Goal: Information Seeking & Learning: Check status

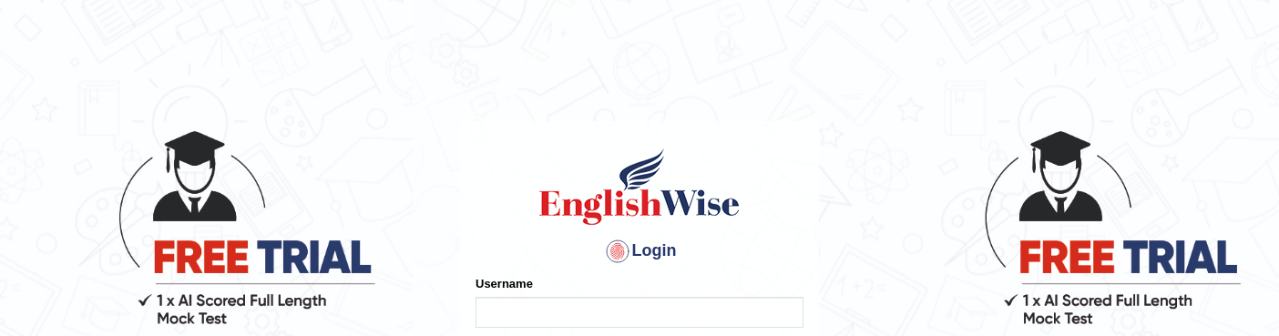
type input "AlAmin"
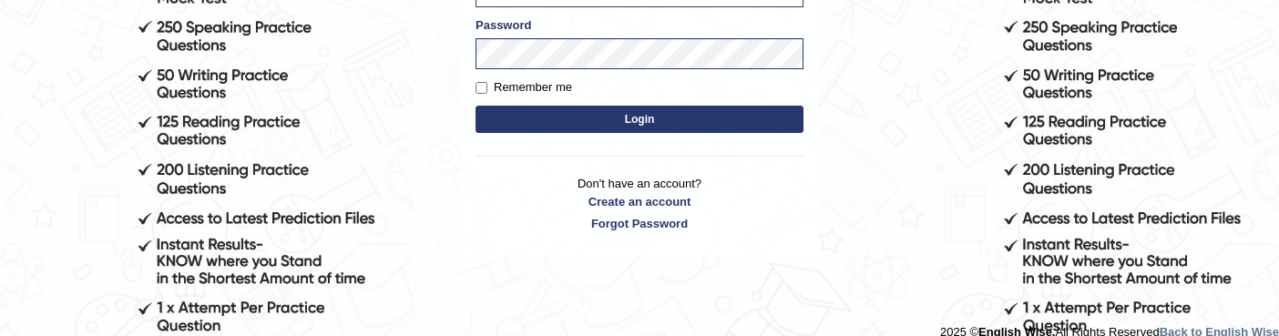
scroll to position [322, 0]
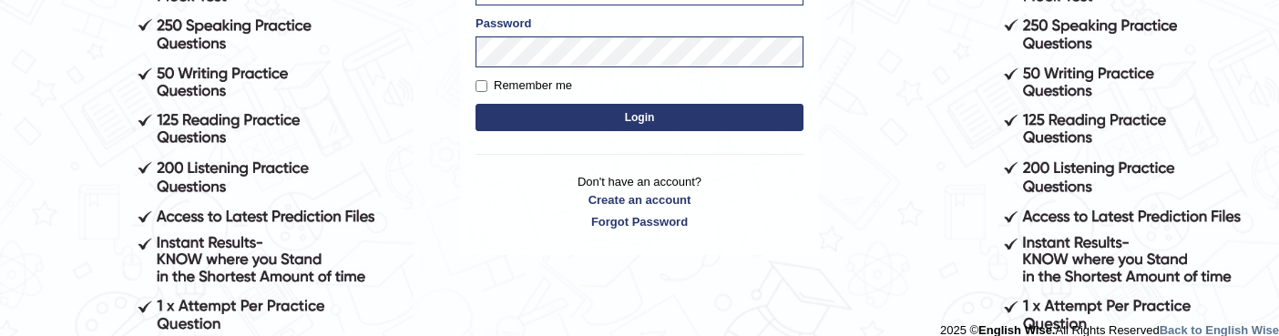
click at [623, 122] on button "Login" at bounding box center [640, 117] width 328 height 27
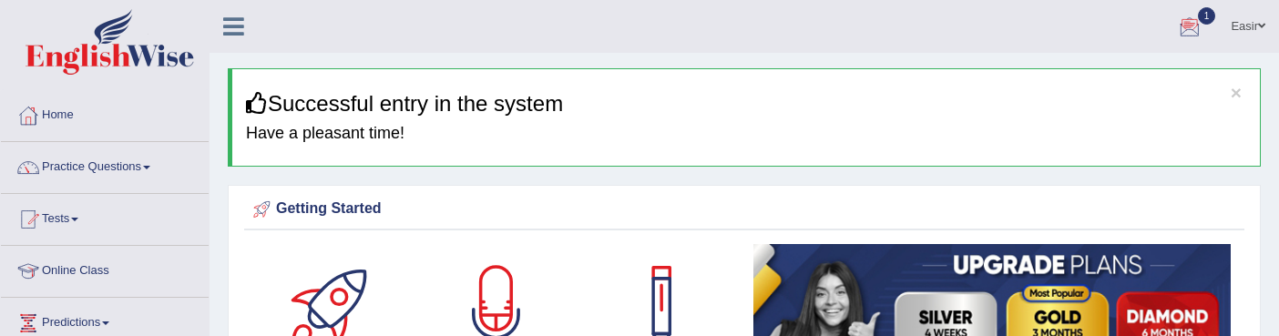
click at [1190, 21] on div at bounding box center [1189, 27] width 27 height 27
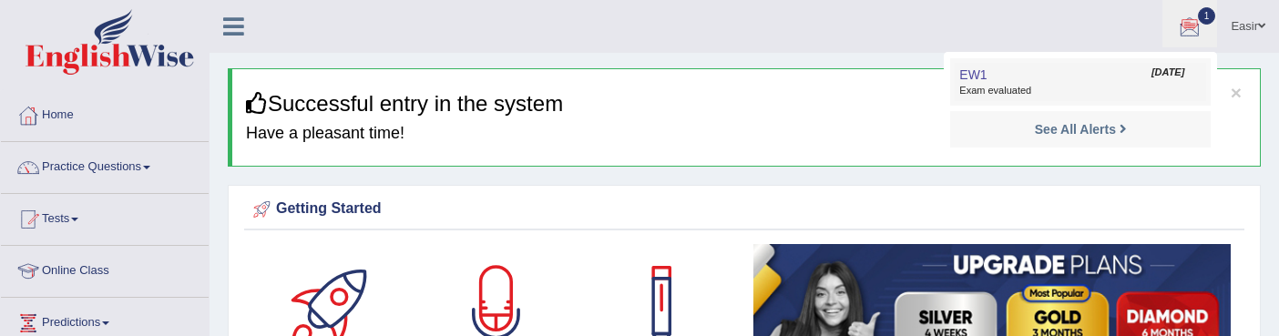
click at [1044, 91] on span "Exam evaluated" at bounding box center [1080, 91] width 242 height 15
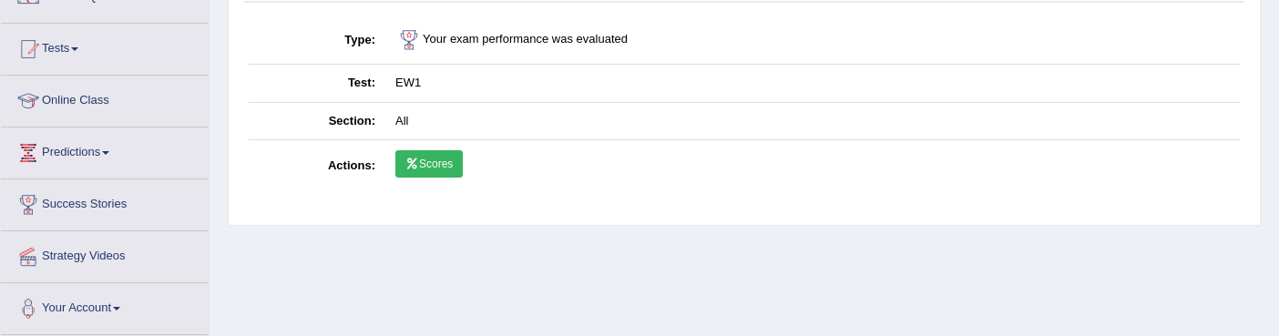
scroll to position [173, 0]
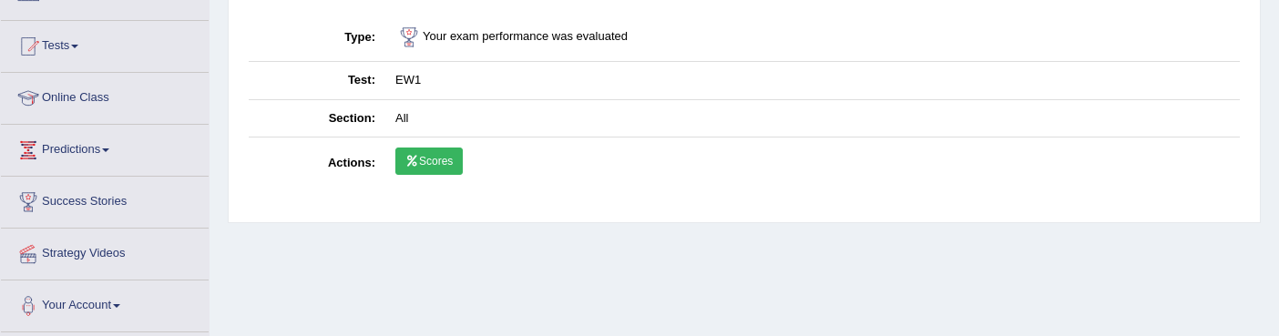
click at [430, 162] on link "Scores" at bounding box center [428, 161] width 67 height 27
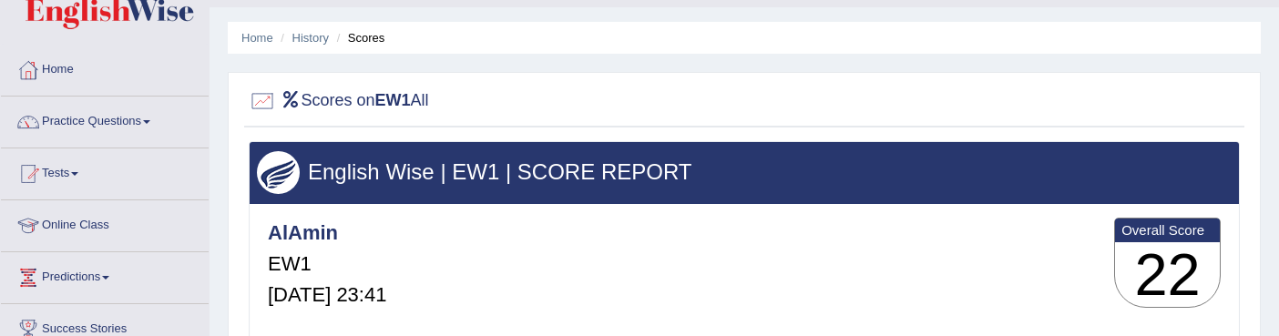
scroll to position [48, 0]
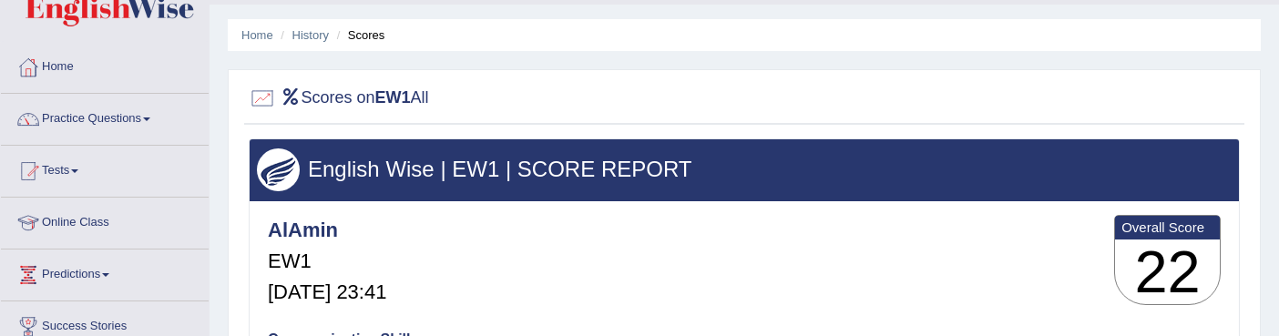
click at [69, 167] on link "Tests" at bounding box center [105, 169] width 208 height 46
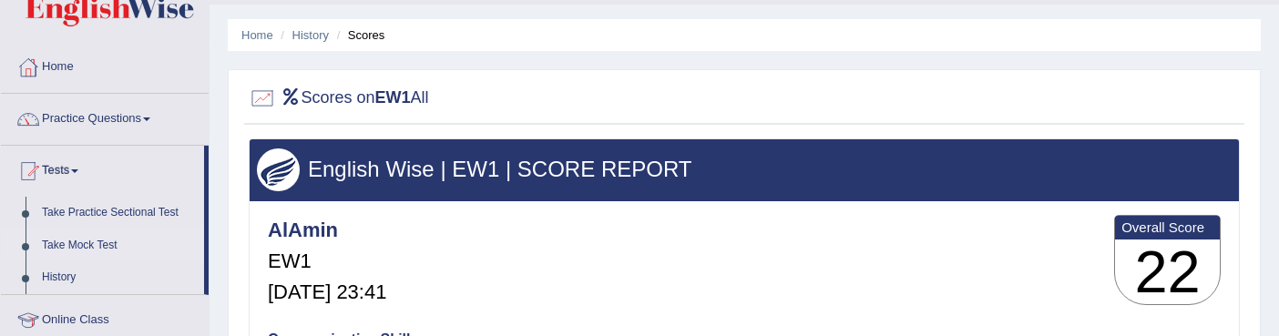
click at [107, 246] on link "Take Mock Test" at bounding box center [119, 246] width 170 height 33
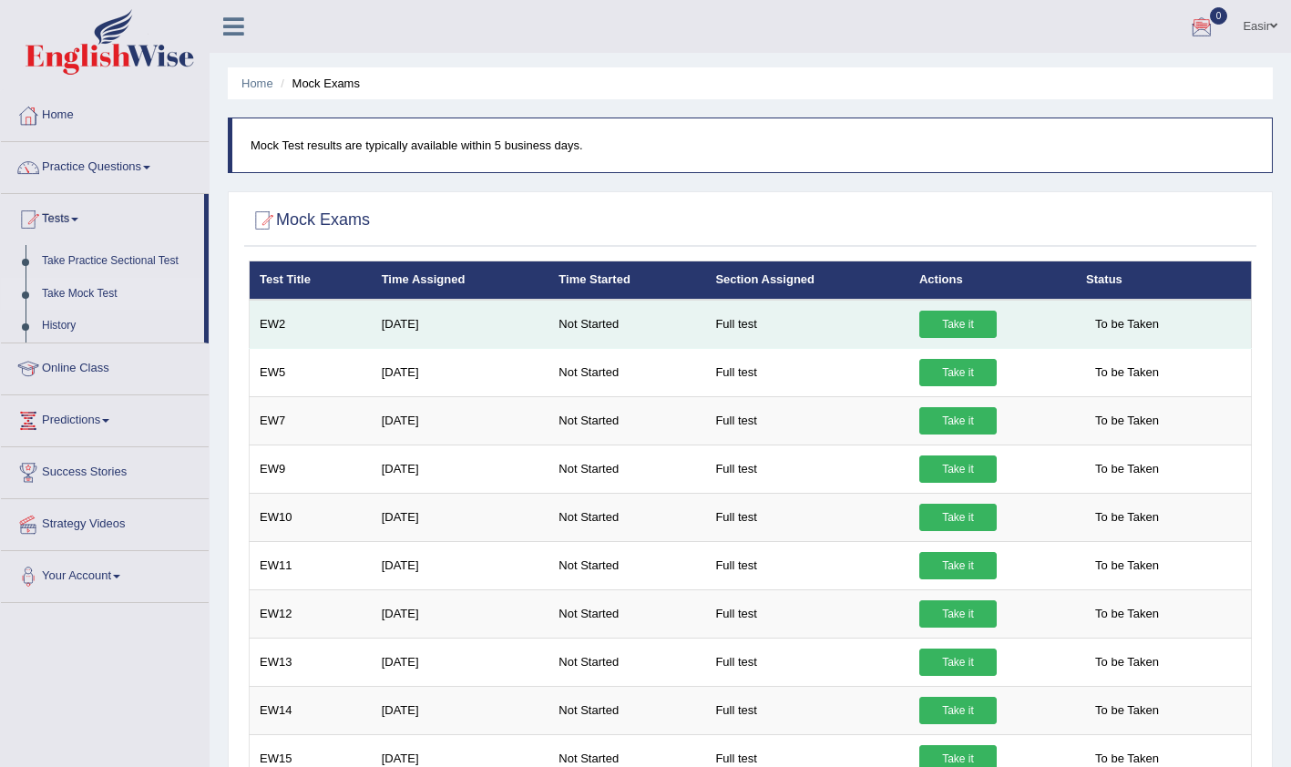
click at [978, 329] on link "Take it" at bounding box center [957, 324] width 77 height 27
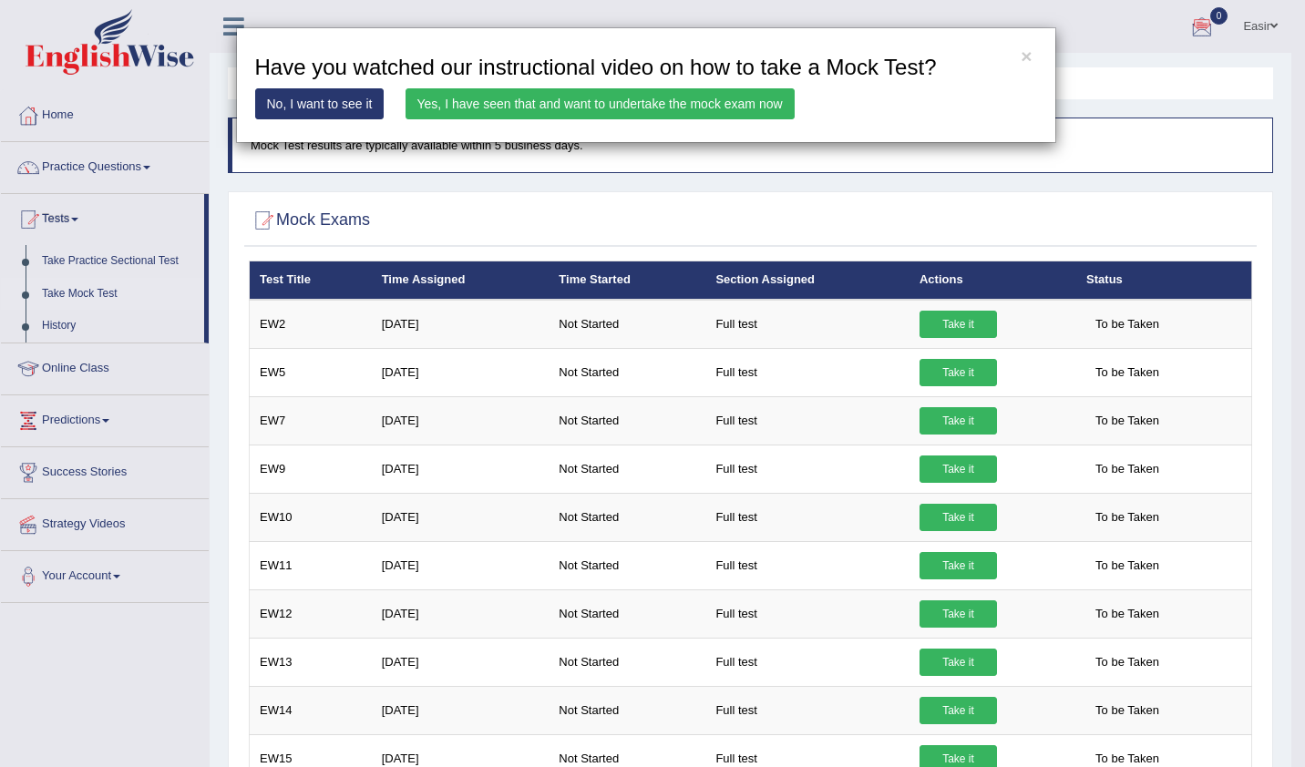
click at [513, 106] on link "Yes, I have seen that and want to undertake the mock exam now" at bounding box center [599, 103] width 389 height 31
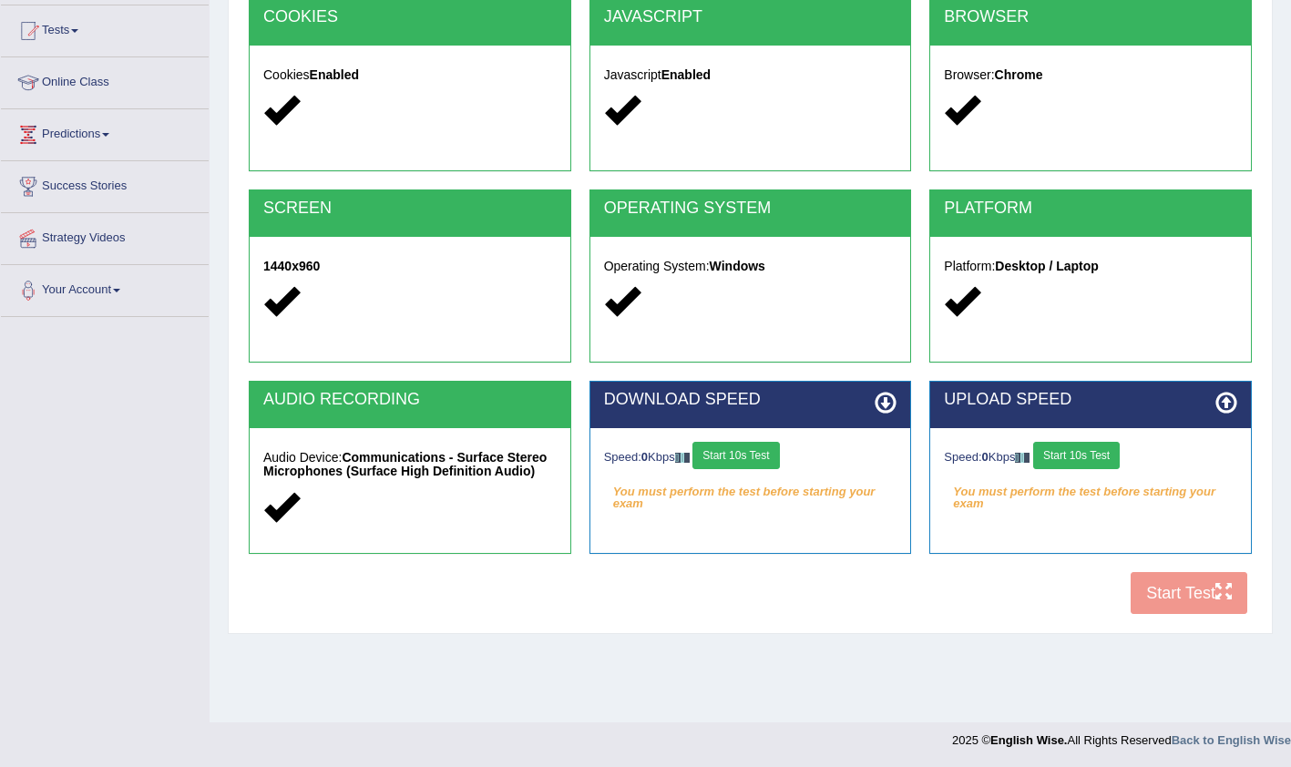
scroll to position [189, 0]
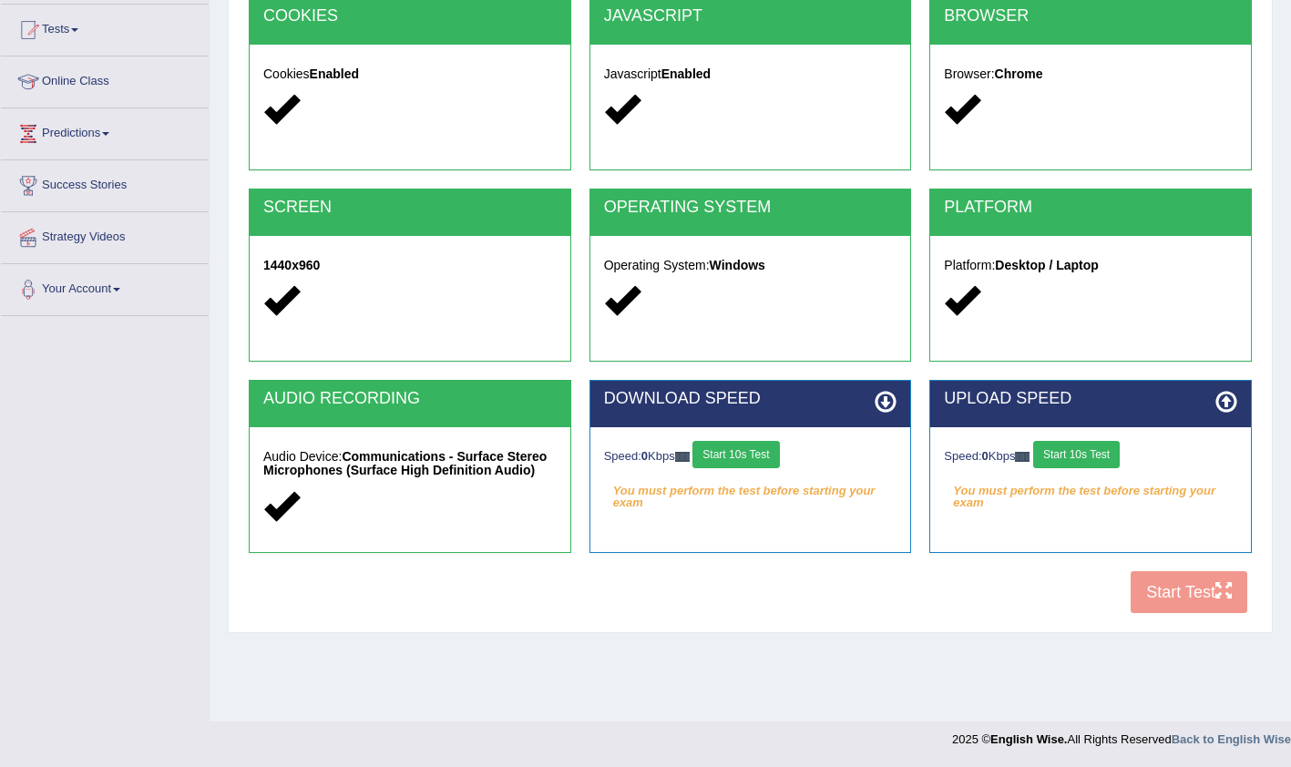
click at [762, 460] on button "Start 10s Test" at bounding box center [735, 454] width 87 height 27
click at [1073, 446] on button "Start 10s Test" at bounding box center [1076, 454] width 87 height 27
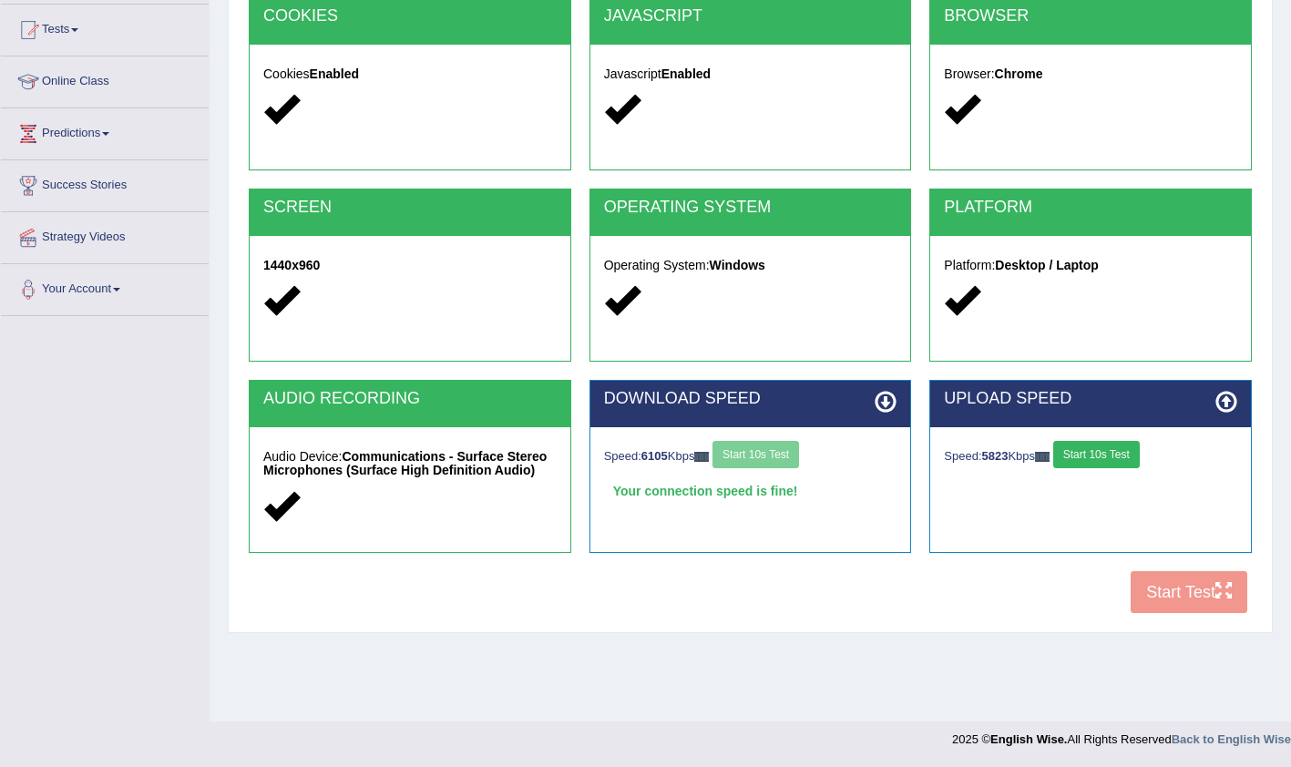
click at [1119, 451] on button "Start 10s Test" at bounding box center [1096, 454] width 87 height 27
click at [1182, 596] on button "Start Test" at bounding box center [1189, 592] width 117 height 42
click at [82, 44] on link "Tests" at bounding box center [105, 28] width 208 height 46
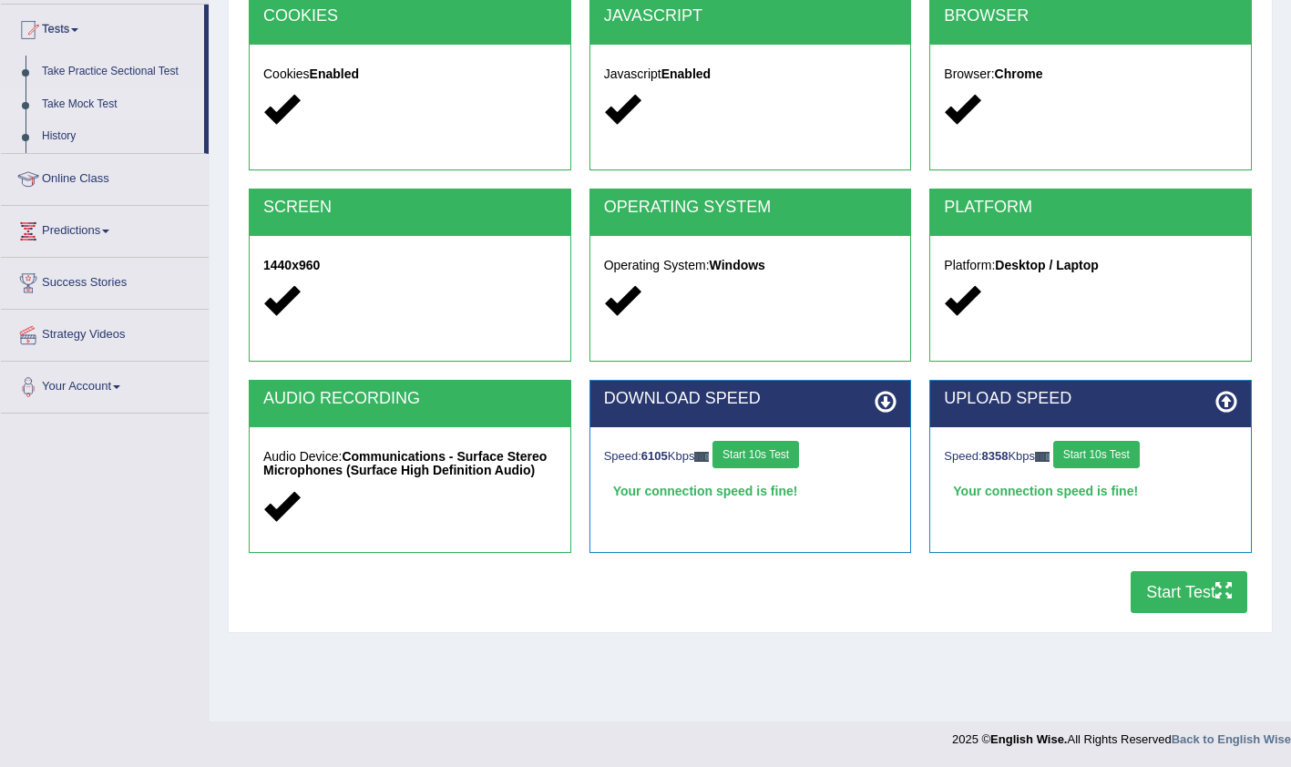
click at [75, 107] on link "Take Mock Test" at bounding box center [119, 104] width 170 height 33
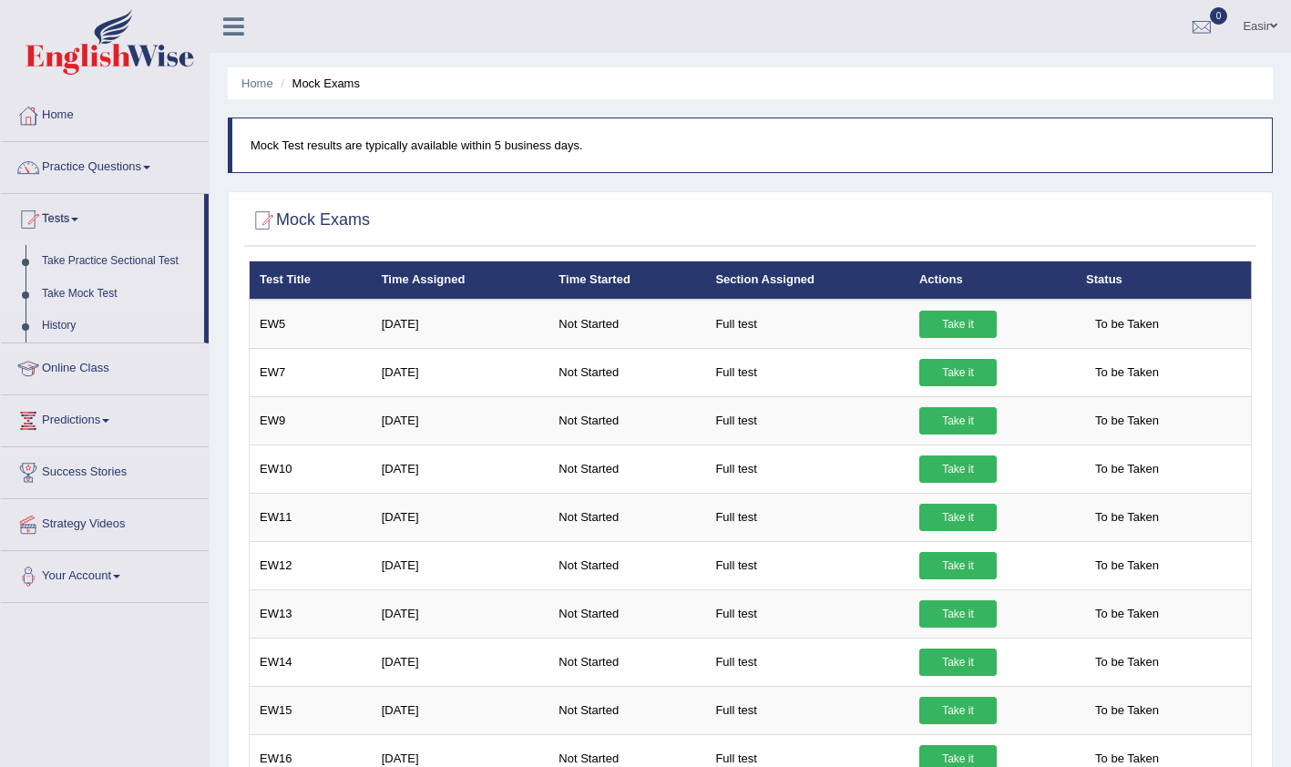
click at [98, 262] on link "Take Practice Sectional Test" at bounding box center [119, 261] width 170 height 33
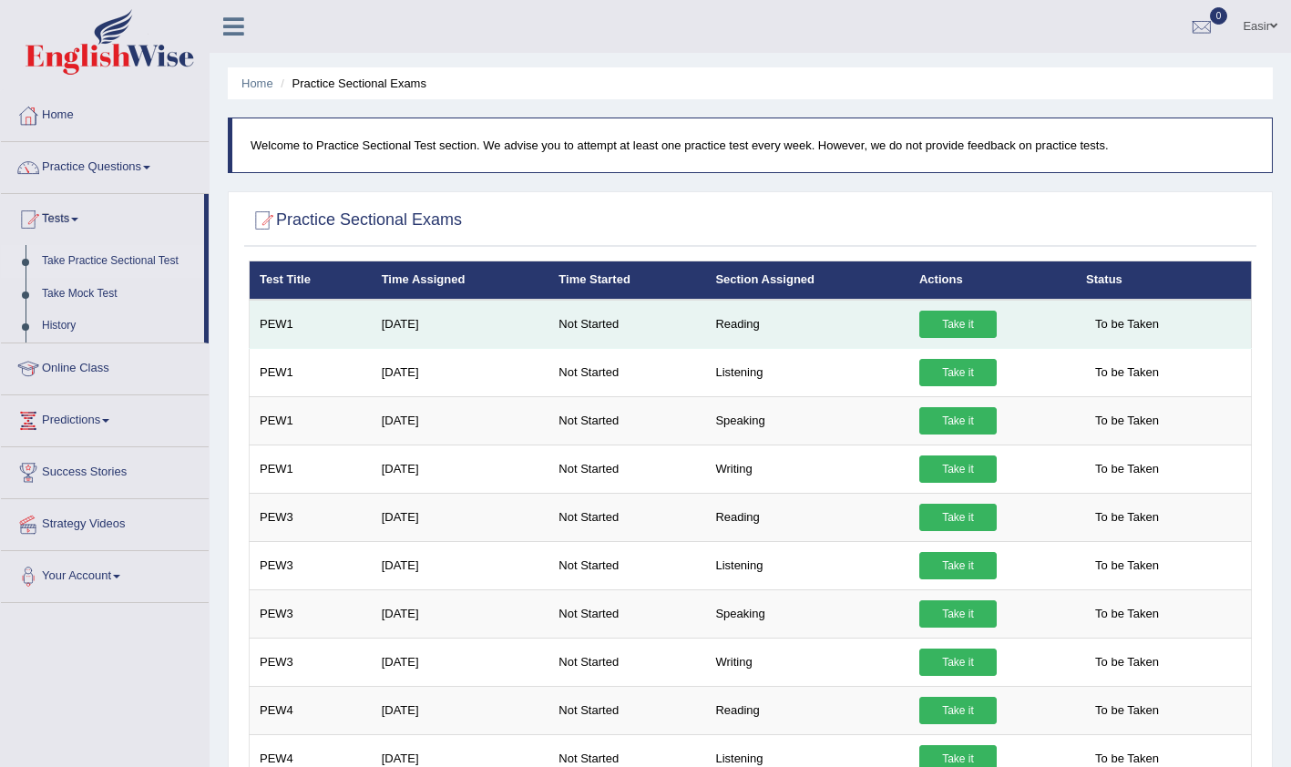
click at [945, 329] on link "Take it" at bounding box center [957, 324] width 77 height 27
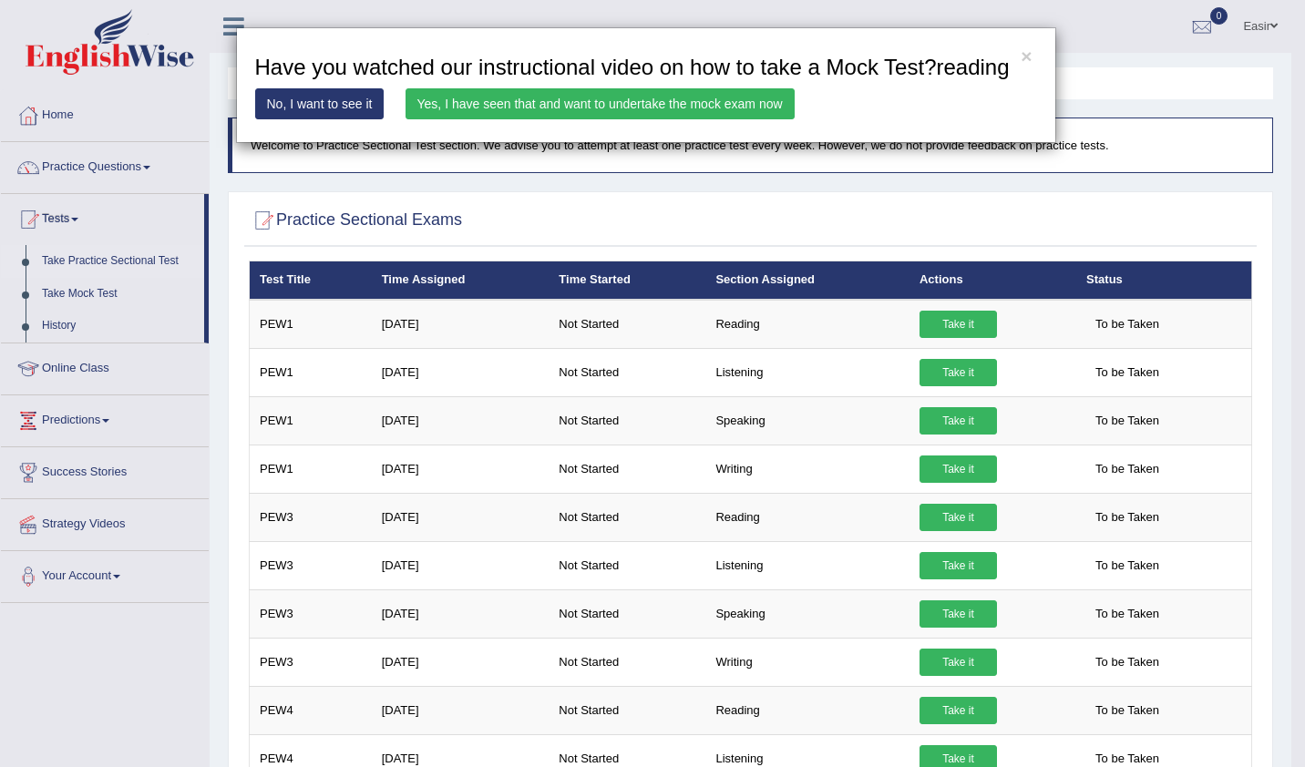
click at [607, 104] on link "Yes, I have seen that and want to undertake the mock exam now" at bounding box center [599, 103] width 389 height 31
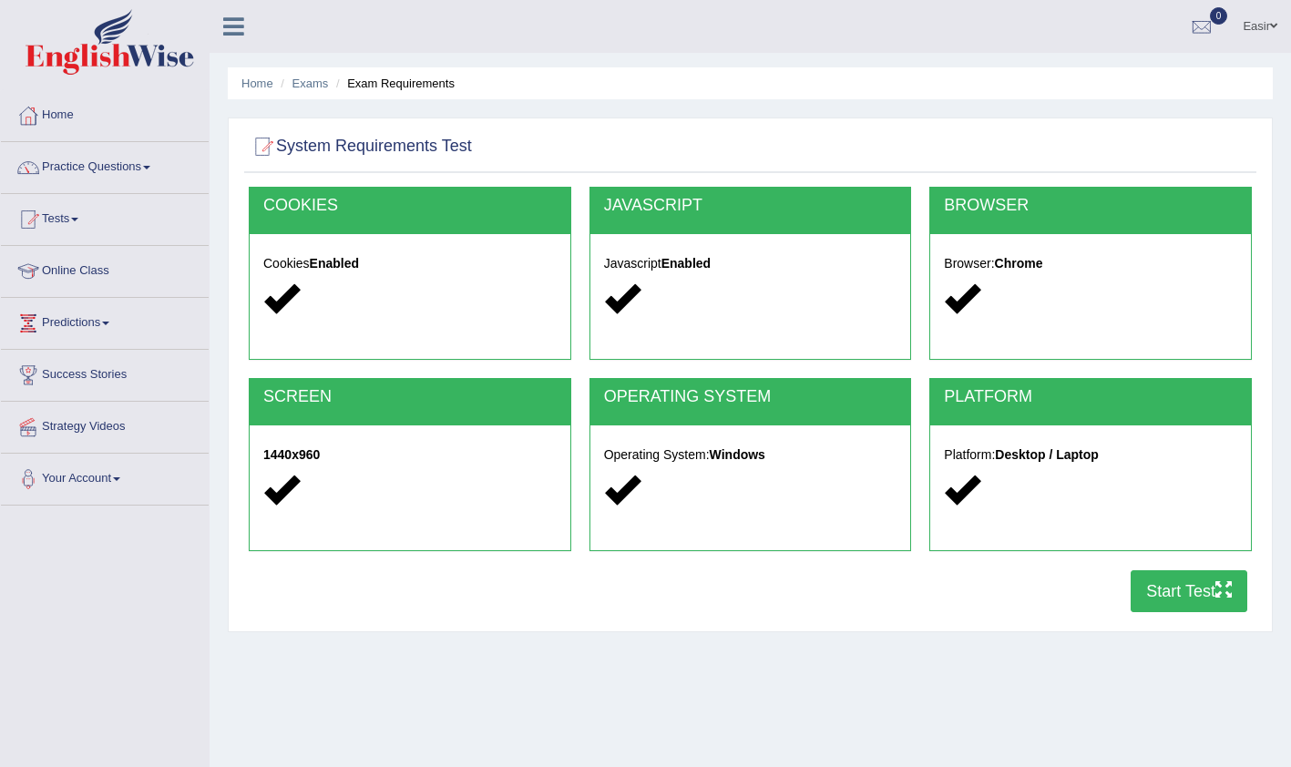
click at [1168, 597] on button "Start Test" at bounding box center [1189, 591] width 117 height 42
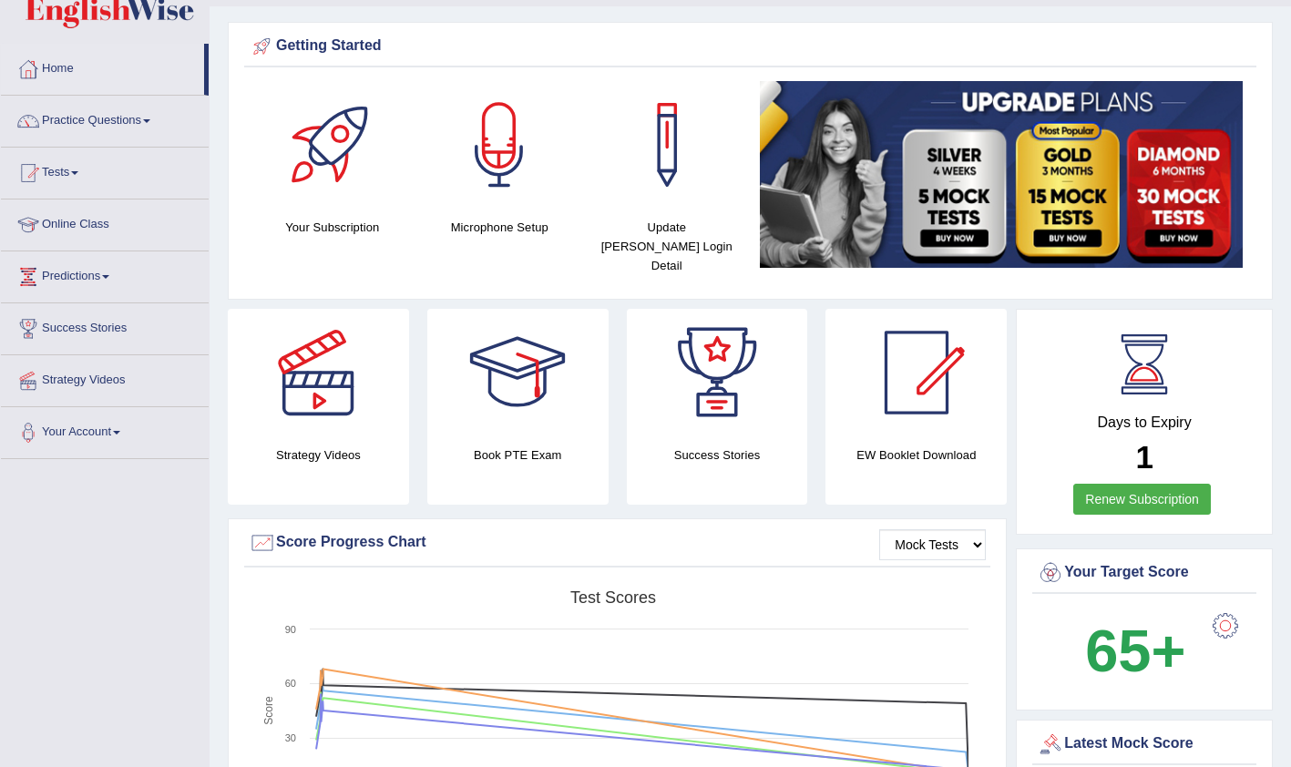
scroll to position [43, 0]
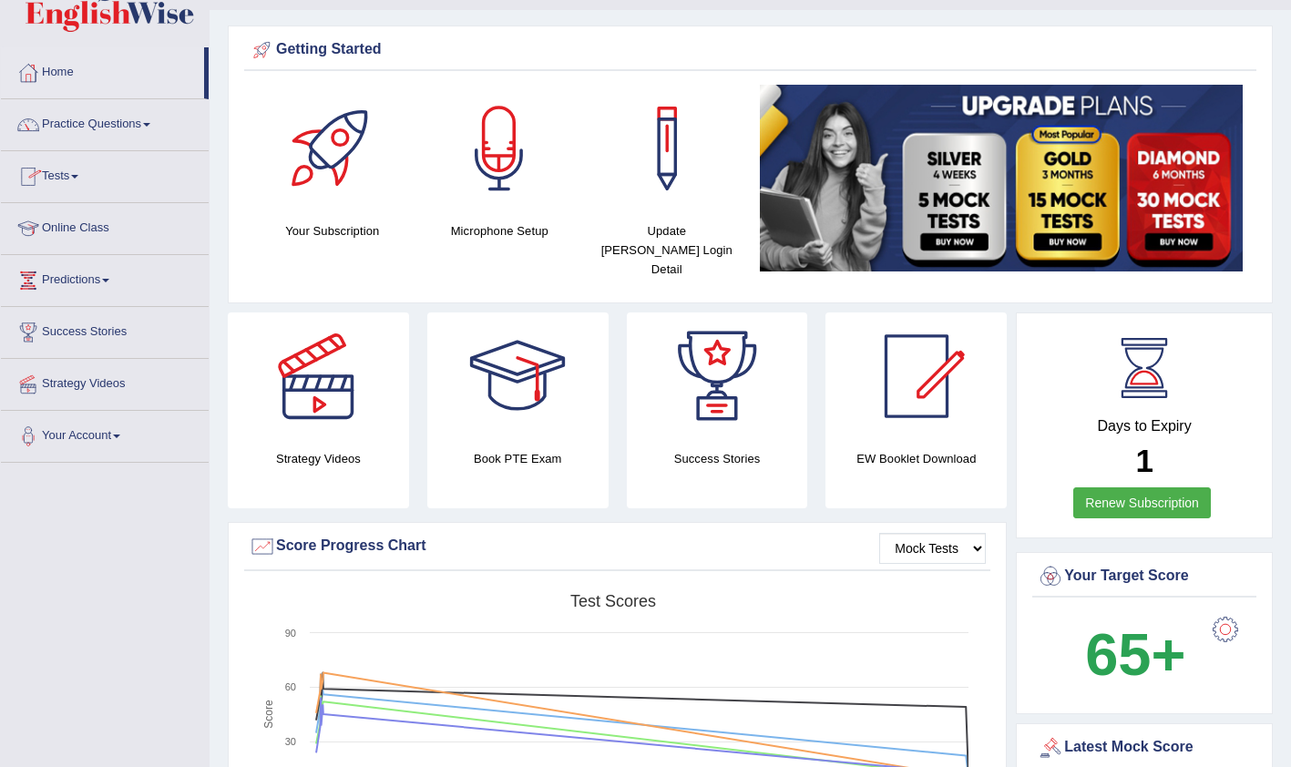
click at [86, 171] on link "Tests" at bounding box center [105, 174] width 208 height 46
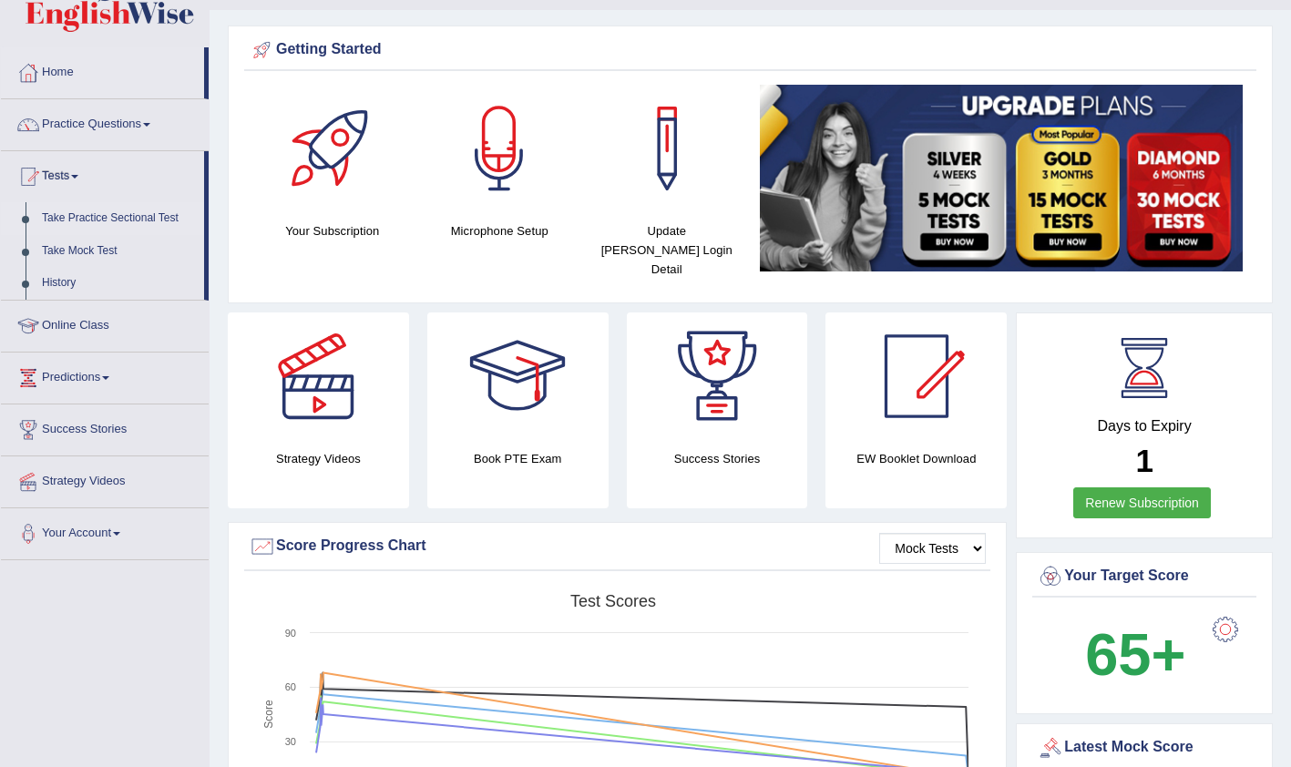
click at [110, 220] on link "Take Practice Sectional Test" at bounding box center [119, 218] width 170 height 33
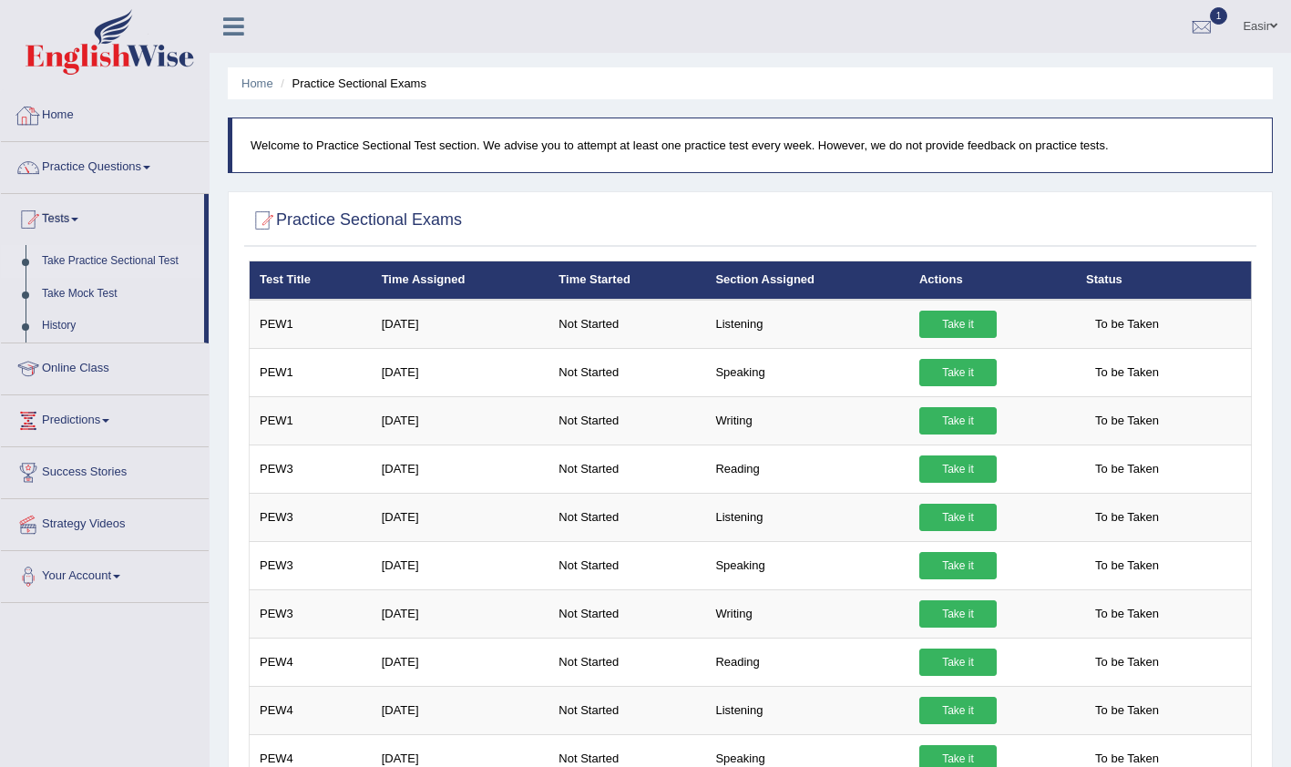
click at [60, 120] on link "Home" at bounding box center [105, 113] width 208 height 46
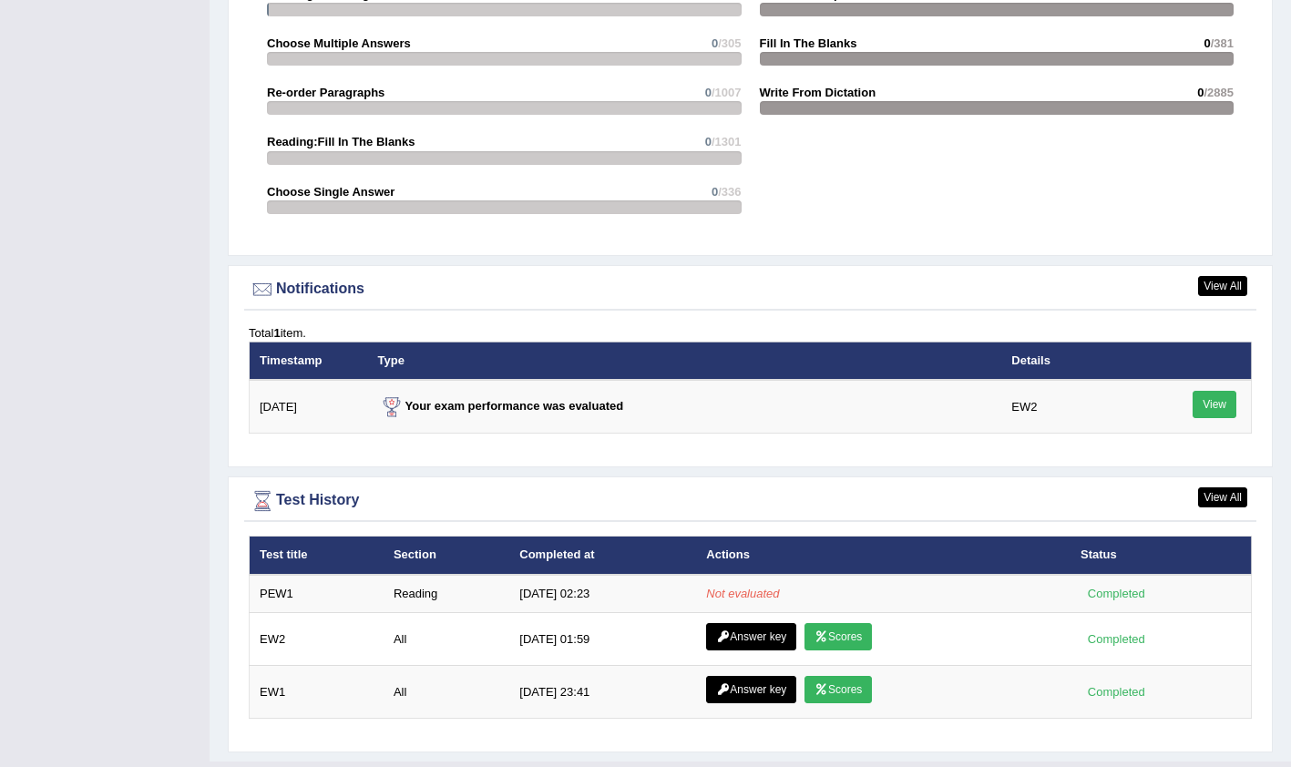
scroll to position [1998, 0]
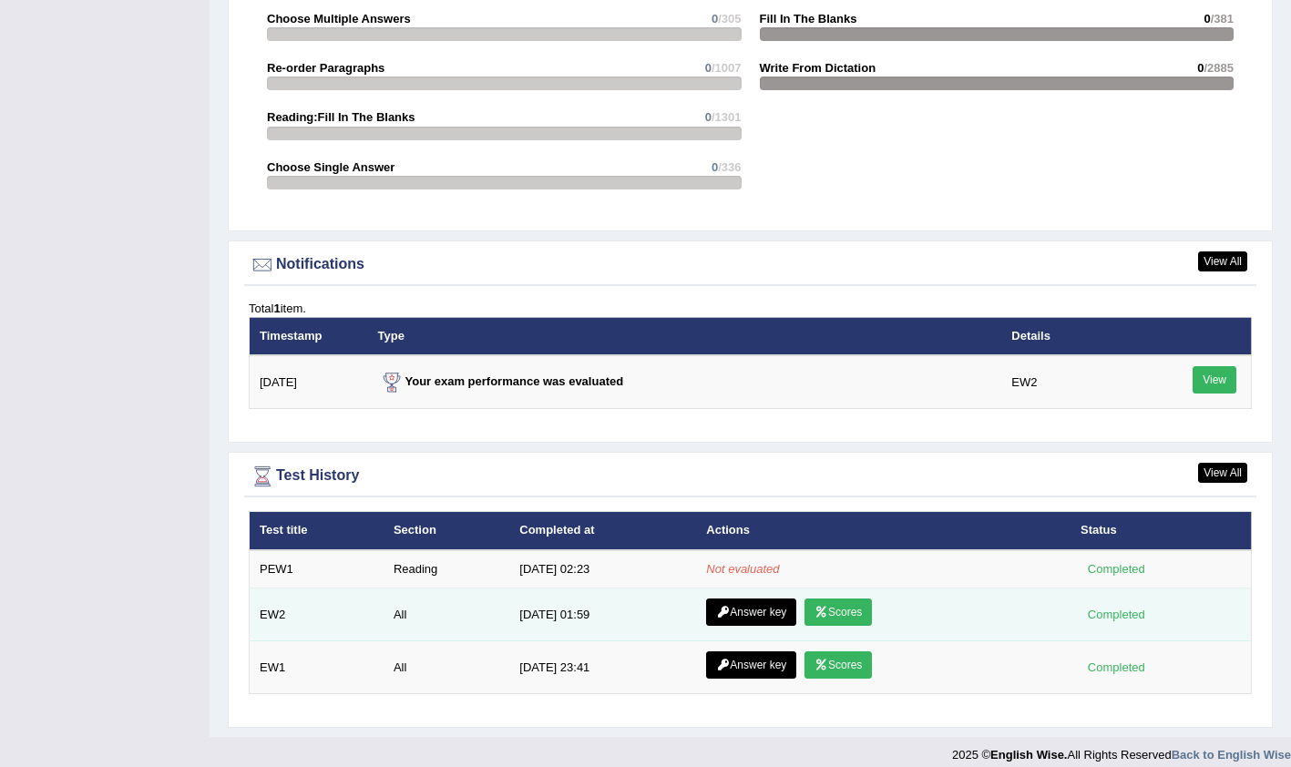
click at [851, 603] on link "Scores" at bounding box center [837, 612] width 67 height 27
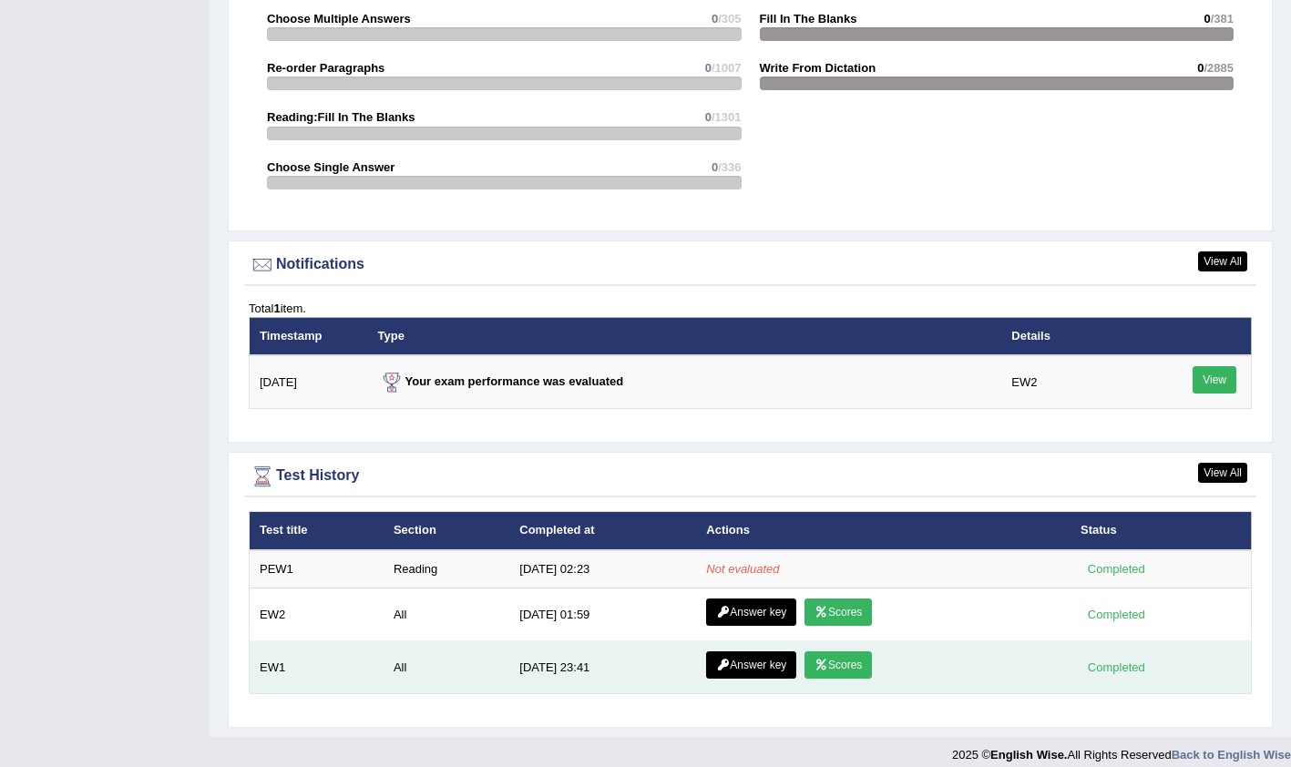
click at [844, 653] on link "Scores" at bounding box center [837, 664] width 67 height 27
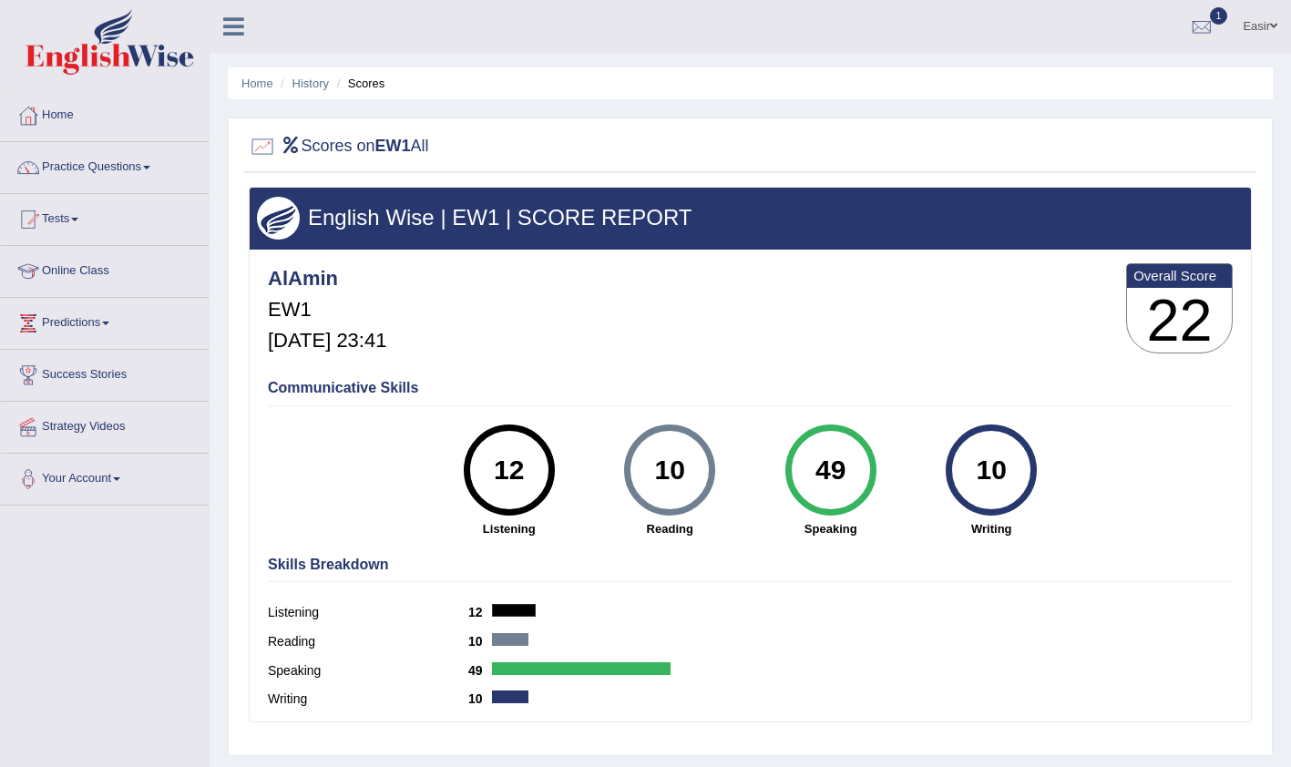
click at [652, 670] on div at bounding box center [581, 668] width 179 height 13
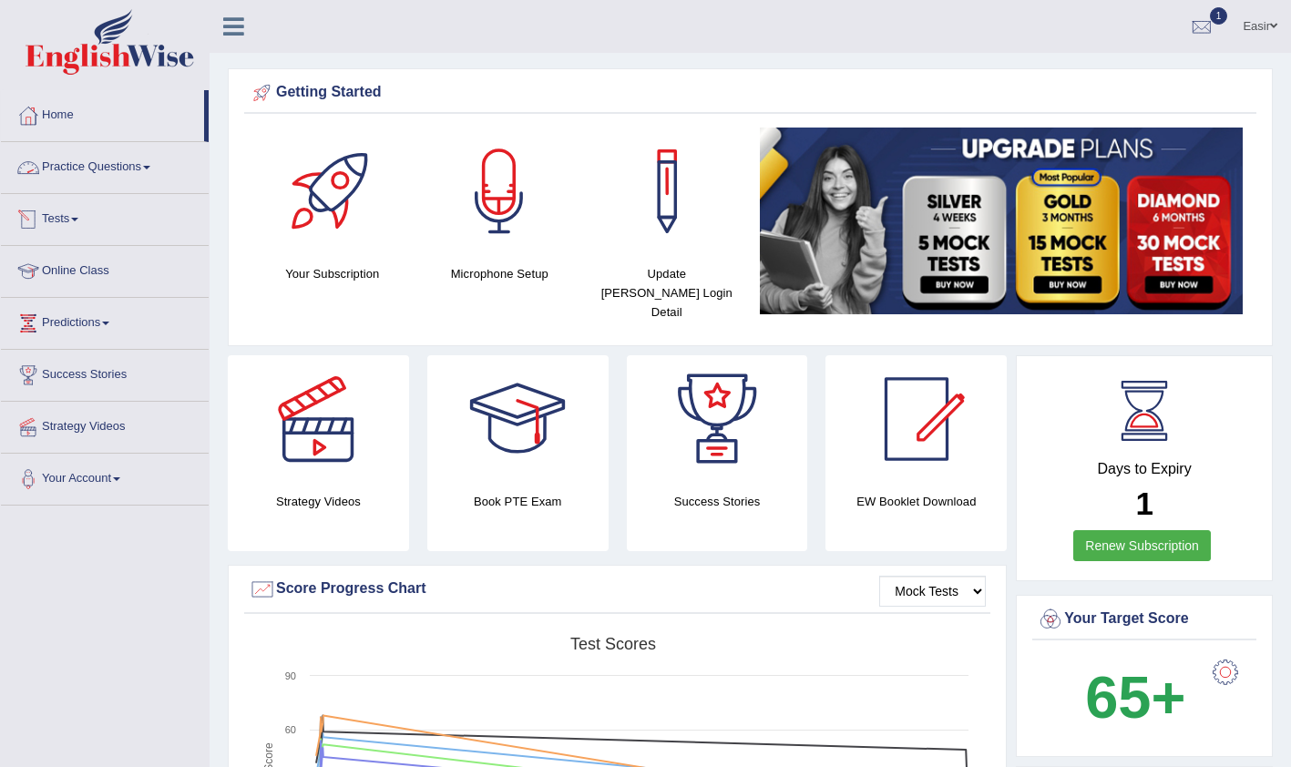
click at [113, 175] on link "Practice Questions" at bounding box center [105, 165] width 208 height 46
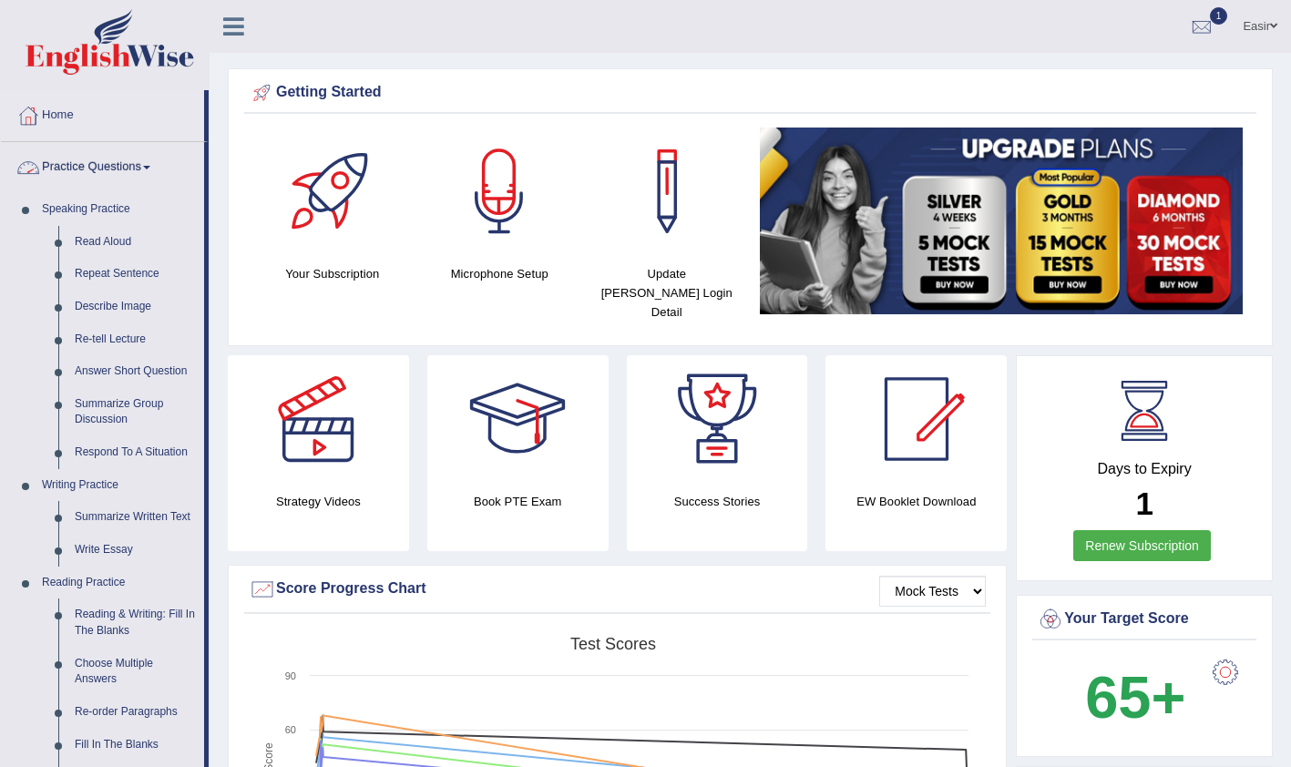
click at [133, 170] on link "Practice Questions" at bounding box center [102, 165] width 203 height 46
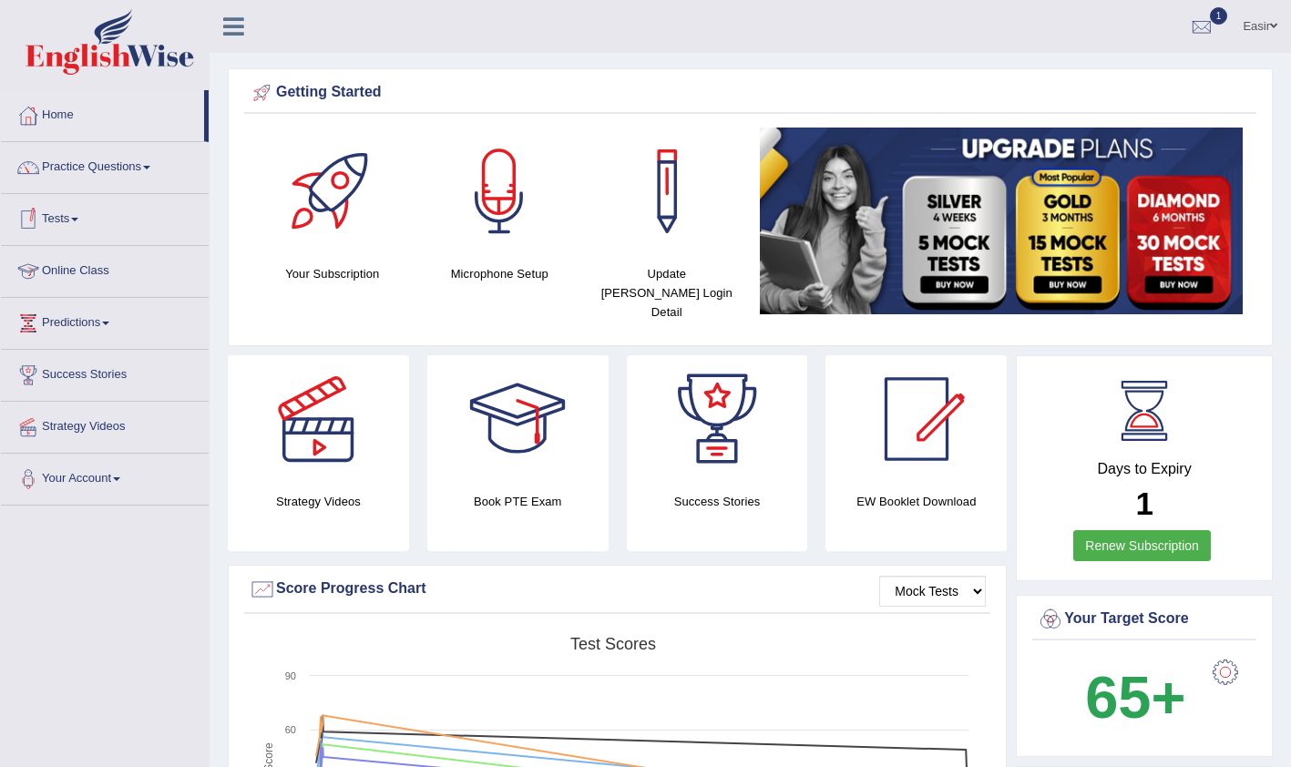
click at [79, 229] on link "Tests" at bounding box center [105, 217] width 208 height 46
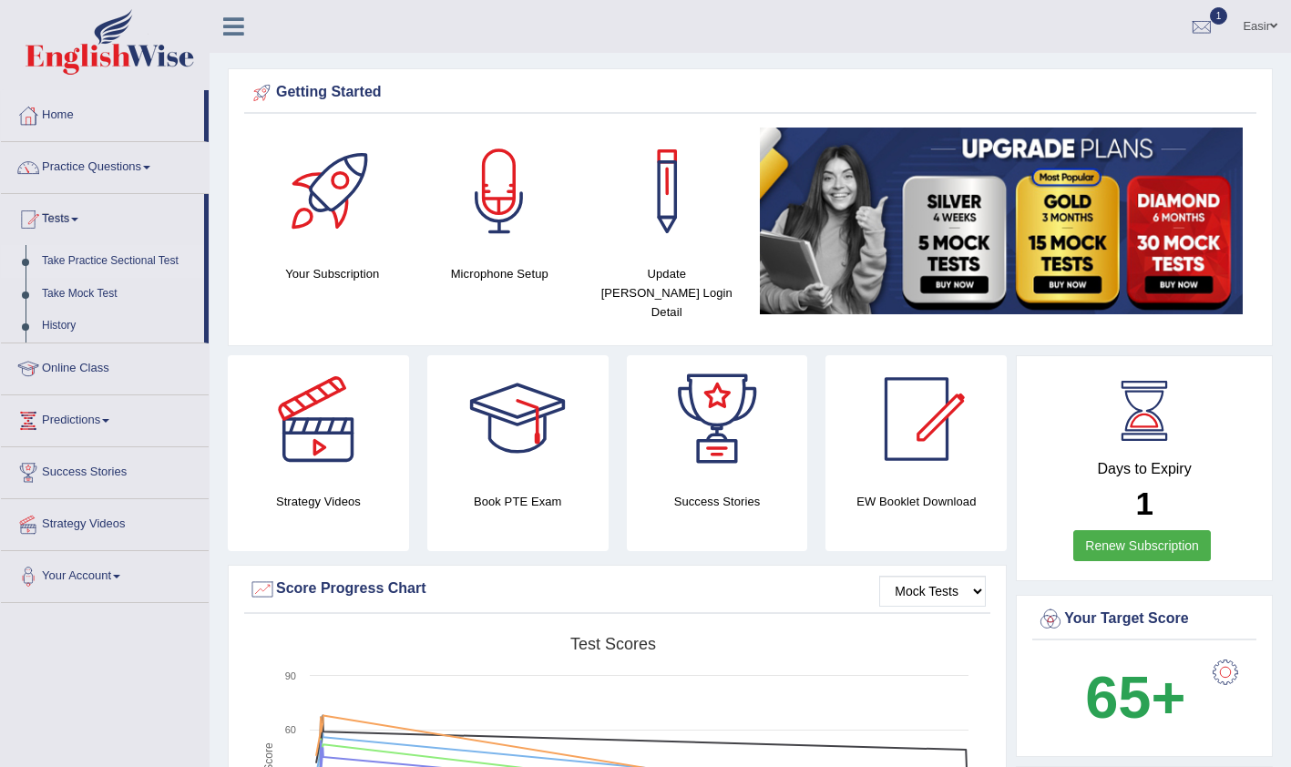
click at [118, 265] on link "Take Practice Sectional Test" at bounding box center [119, 261] width 170 height 33
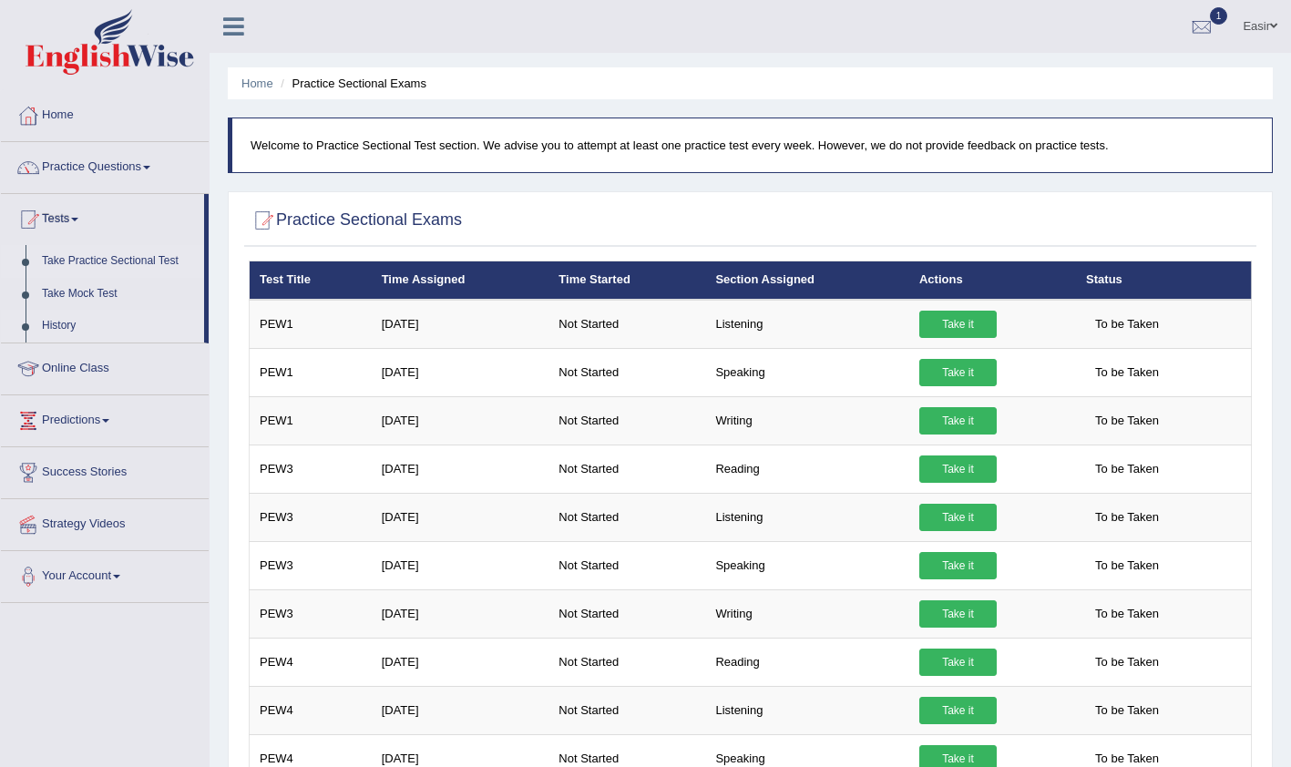
click at [56, 323] on link "History" at bounding box center [119, 326] width 170 height 33
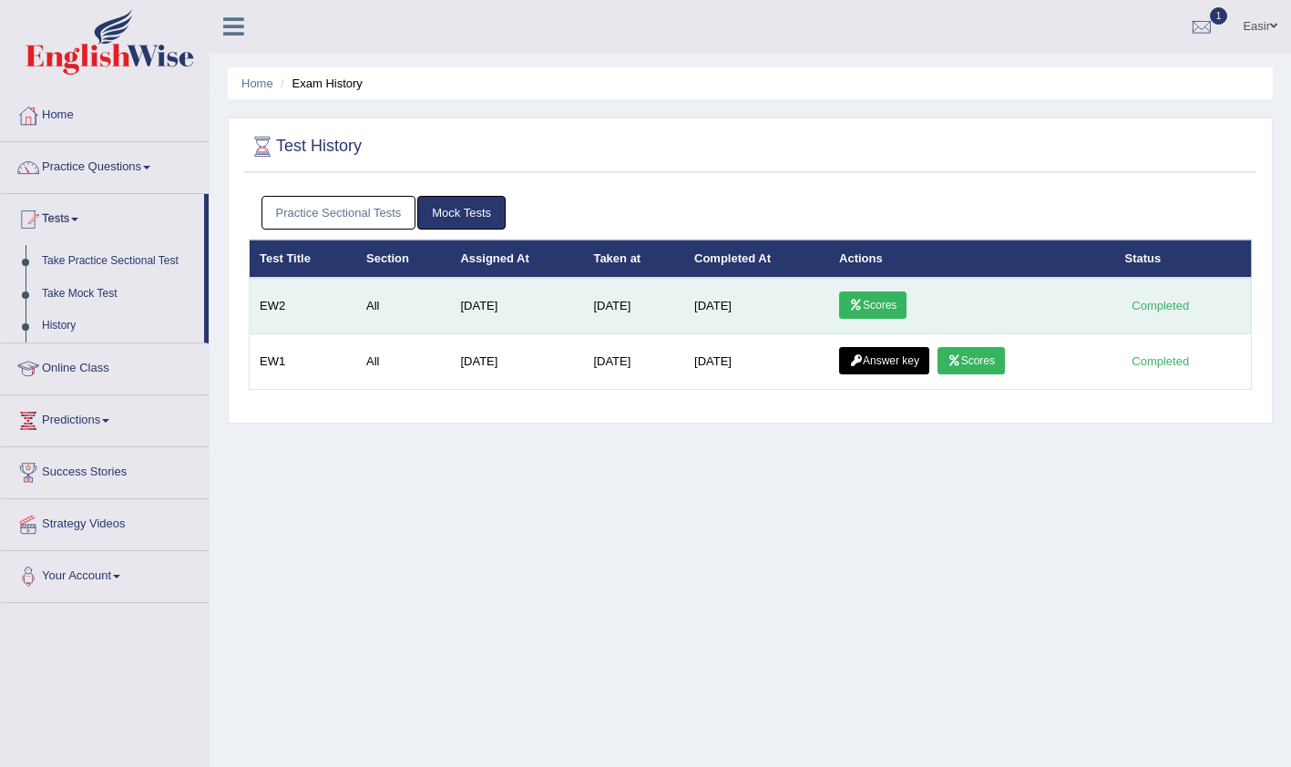
click at [883, 307] on link "Scores" at bounding box center [872, 305] width 67 height 27
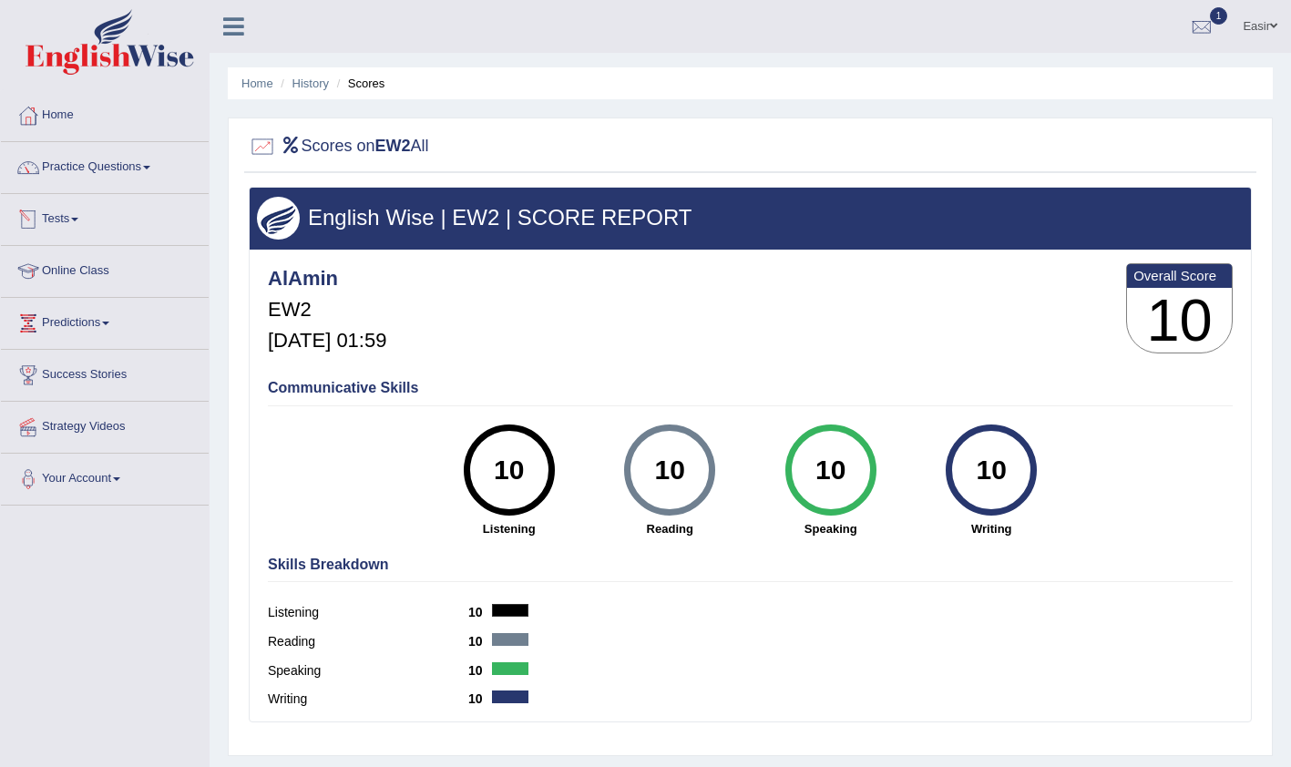
click at [71, 217] on link "Tests" at bounding box center [105, 217] width 208 height 46
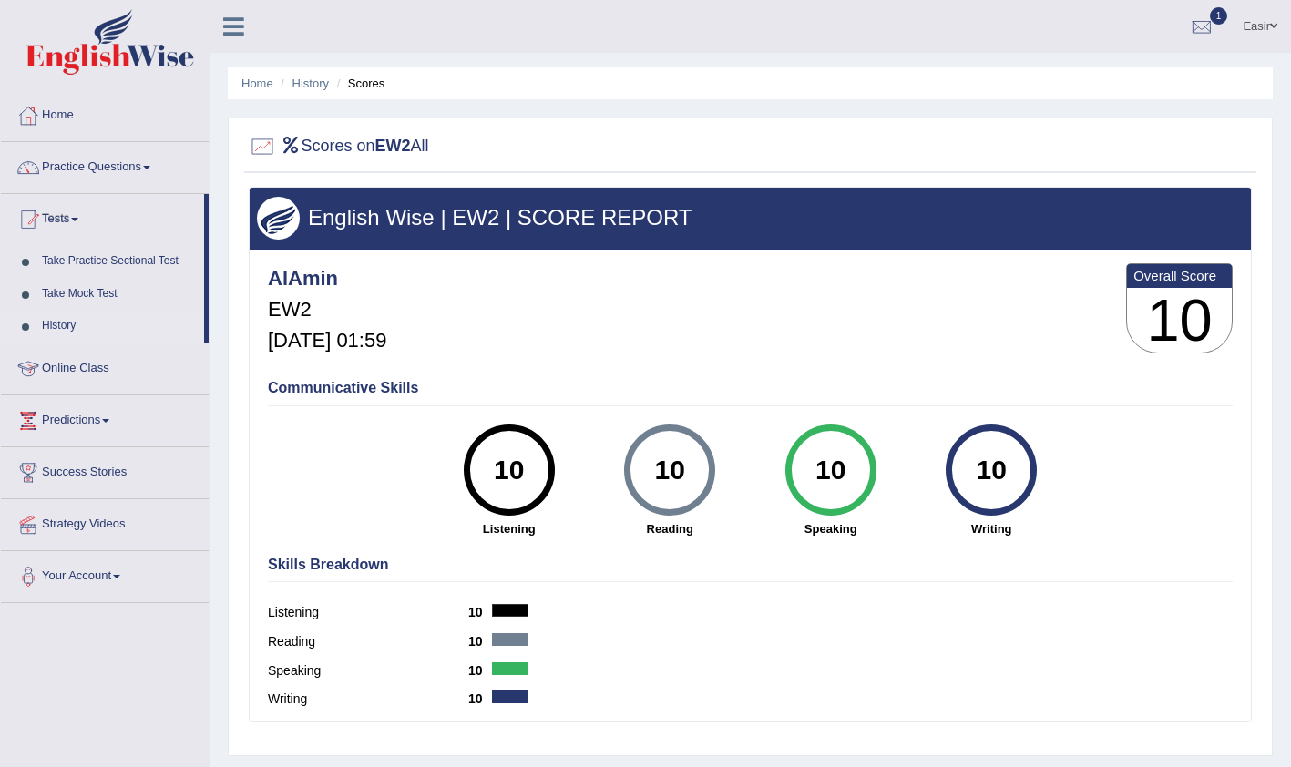
click at [64, 321] on link "History" at bounding box center [119, 326] width 170 height 33
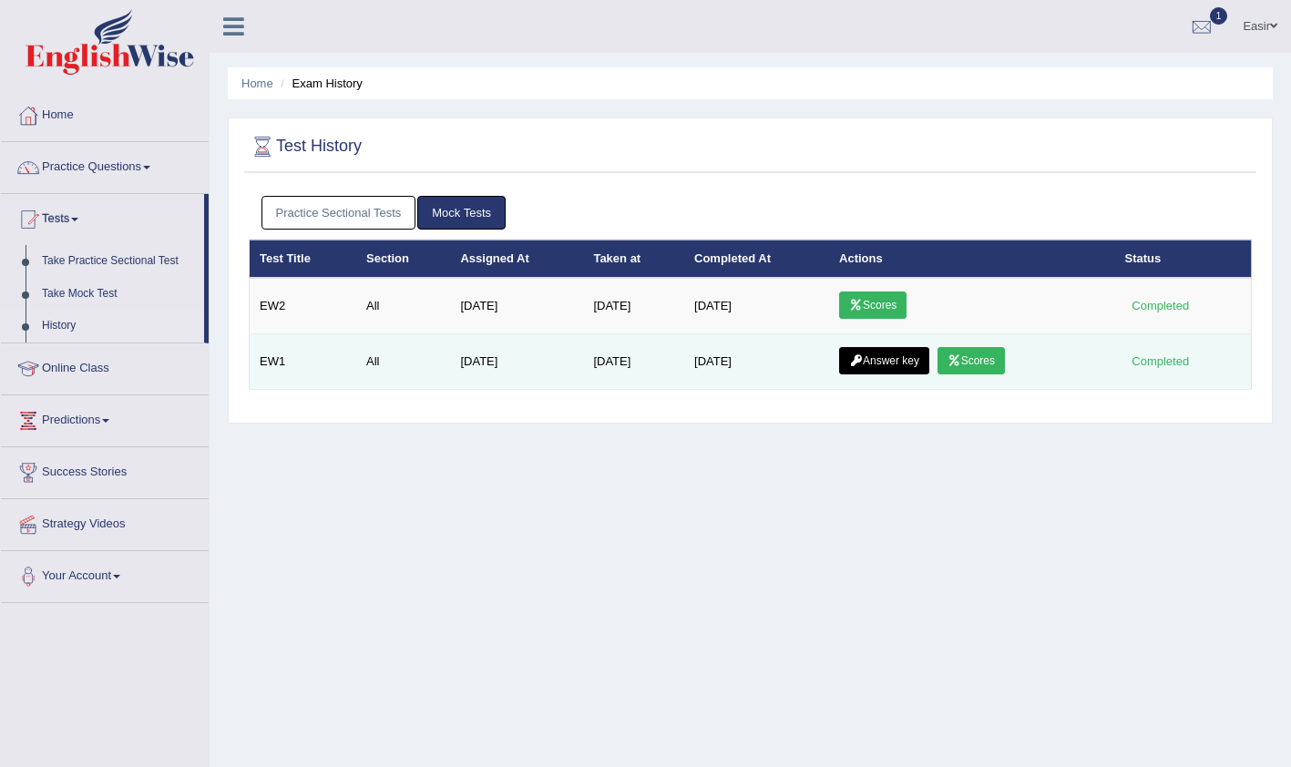
click at [892, 353] on link "Answer key" at bounding box center [884, 360] width 90 height 27
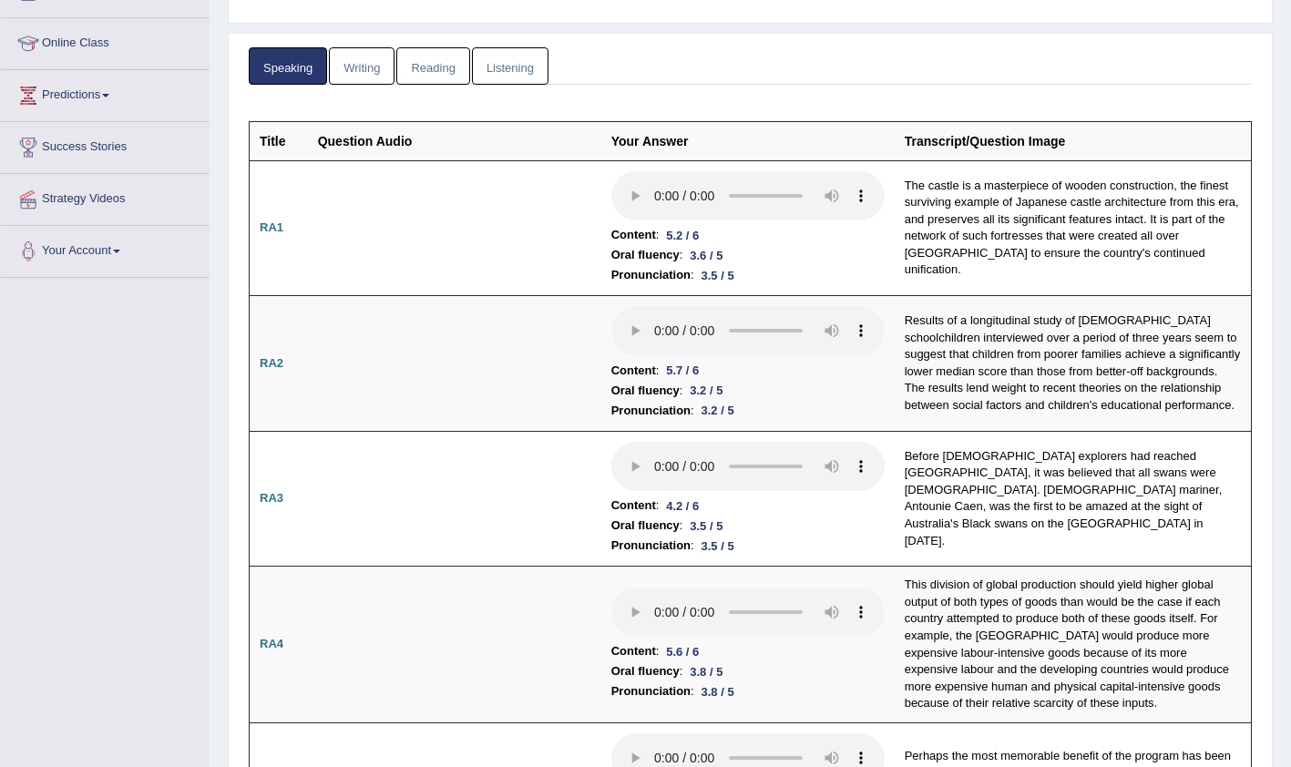
scroll to position [54, 0]
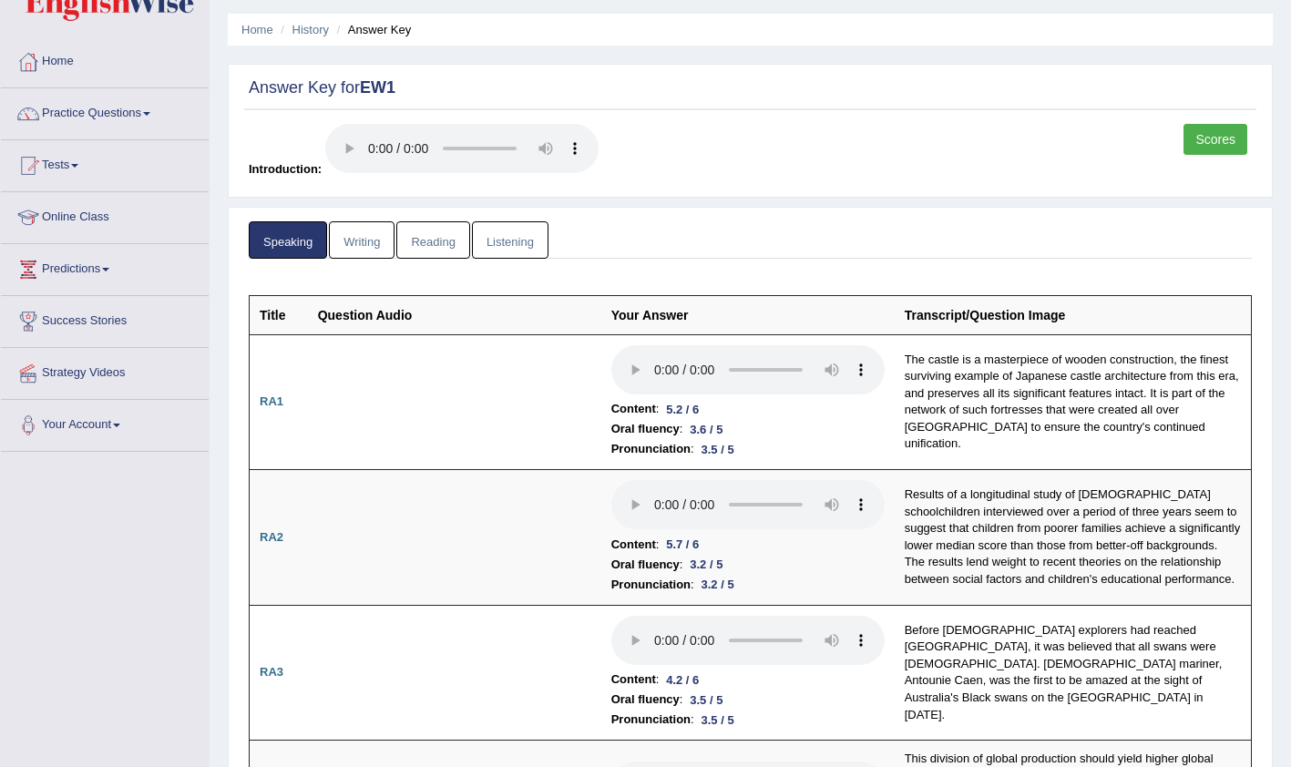
click at [363, 241] on link "Writing" at bounding box center [362, 239] width 66 height 37
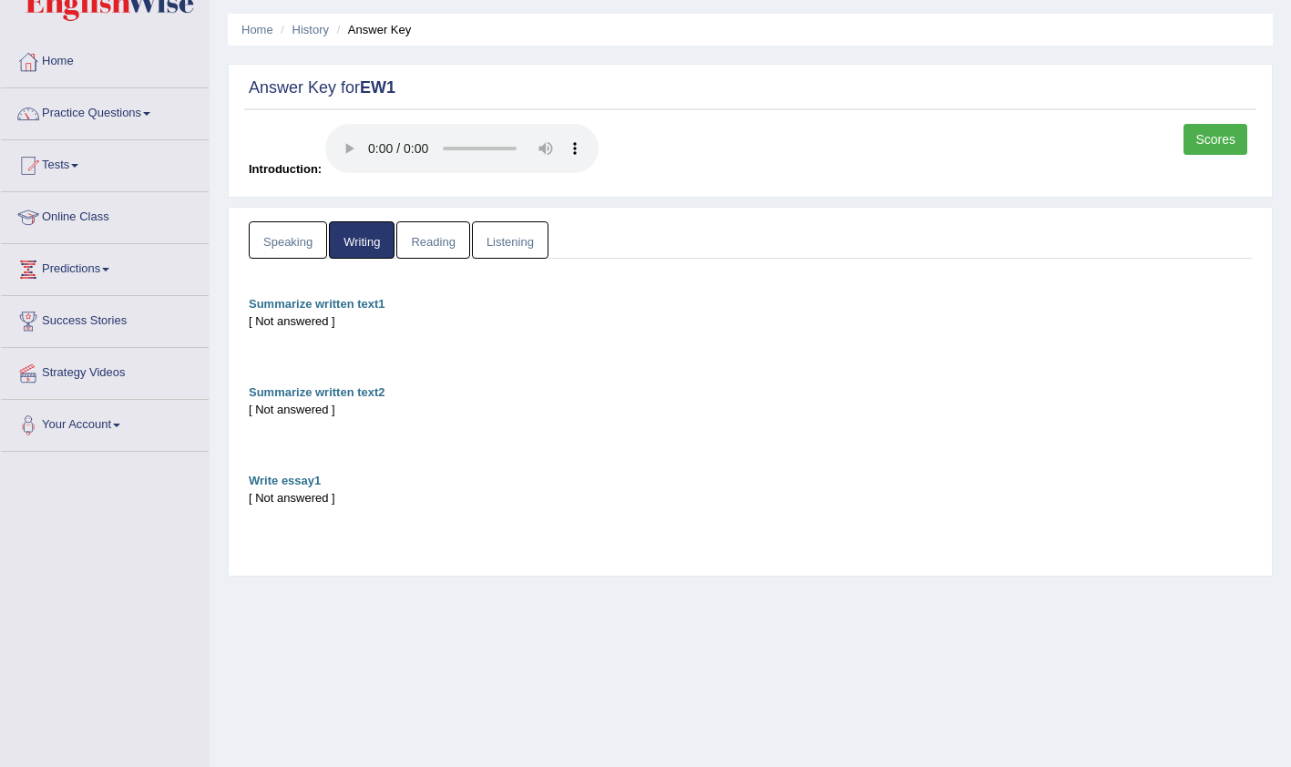
click at [430, 241] on link "Reading" at bounding box center [432, 239] width 73 height 37
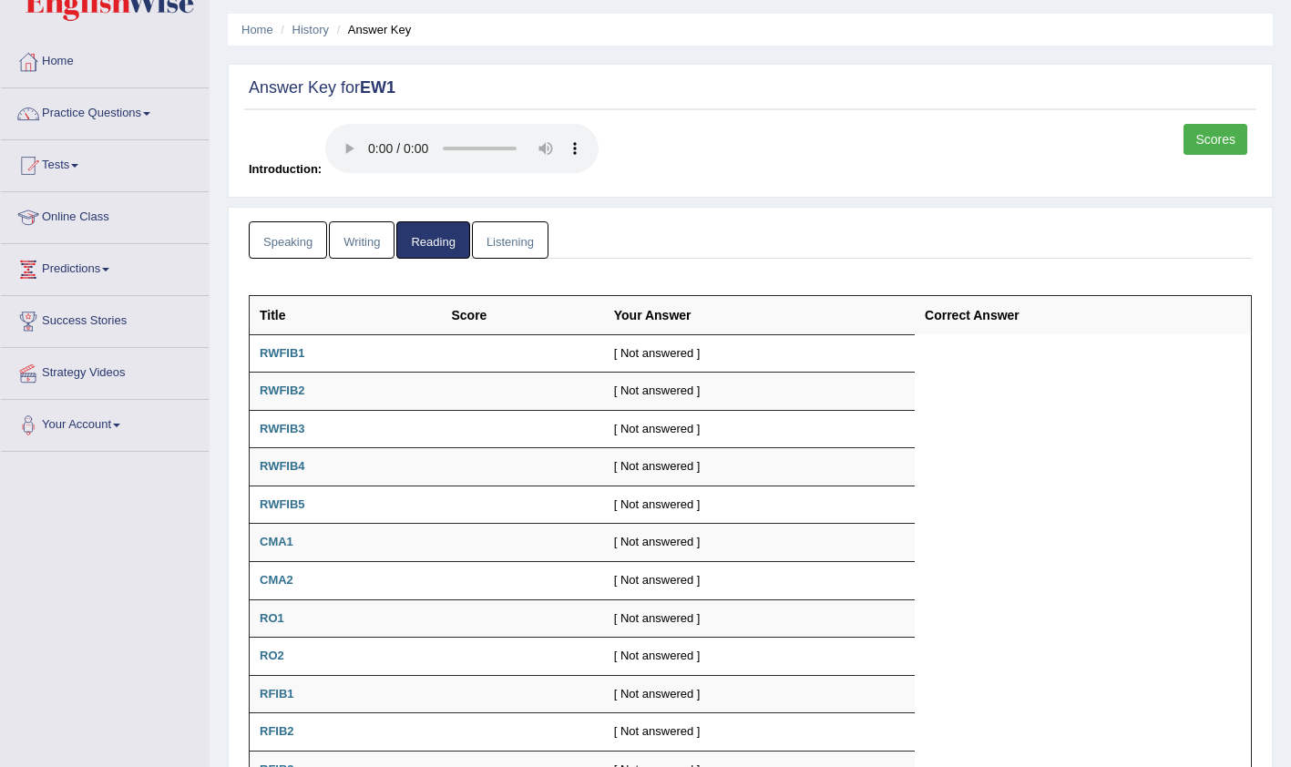
click at [499, 238] on link "Listening" at bounding box center [510, 239] width 77 height 37
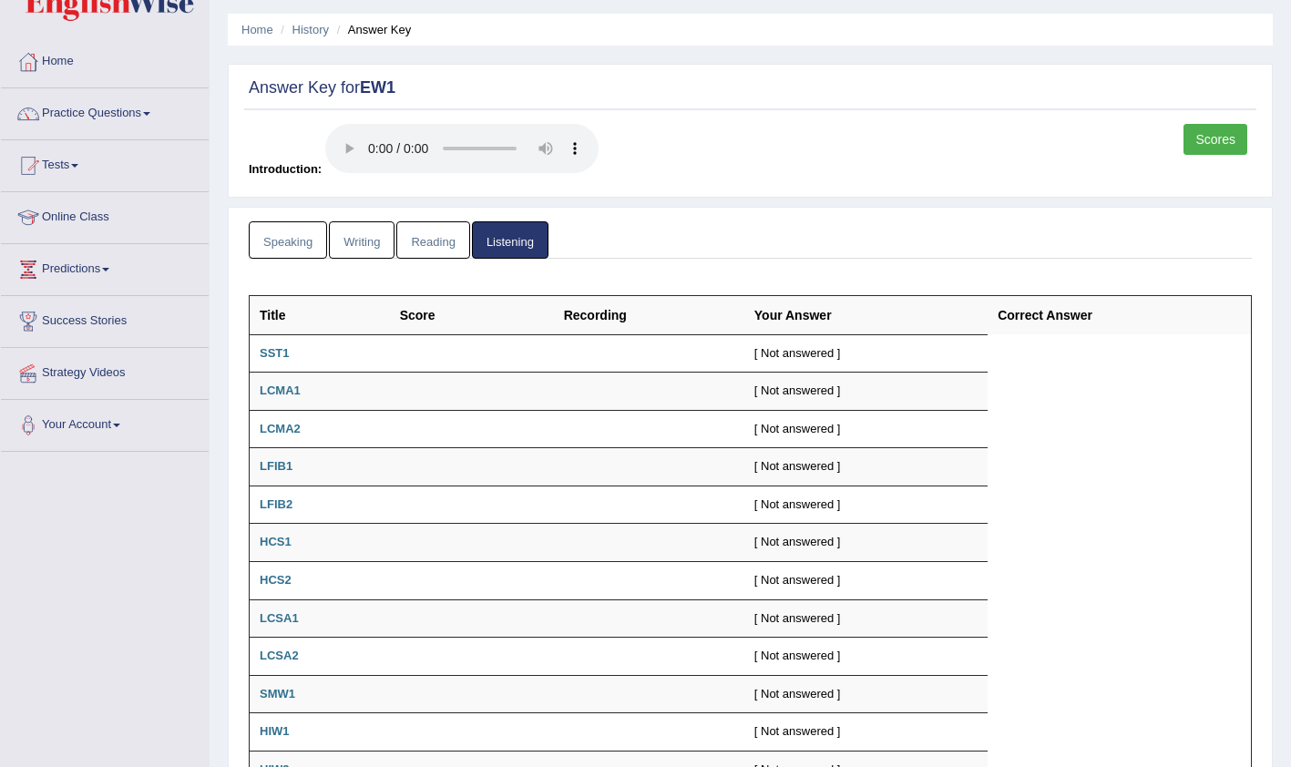
click at [286, 229] on link "Speaking" at bounding box center [288, 239] width 78 height 37
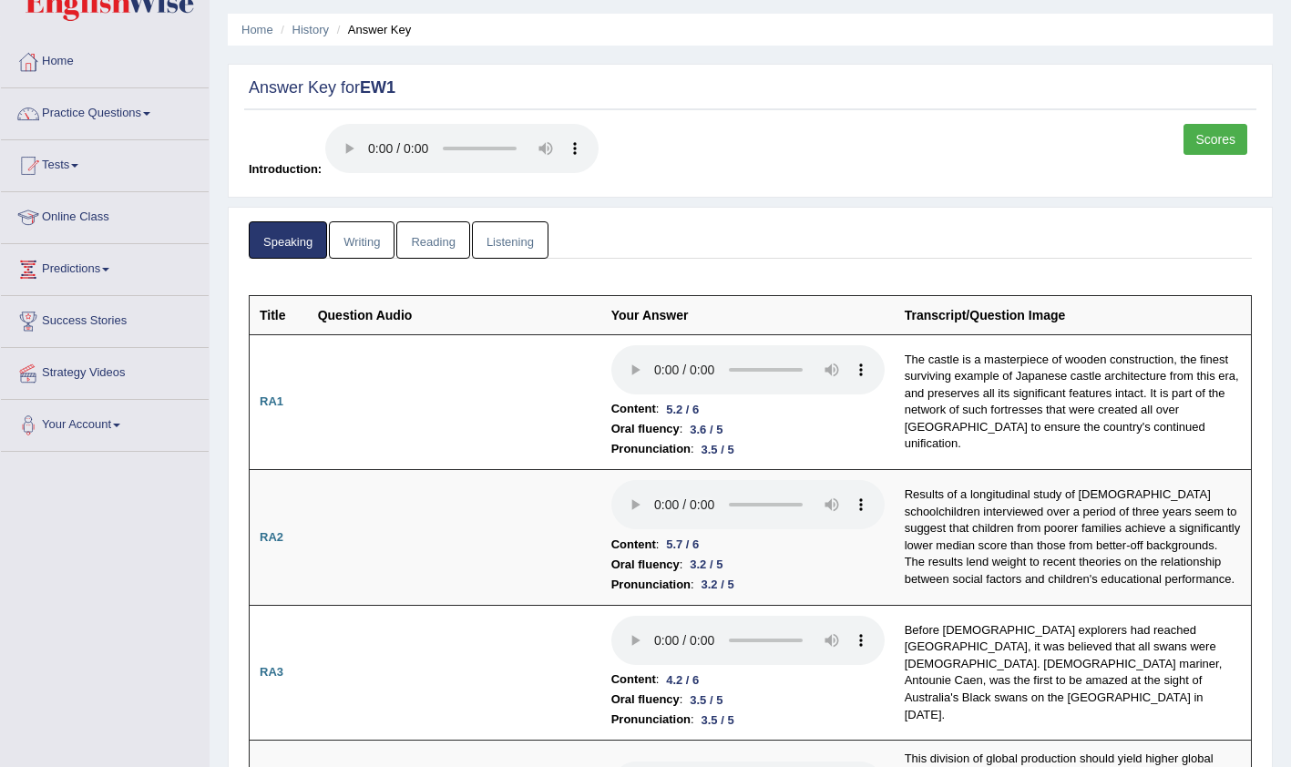
scroll to position [0, 0]
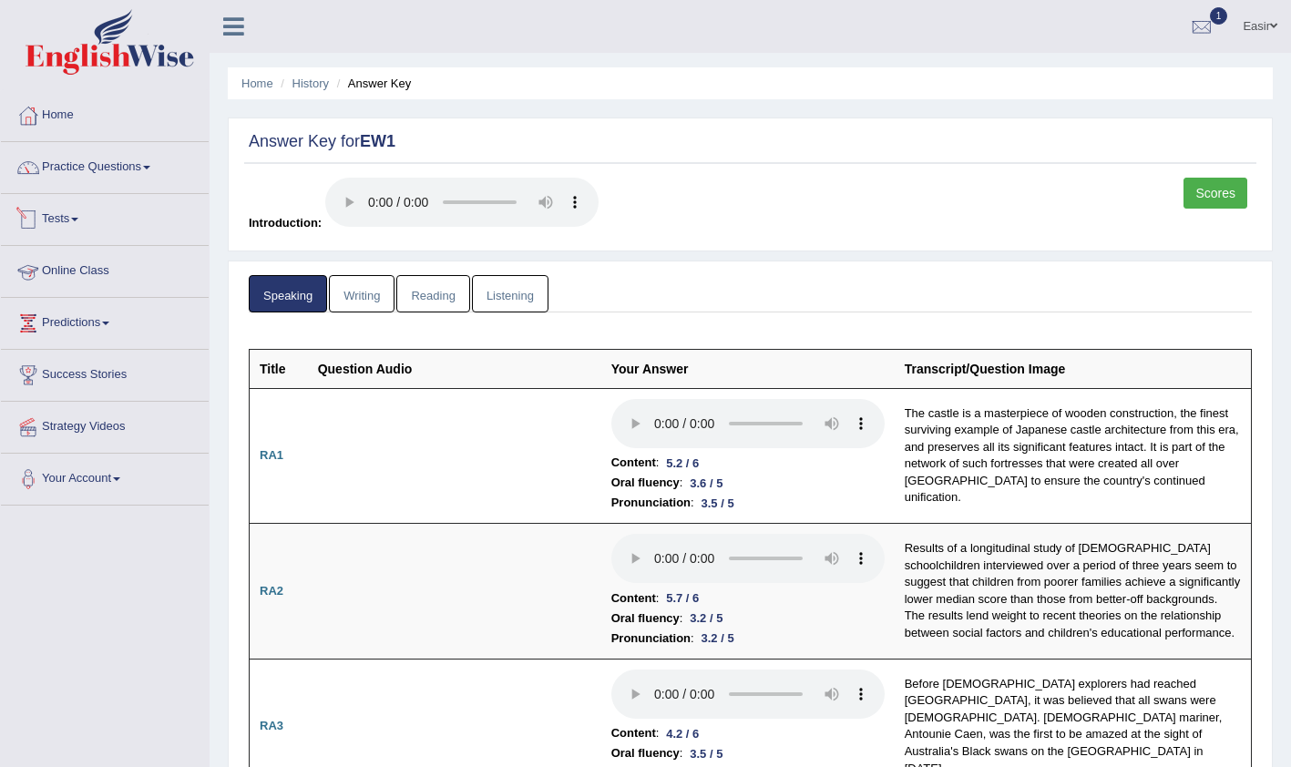
click at [79, 224] on link "Tests" at bounding box center [105, 217] width 208 height 46
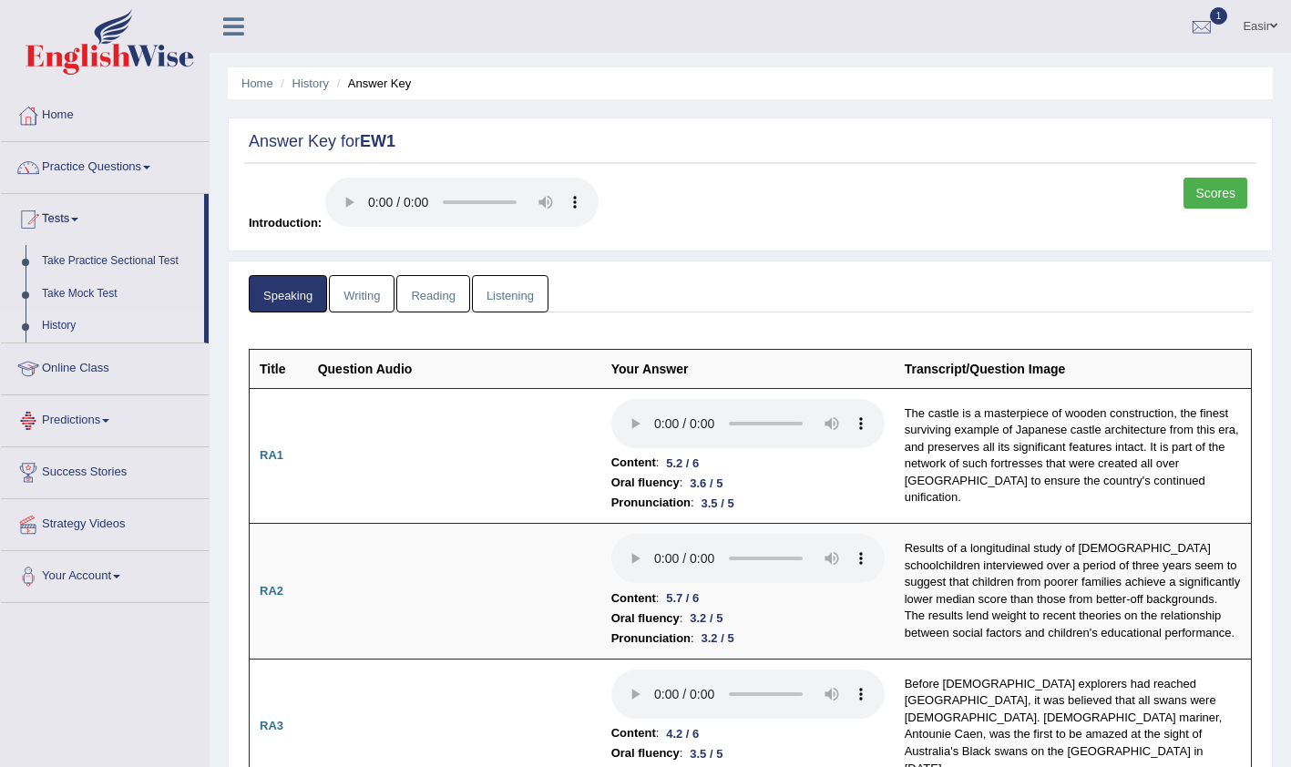
click at [81, 324] on link "History" at bounding box center [119, 326] width 170 height 33
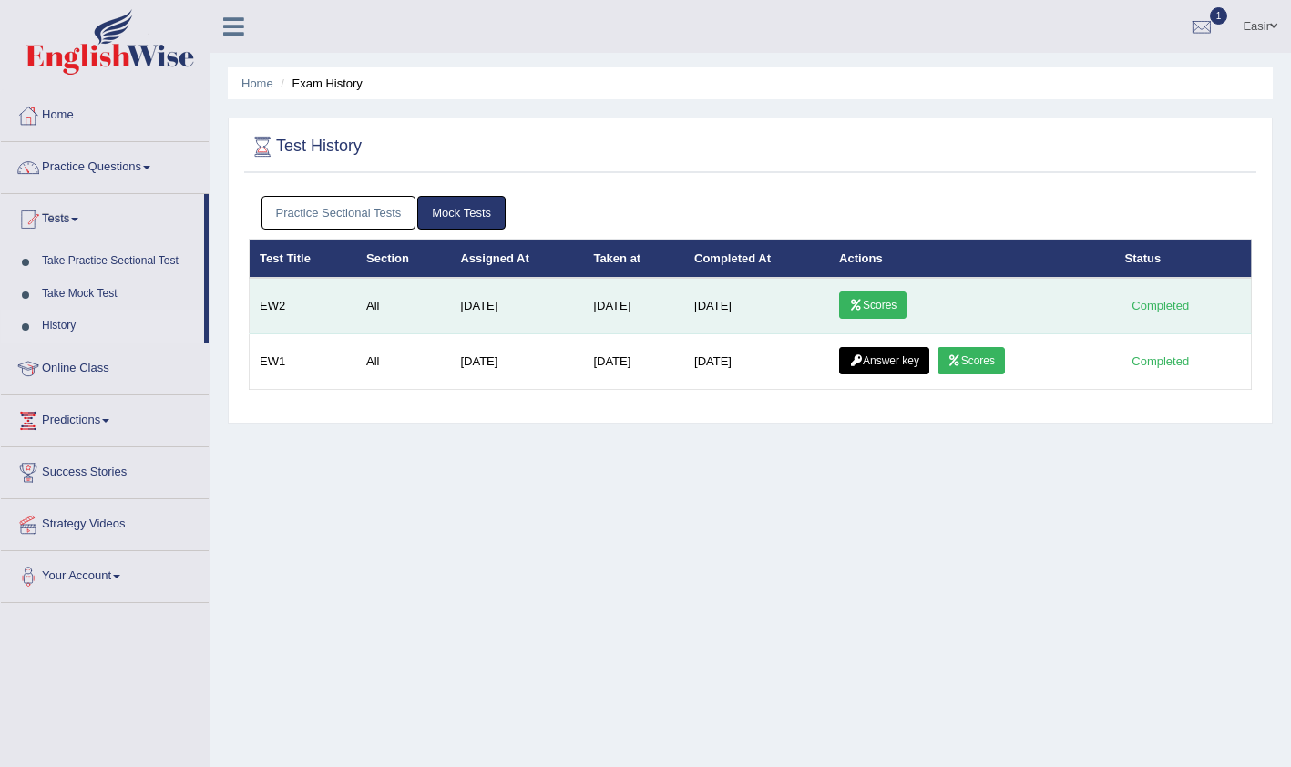
click at [885, 302] on link "Scores" at bounding box center [872, 305] width 67 height 27
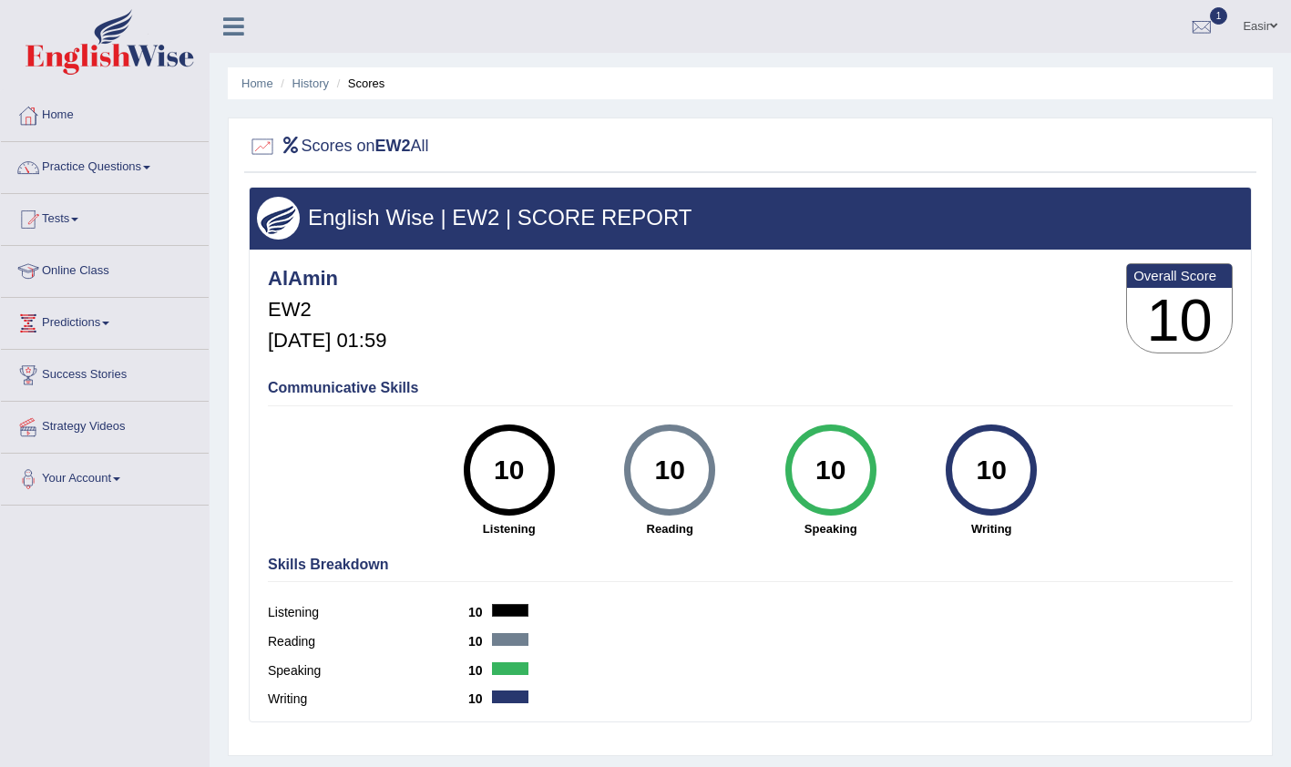
click at [37, 118] on div at bounding box center [28, 115] width 27 height 27
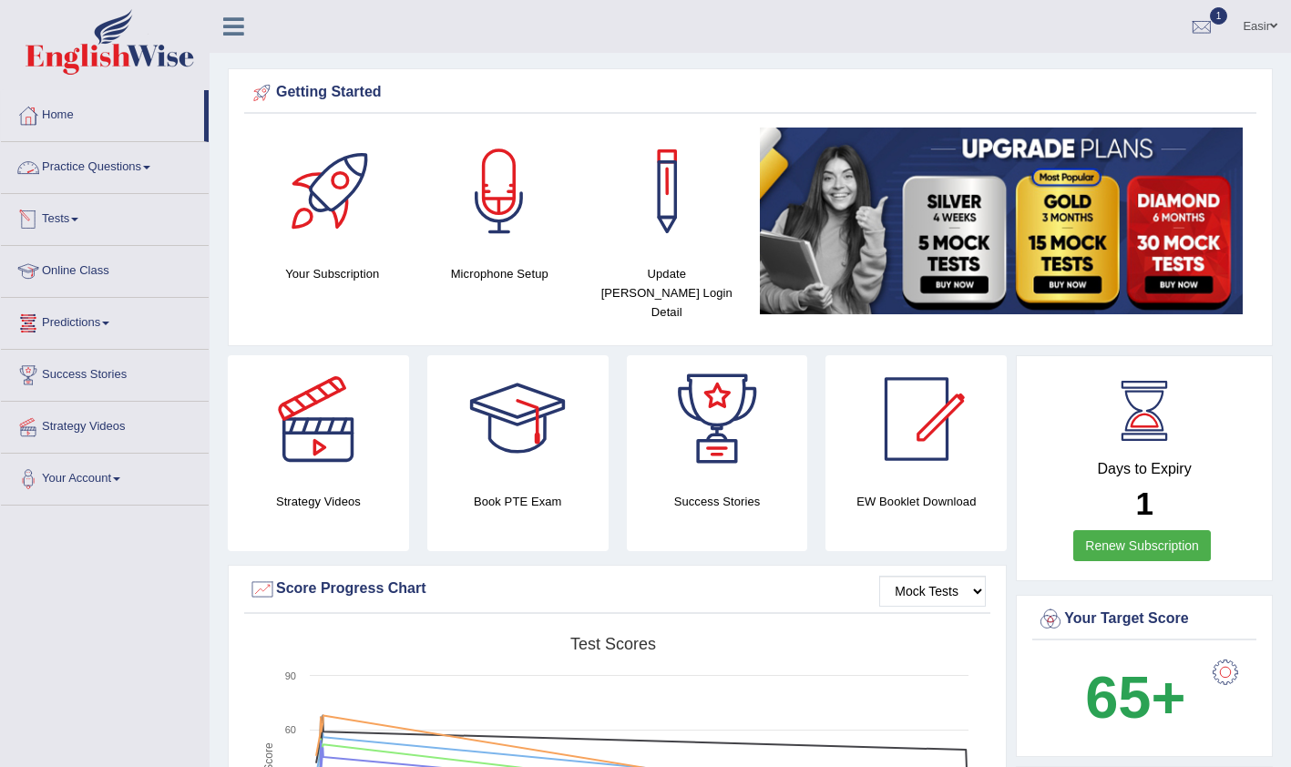
click at [116, 184] on link "Practice Questions" at bounding box center [105, 165] width 208 height 46
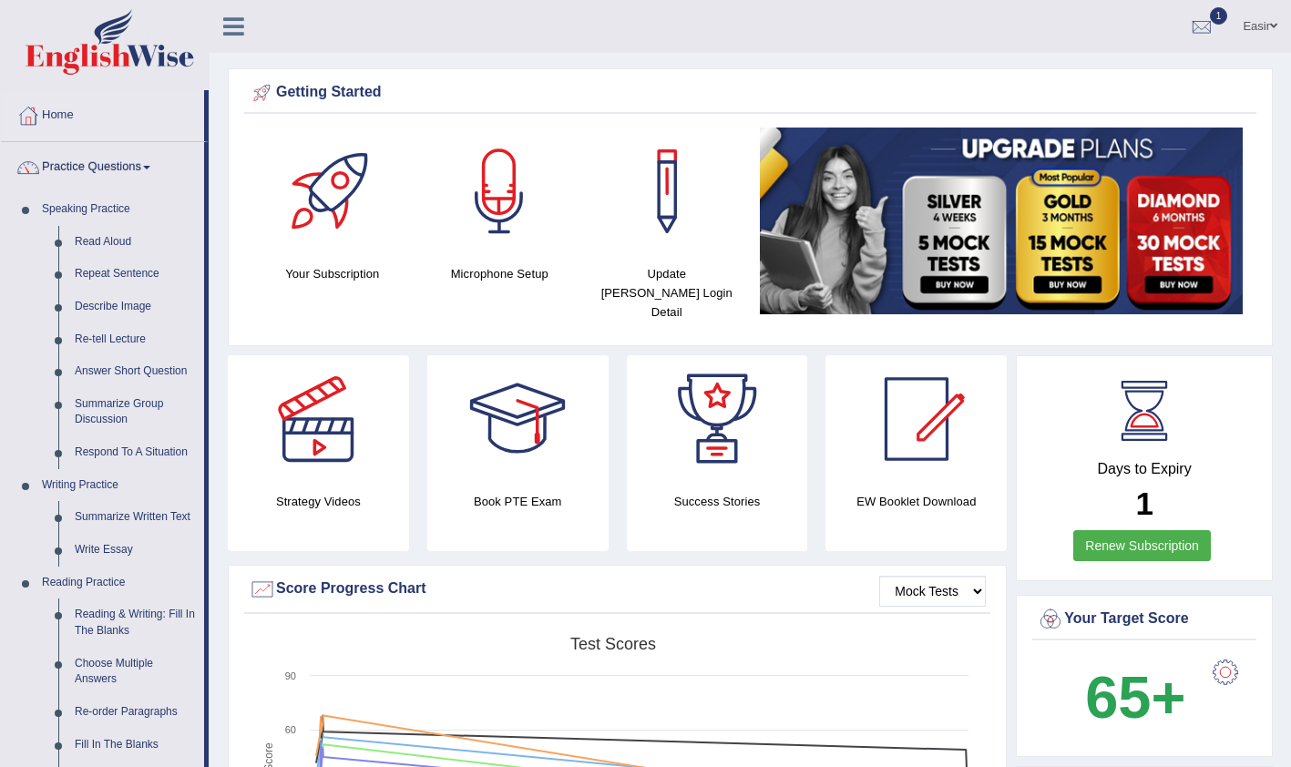
click at [124, 169] on link "Practice Questions" at bounding box center [102, 165] width 203 height 46
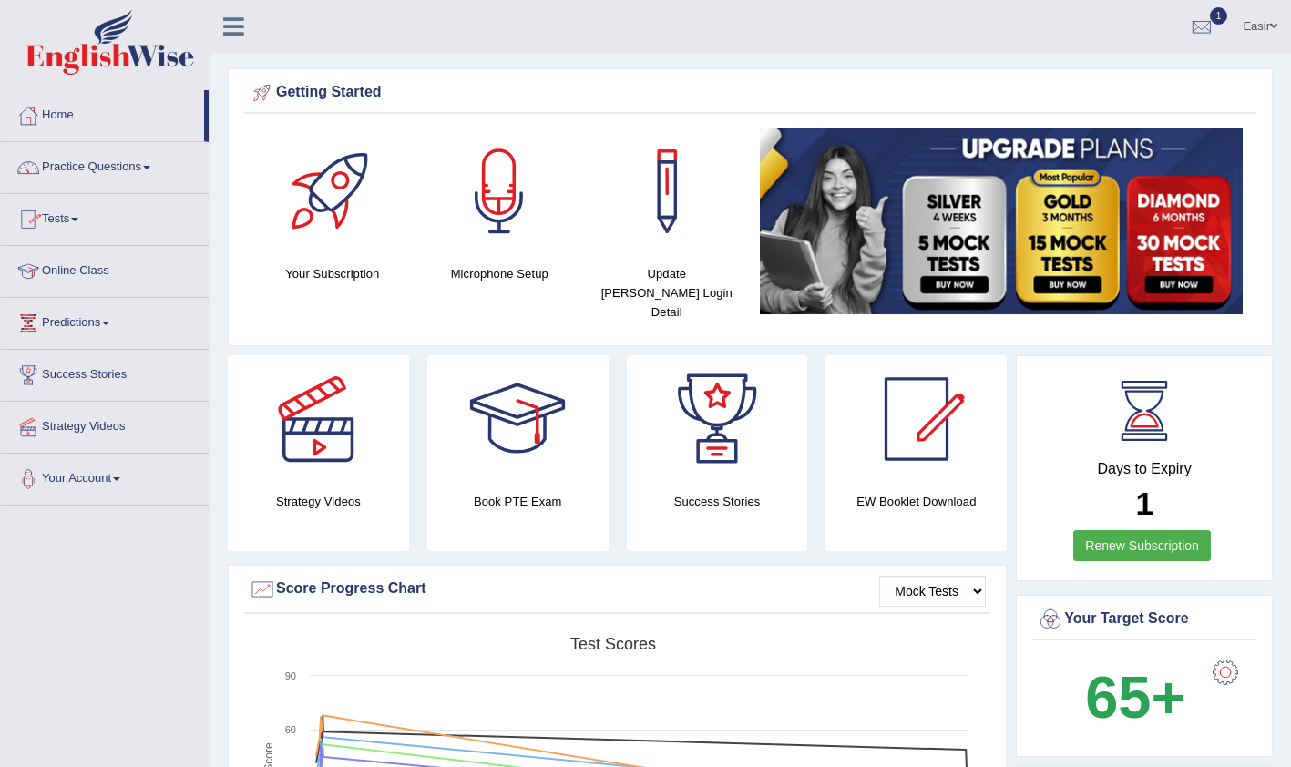
click at [68, 220] on link "Tests" at bounding box center [105, 217] width 208 height 46
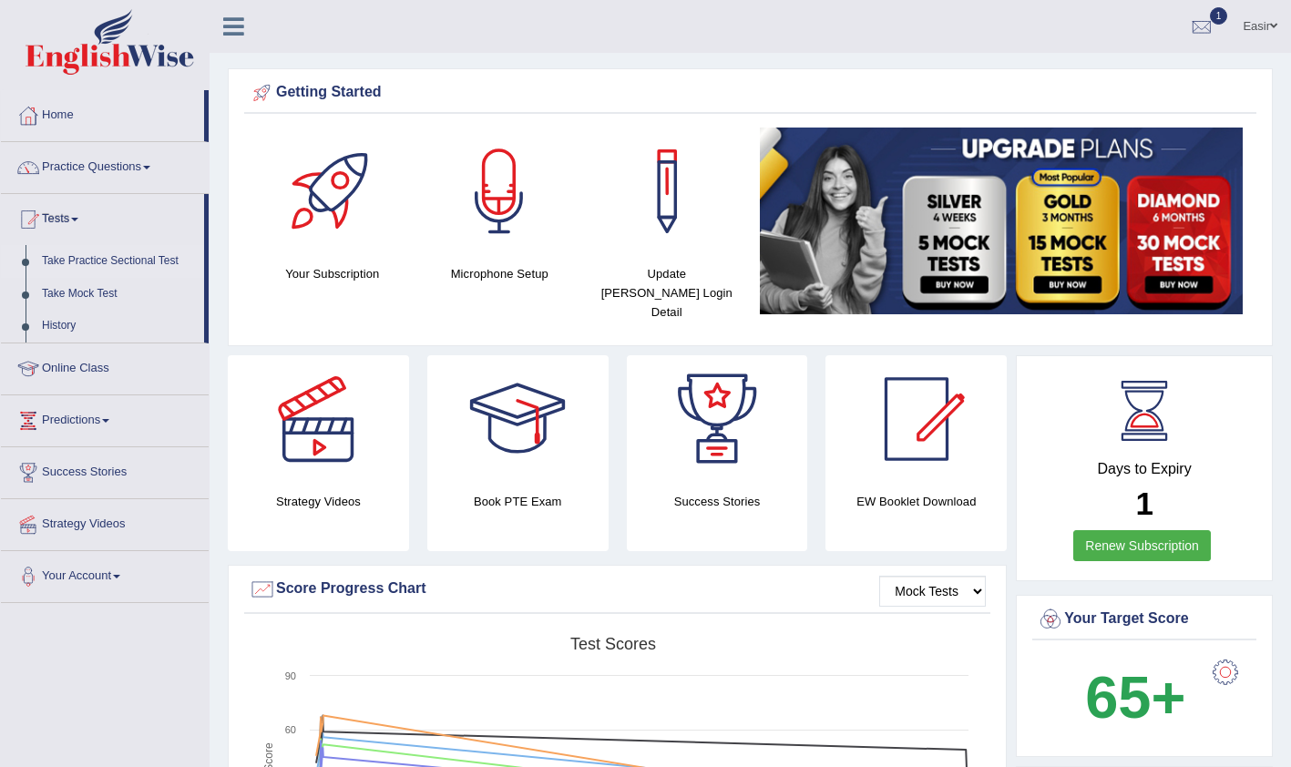
click at [114, 260] on link "Take Practice Sectional Test" at bounding box center [119, 261] width 170 height 33
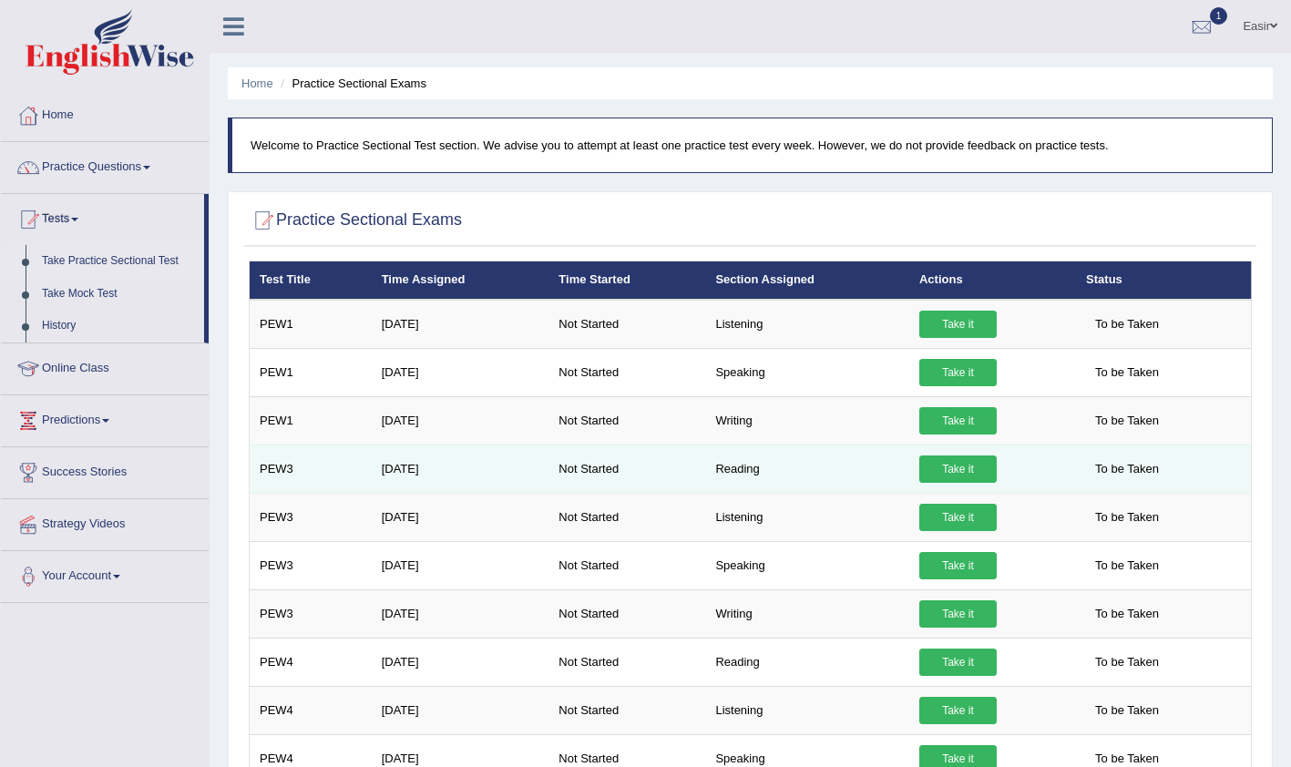
click at [967, 468] on link "Take it" at bounding box center [957, 468] width 77 height 27
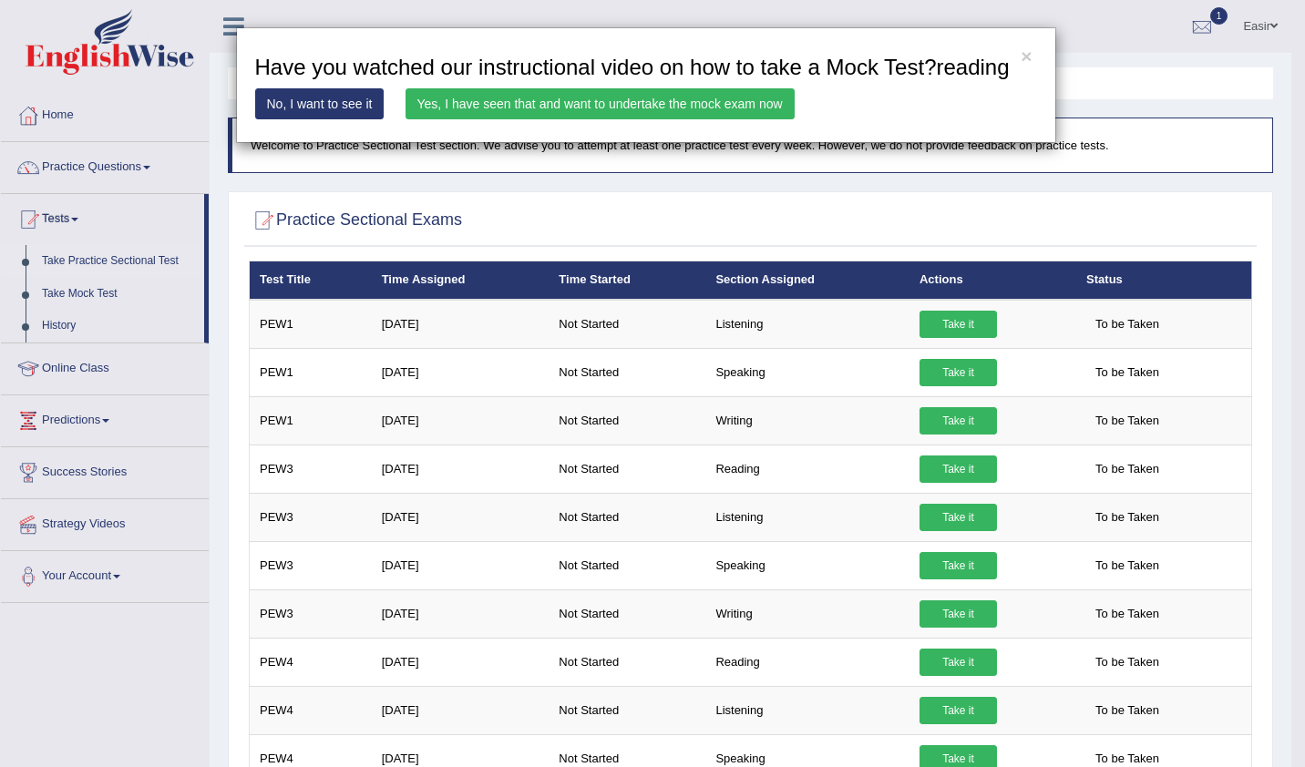
click at [676, 110] on link "Yes, I have seen that and want to undertake the mock exam now" at bounding box center [599, 103] width 389 height 31
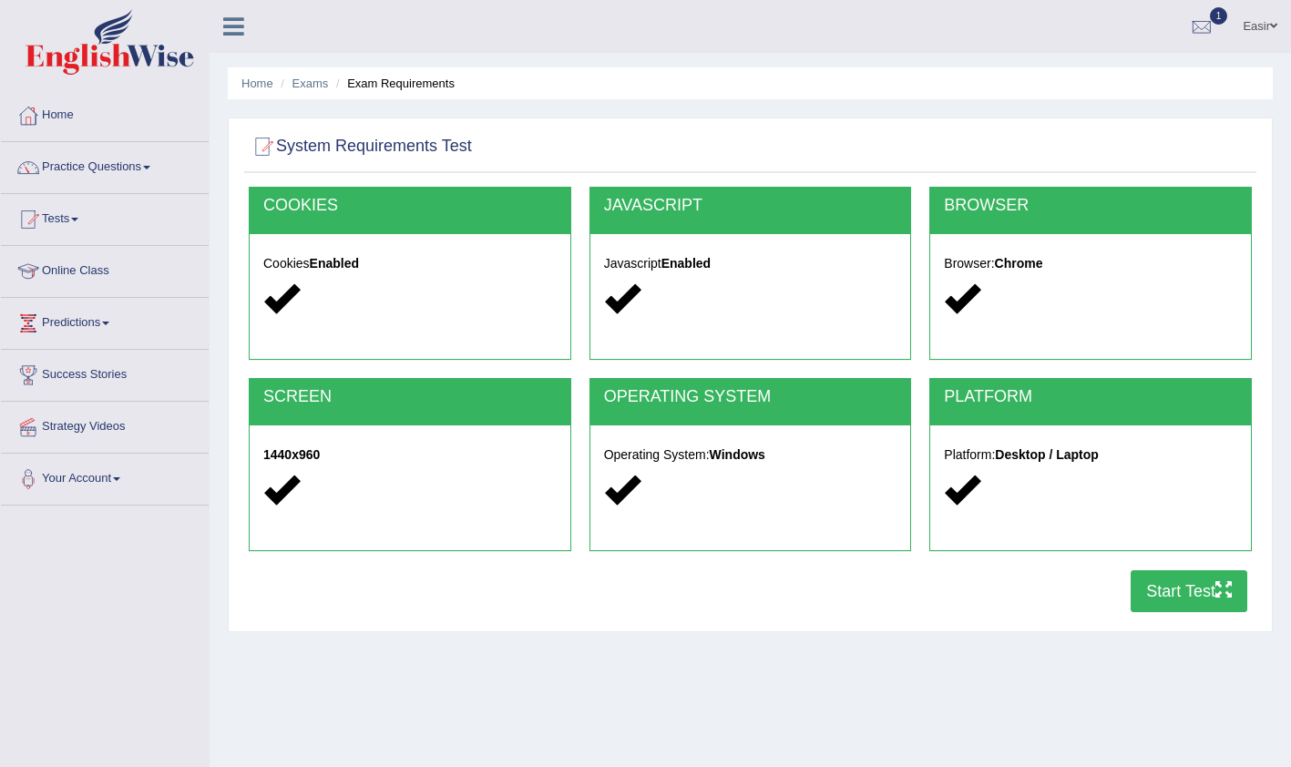
click at [1194, 588] on button "Start Test" at bounding box center [1189, 591] width 117 height 42
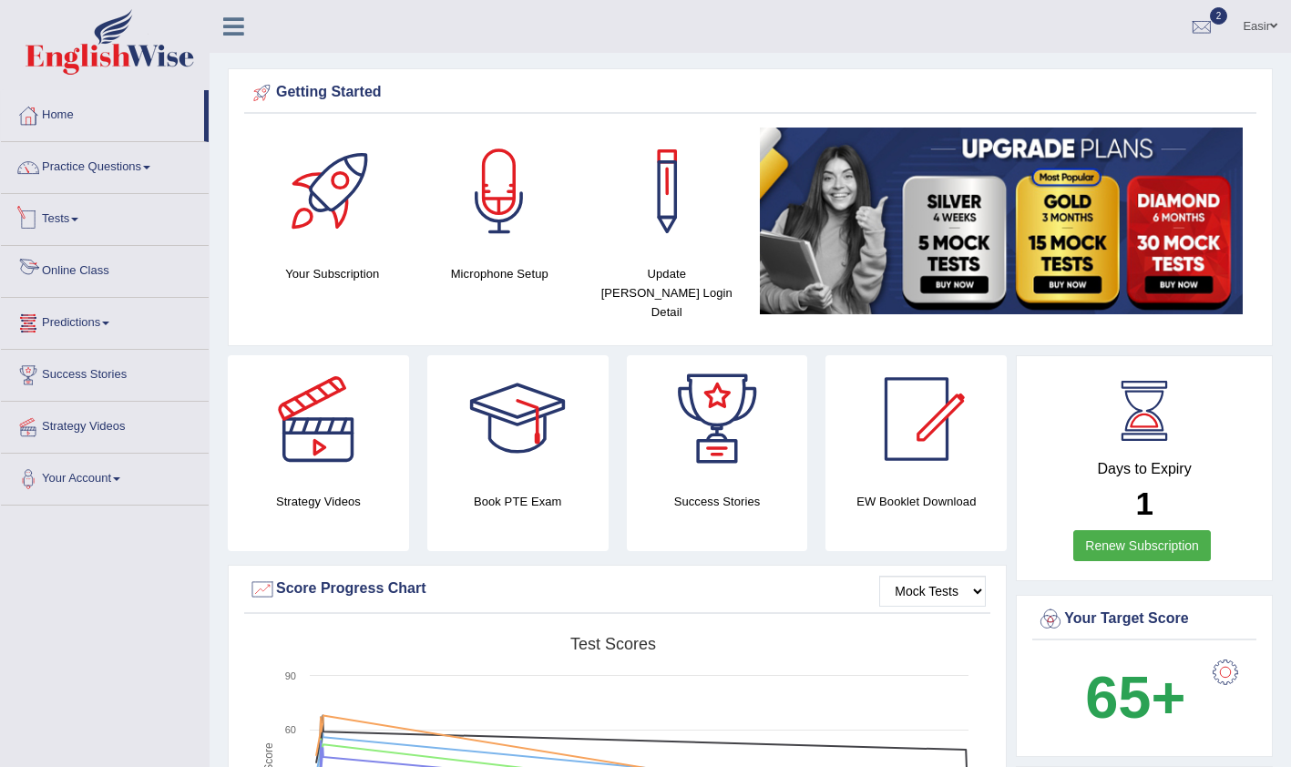
click at [65, 215] on link "Tests" at bounding box center [105, 217] width 208 height 46
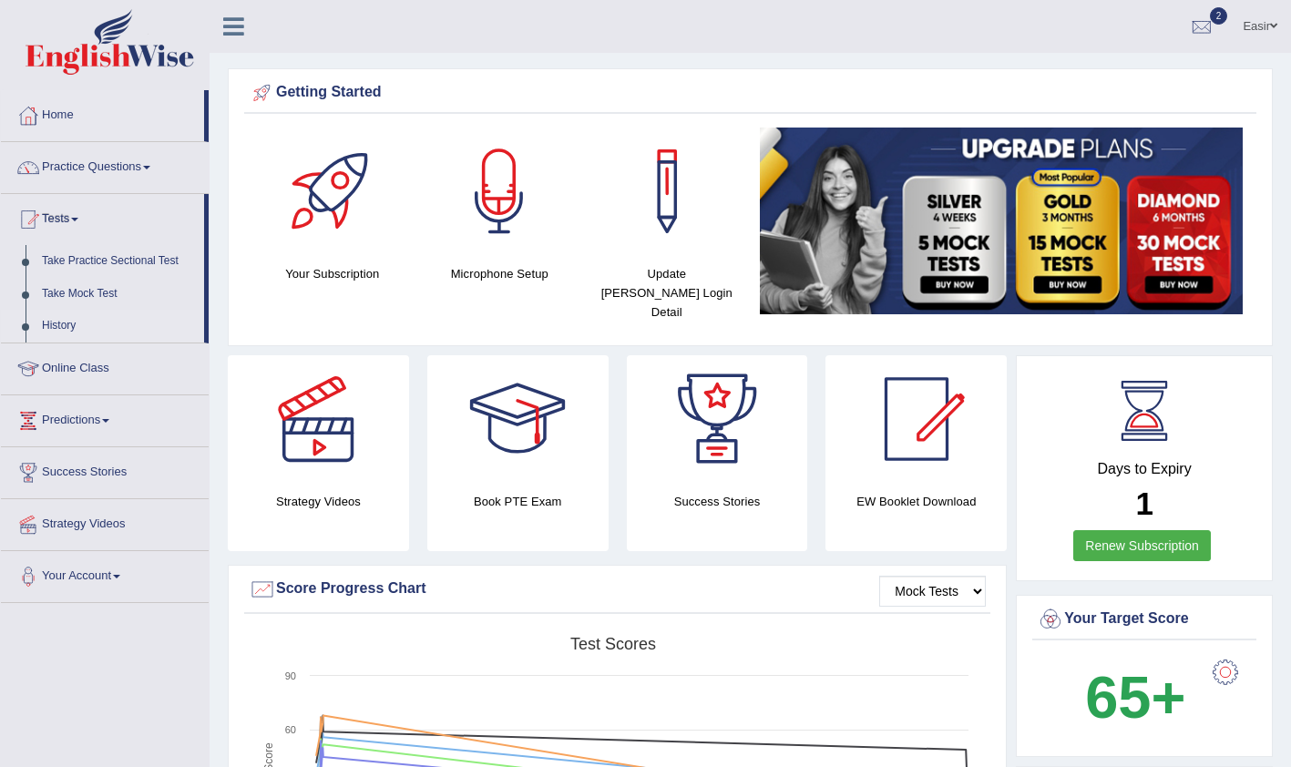
click at [60, 322] on link "History" at bounding box center [119, 326] width 170 height 33
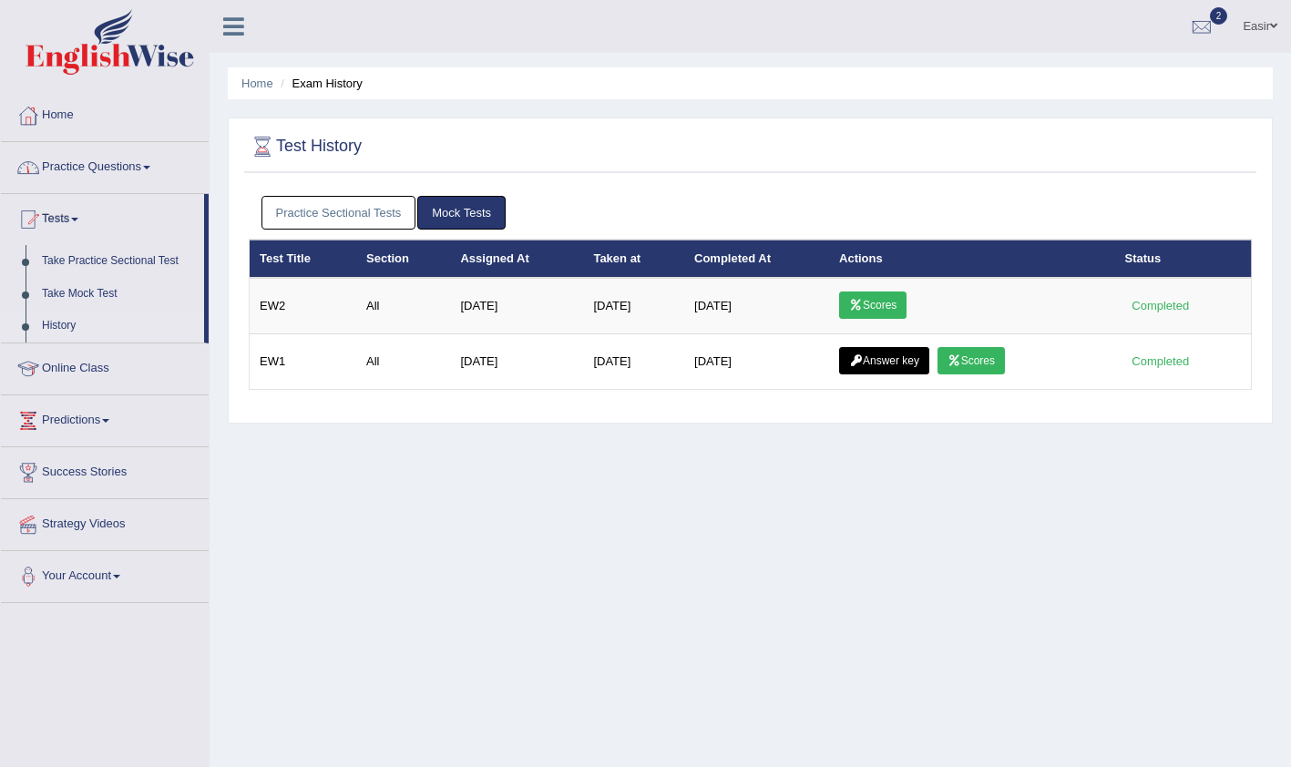
click at [337, 208] on link "Practice Sectional Tests" at bounding box center [338, 213] width 155 height 34
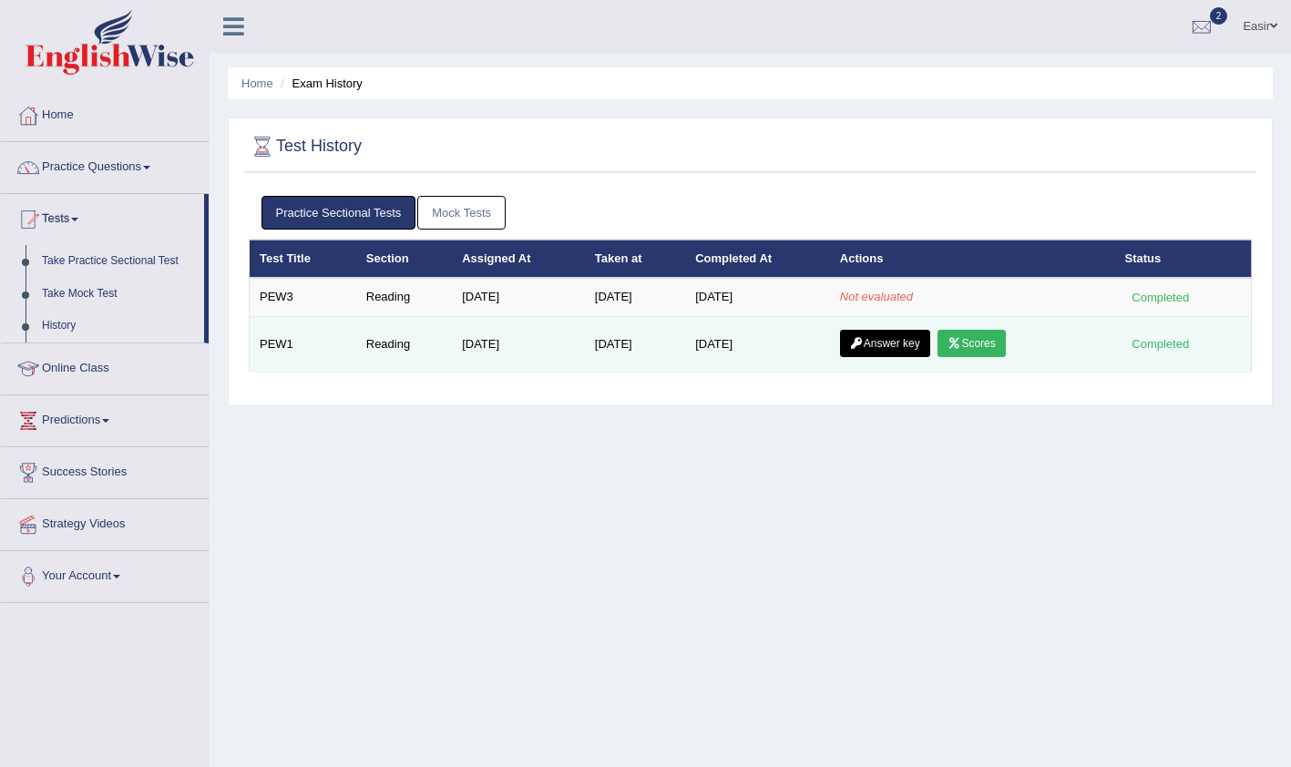
click at [863, 346] on link "Answer key" at bounding box center [885, 343] width 90 height 27
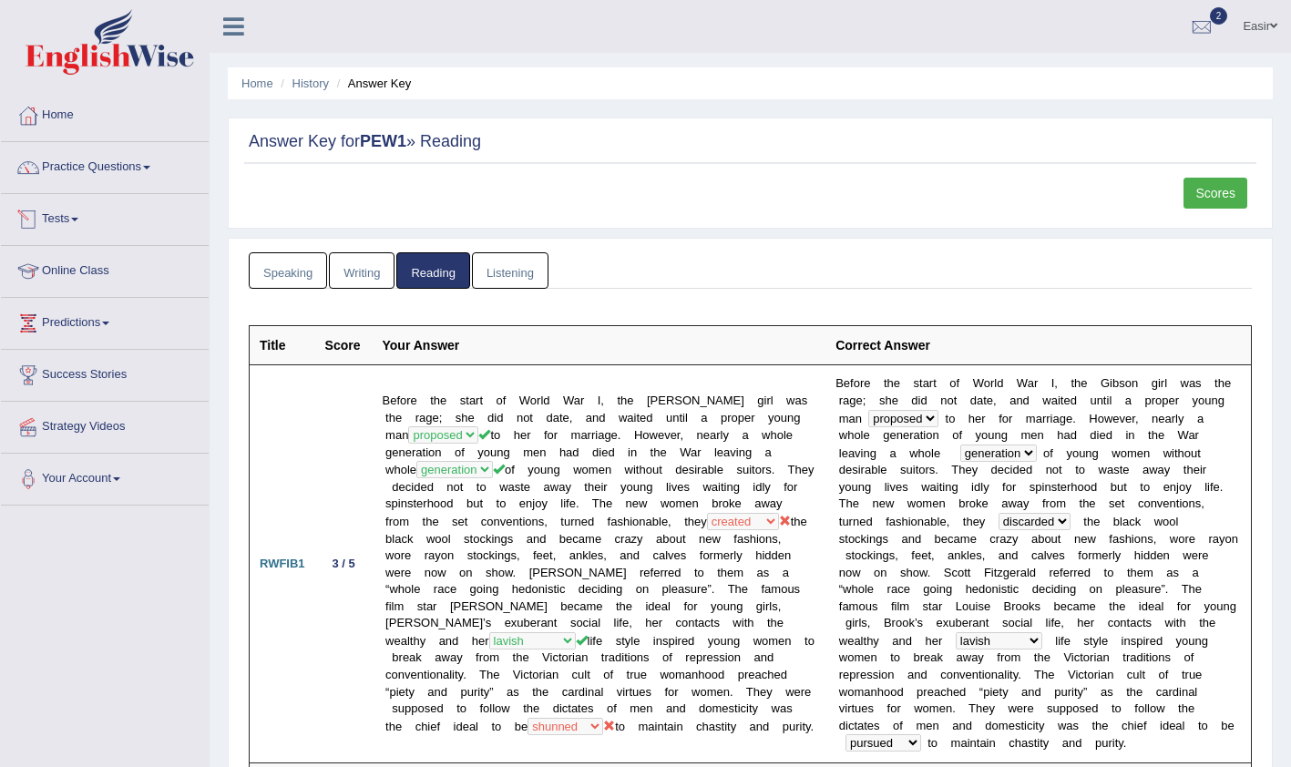
click at [66, 224] on link "Tests" at bounding box center [105, 217] width 208 height 46
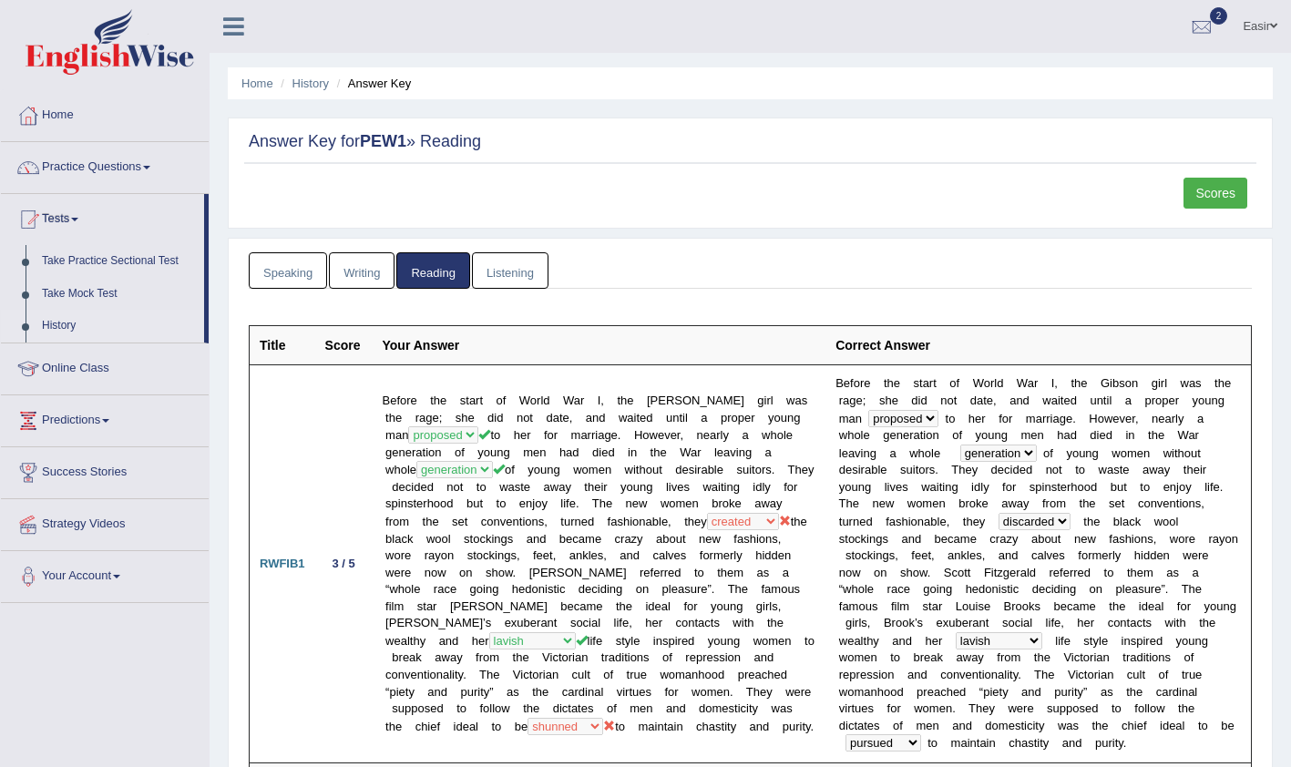
click at [81, 316] on link "History" at bounding box center [119, 326] width 170 height 33
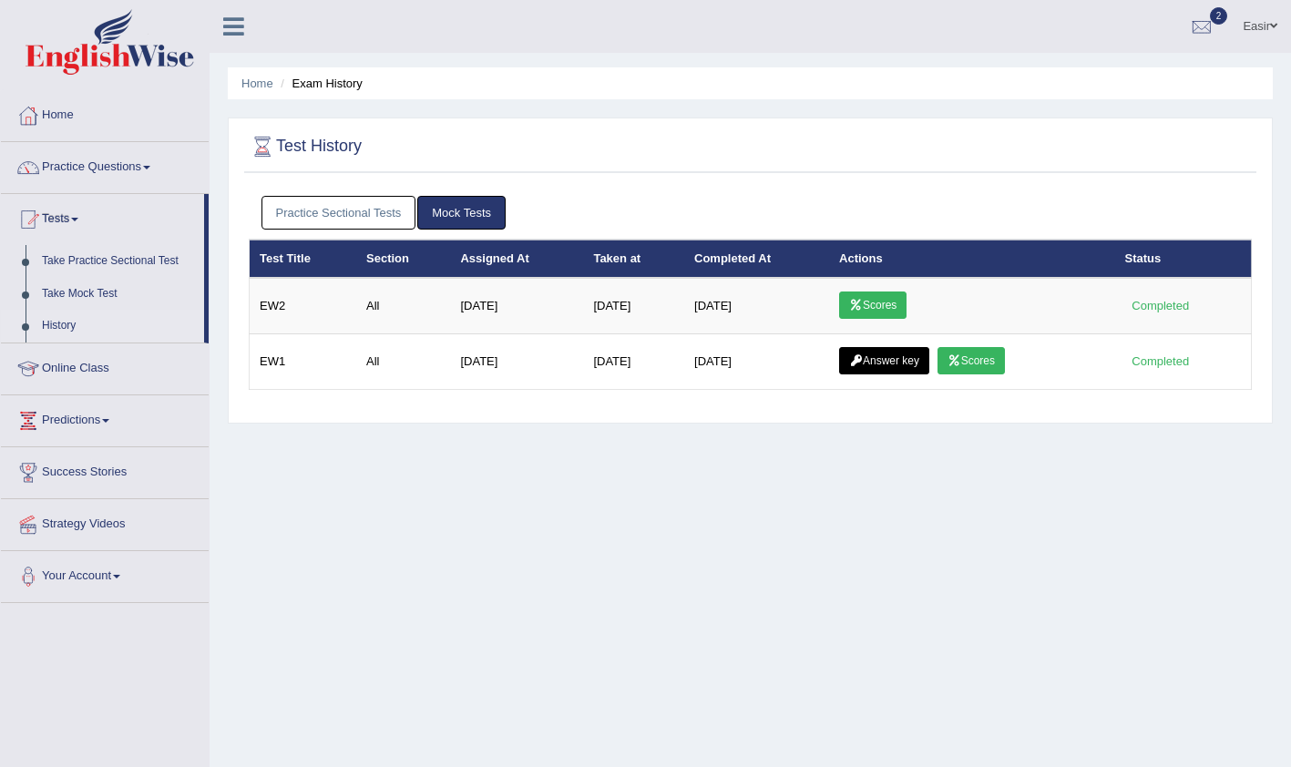
click at [322, 203] on link "Practice Sectional Tests" at bounding box center [338, 213] width 155 height 34
click at [374, 198] on link "Practice Sectional Tests" at bounding box center [338, 213] width 155 height 34
click at [321, 216] on link "Practice Sectional Tests" at bounding box center [338, 213] width 155 height 34
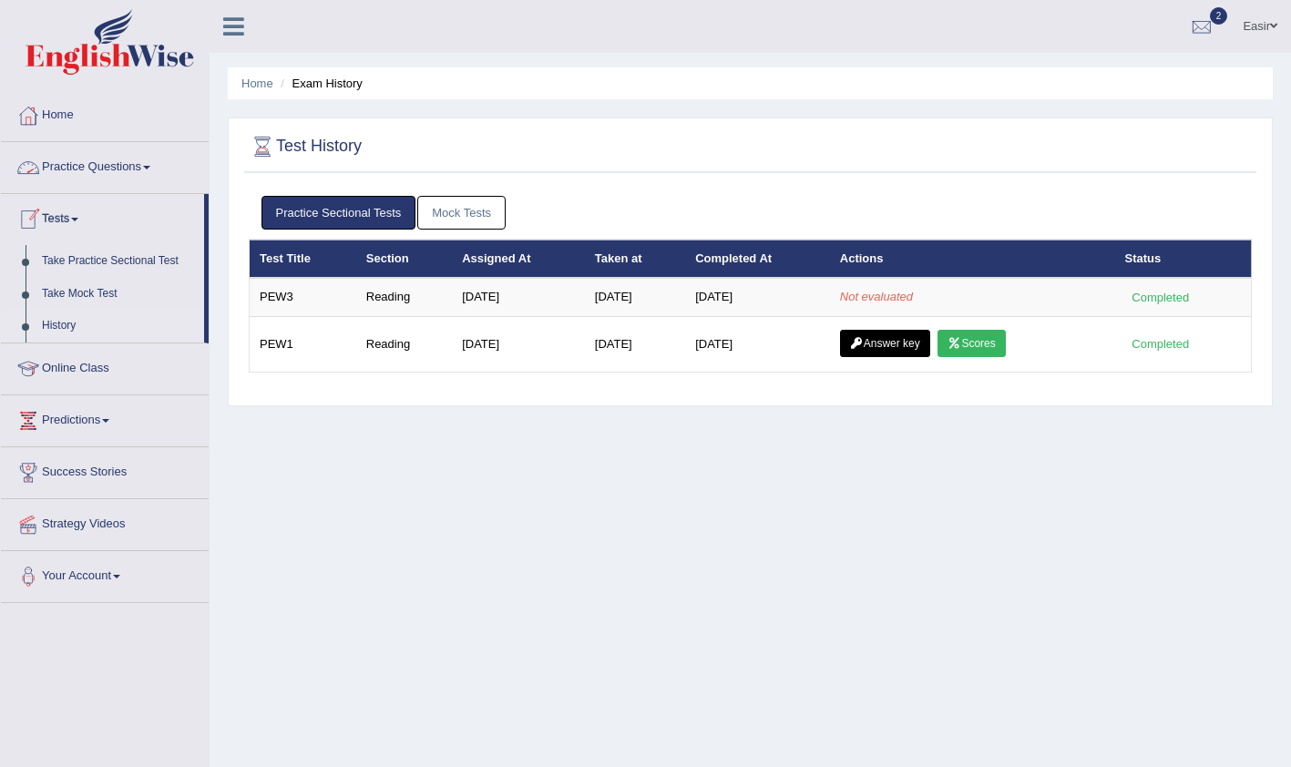
click at [457, 216] on link "Mock Tests" at bounding box center [461, 213] width 88 height 34
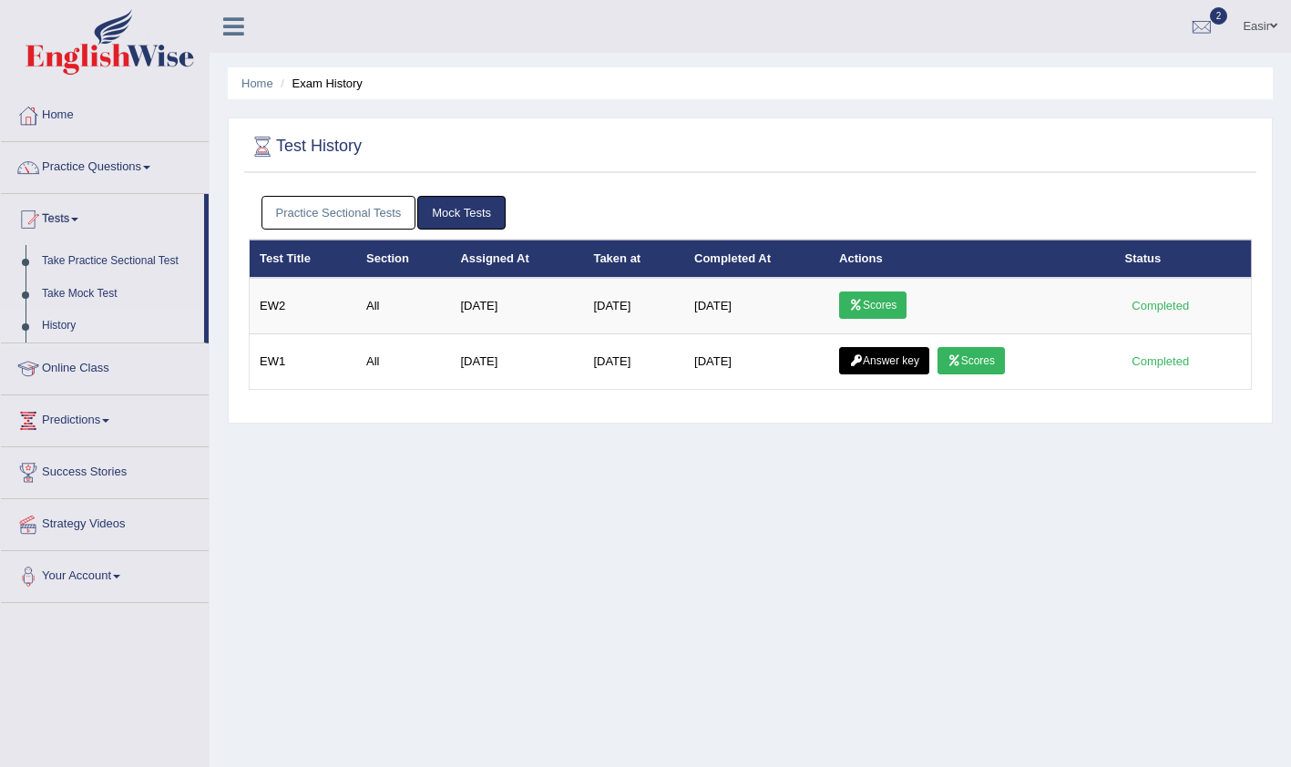
click at [322, 211] on link "Practice Sectional Tests" at bounding box center [338, 213] width 155 height 34
click at [361, 201] on link "Practice Sectional Tests" at bounding box center [338, 213] width 155 height 34
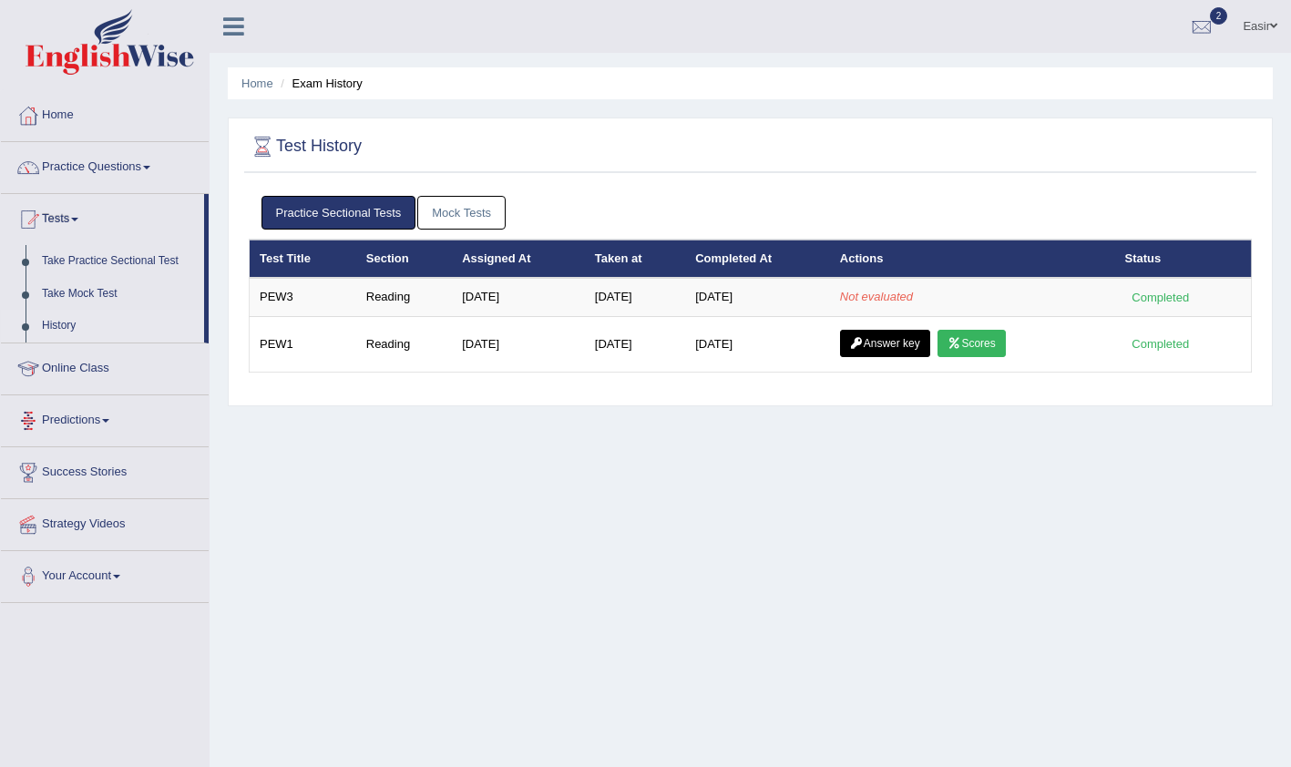
click at [87, 422] on link "Predictions" at bounding box center [105, 418] width 208 height 46
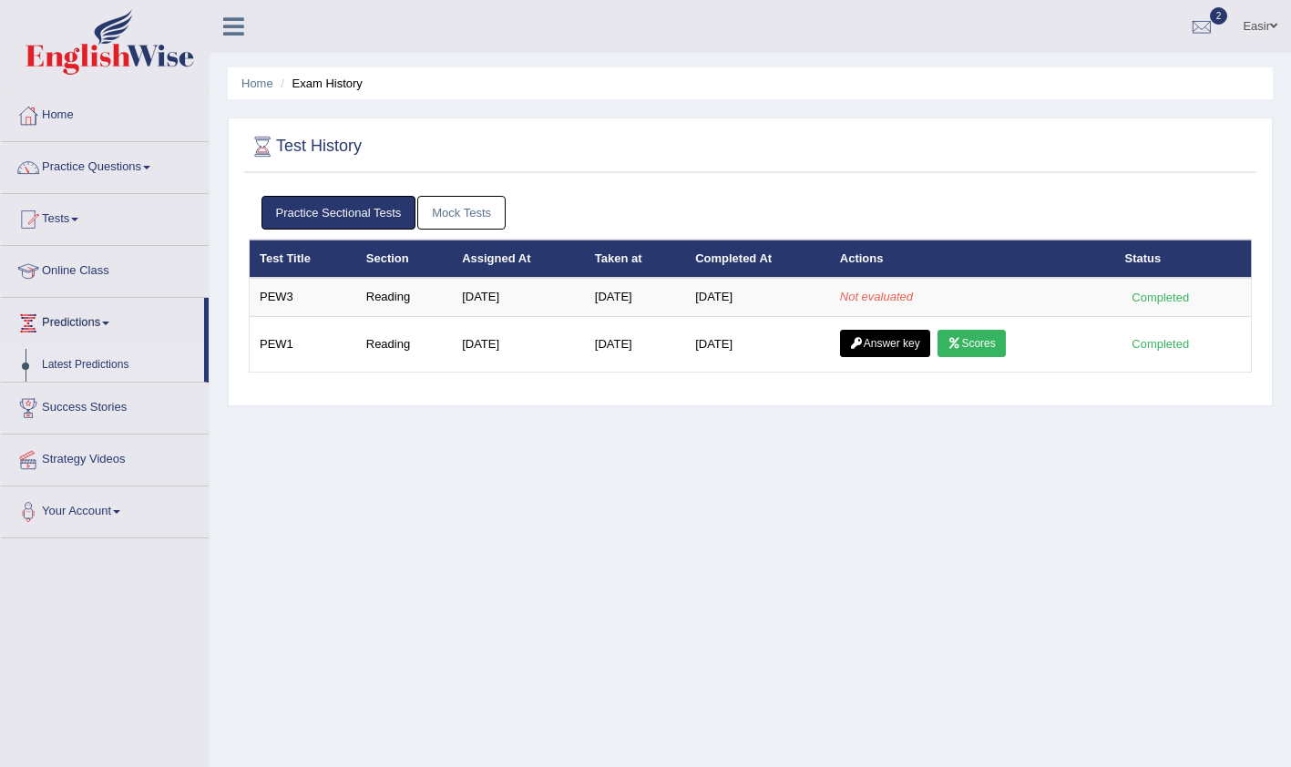
click at [94, 363] on link "Latest Predictions" at bounding box center [119, 365] width 170 height 33
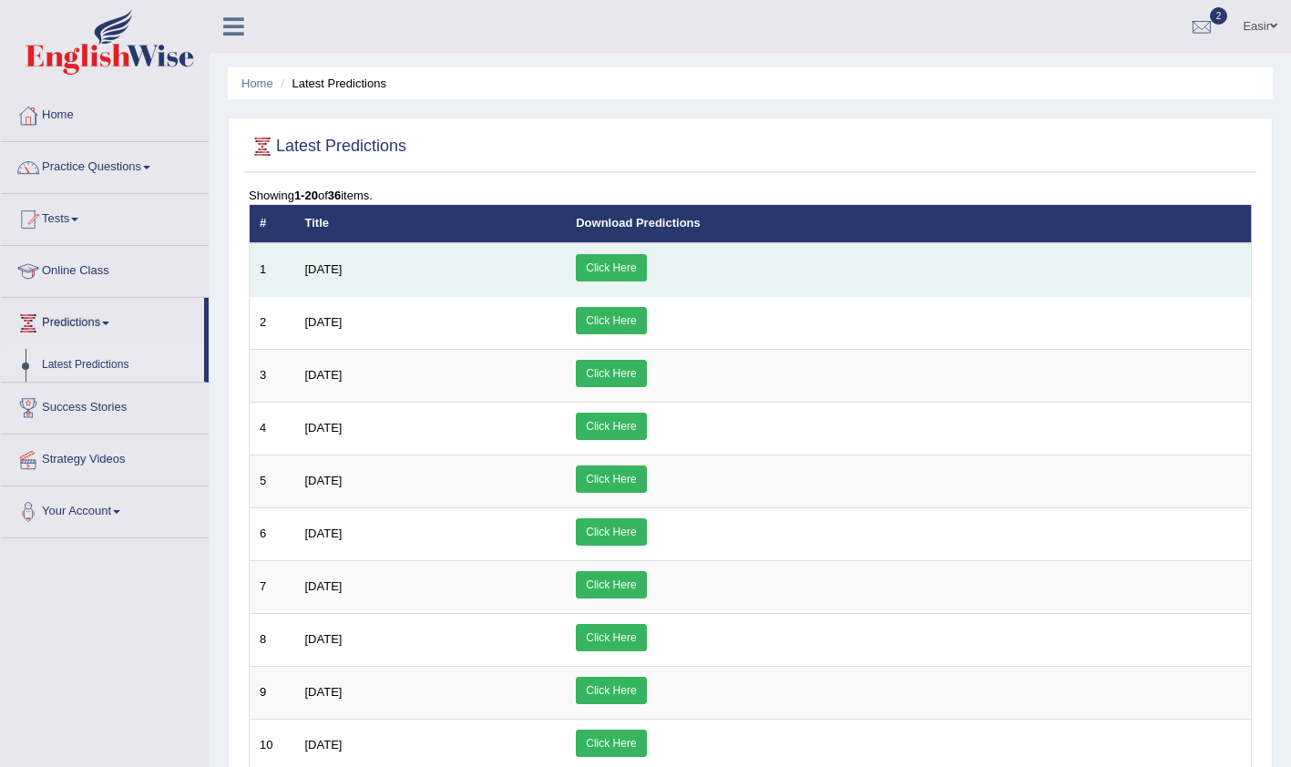
click at [646, 266] on link "Click Here" at bounding box center [611, 267] width 70 height 27
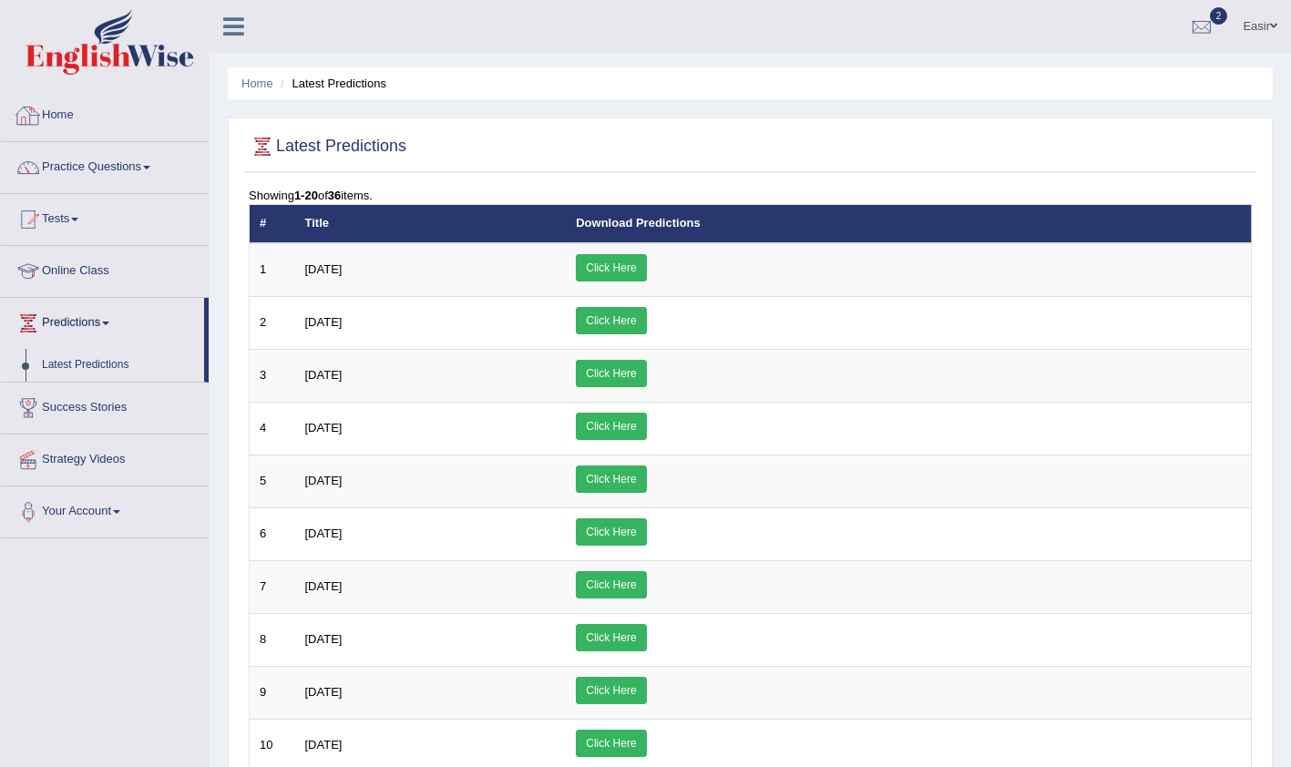
click at [33, 117] on div at bounding box center [28, 115] width 27 height 27
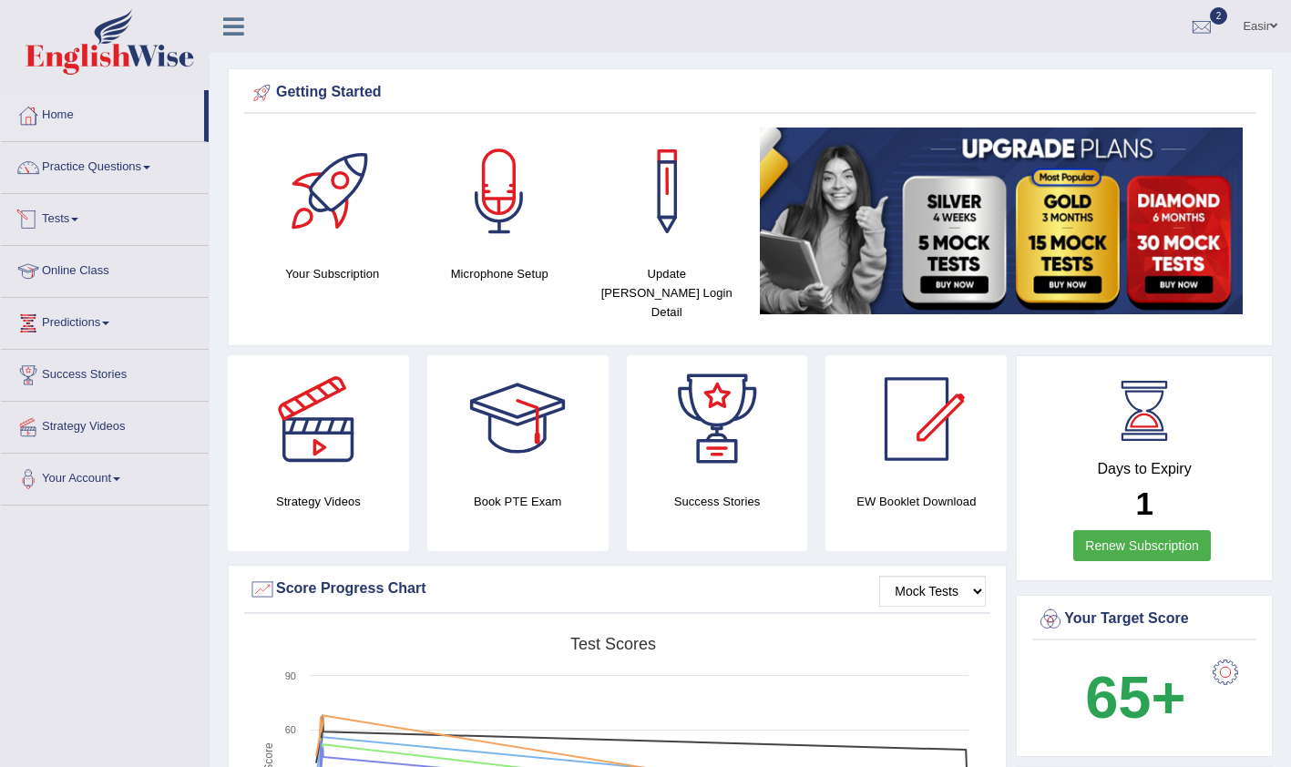
click at [85, 210] on link "Tests" at bounding box center [105, 217] width 208 height 46
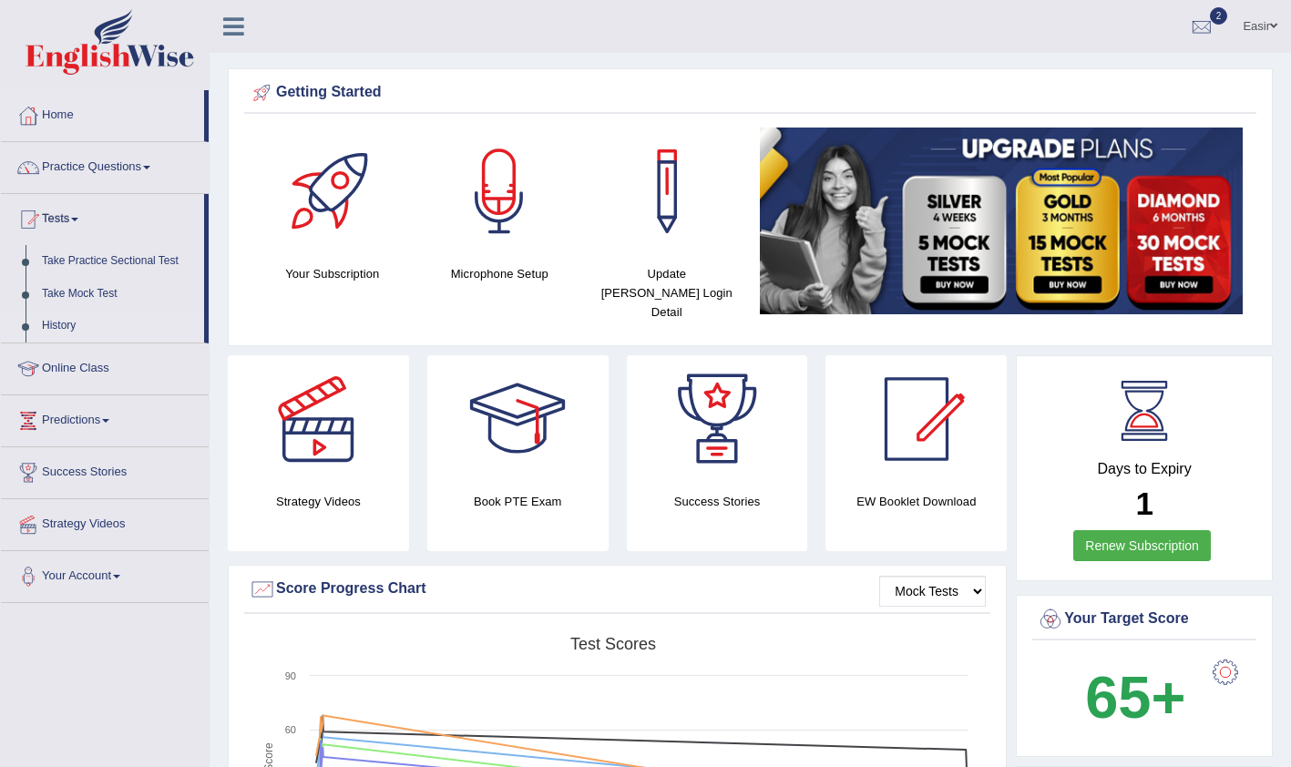
click at [58, 320] on link "History" at bounding box center [119, 326] width 170 height 33
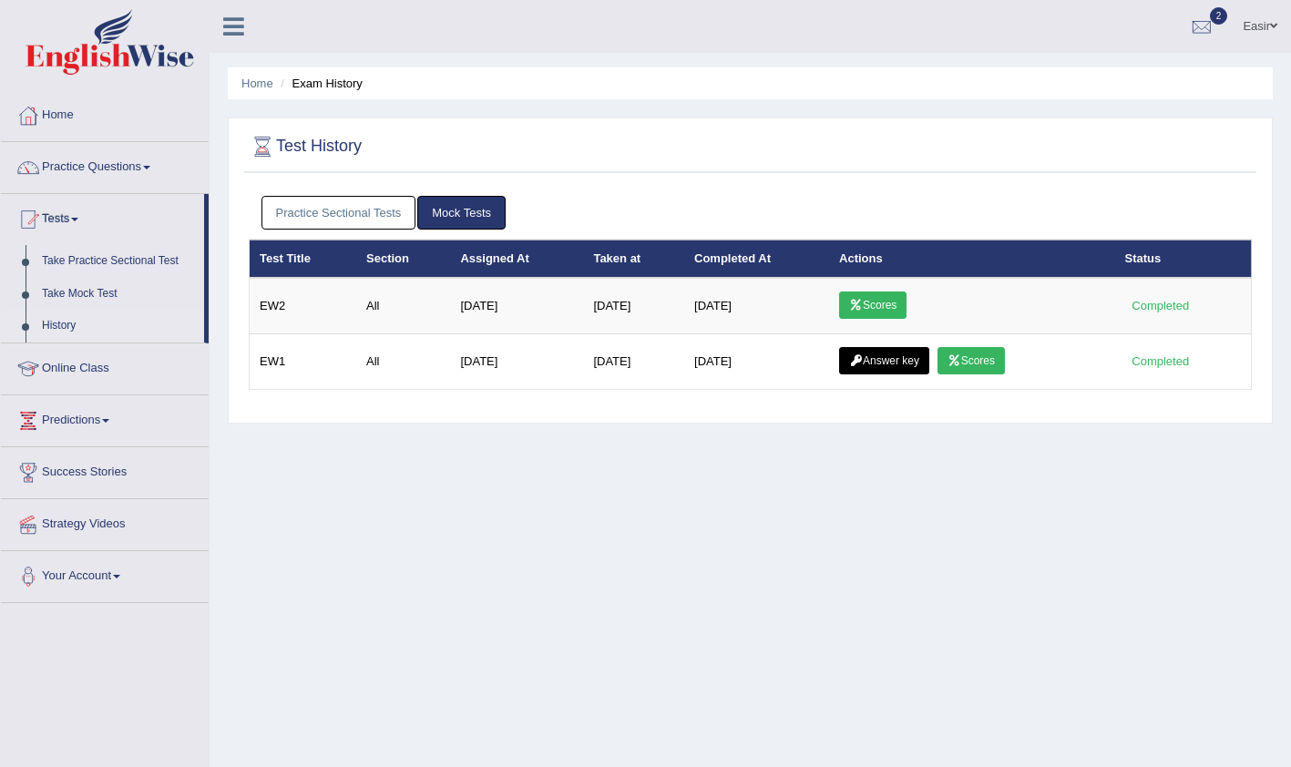
click at [362, 195] on div "Practice Sectional Tests Mock Tests" at bounding box center [750, 213] width 1003 height 53
click at [360, 205] on link "Practice Sectional Tests" at bounding box center [338, 213] width 155 height 34
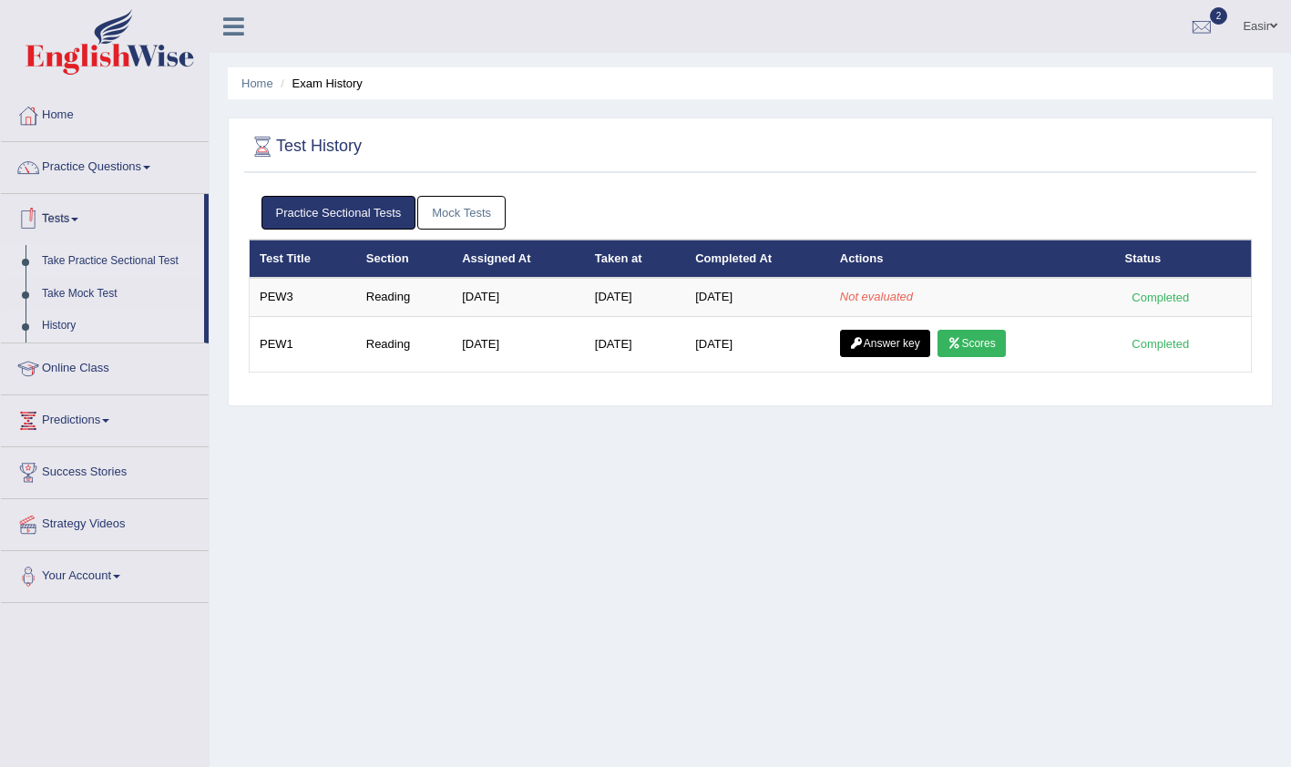
click at [139, 260] on link "Take Practice Sectional Test" at bounding box center [119, 261] width 170 height 33
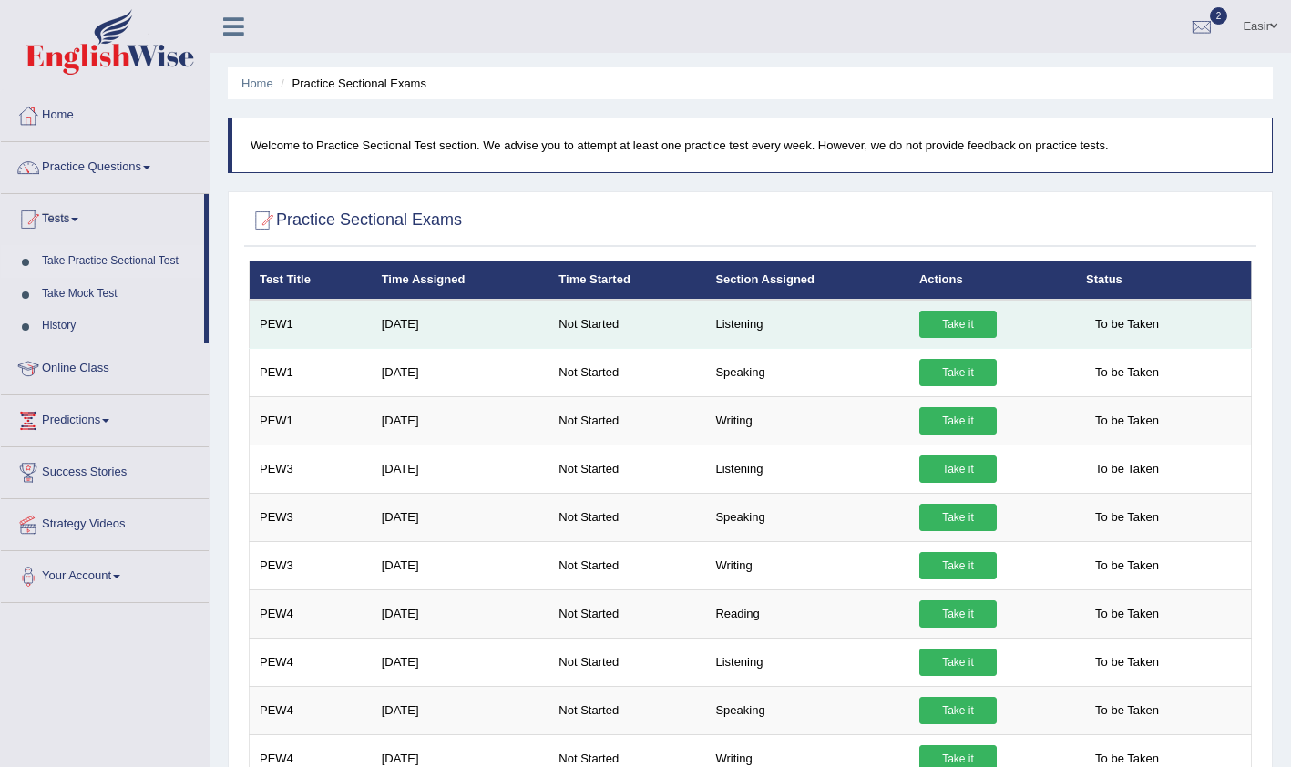
click at [965, 325] on link "Take it" at bounding box center [957, 324] width 77 height 27
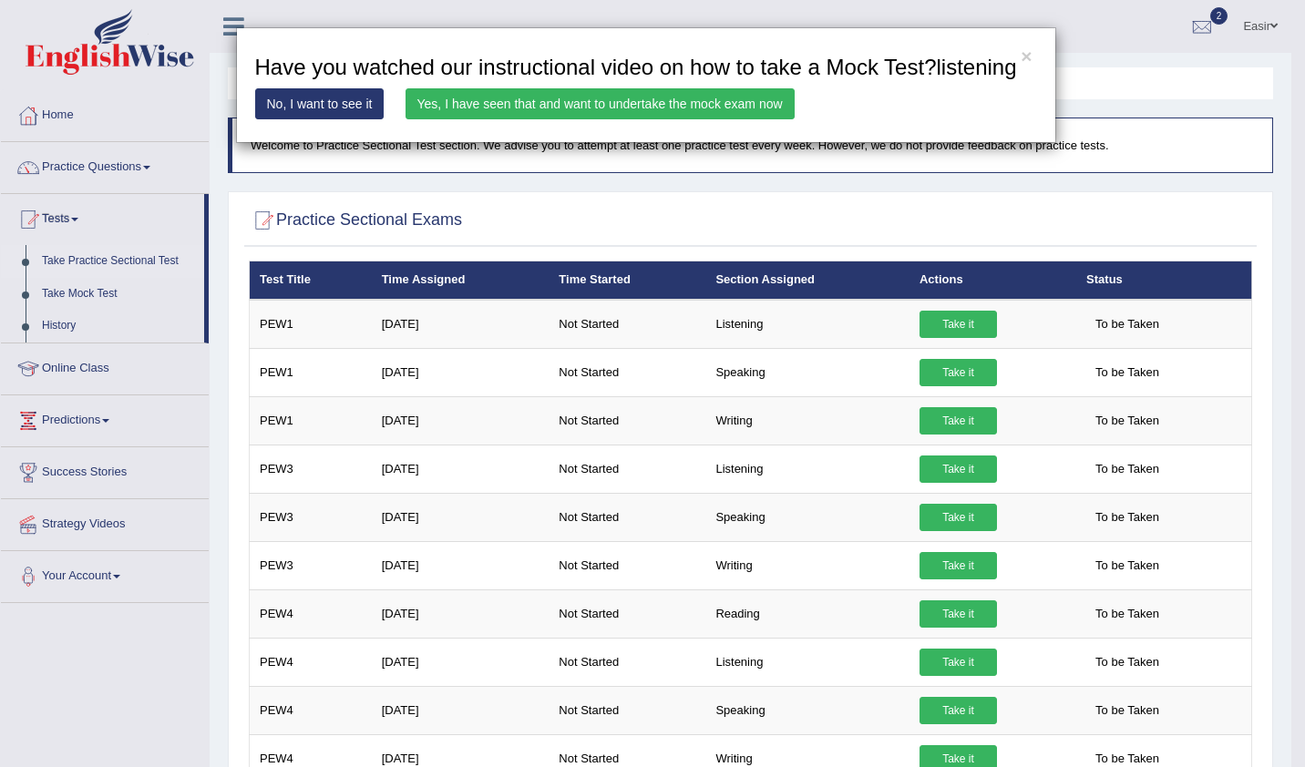
click at [606, 104] on link "Yes, I have seen that and want to undertake the mock exam now" at bounding box center [599, 103] width 389 height 31
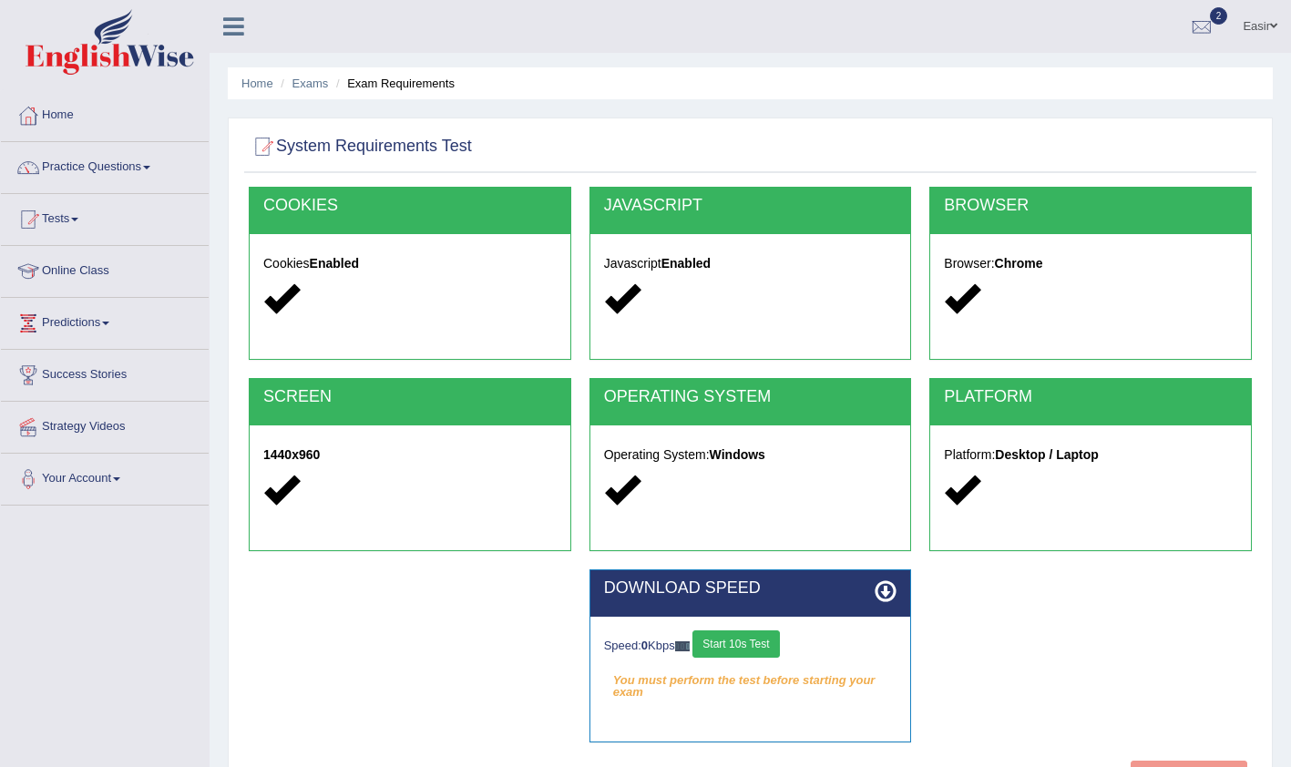
click at [766, 647] on button "Start 10s Test" at bounding box center [735, 643] width 87 height 27
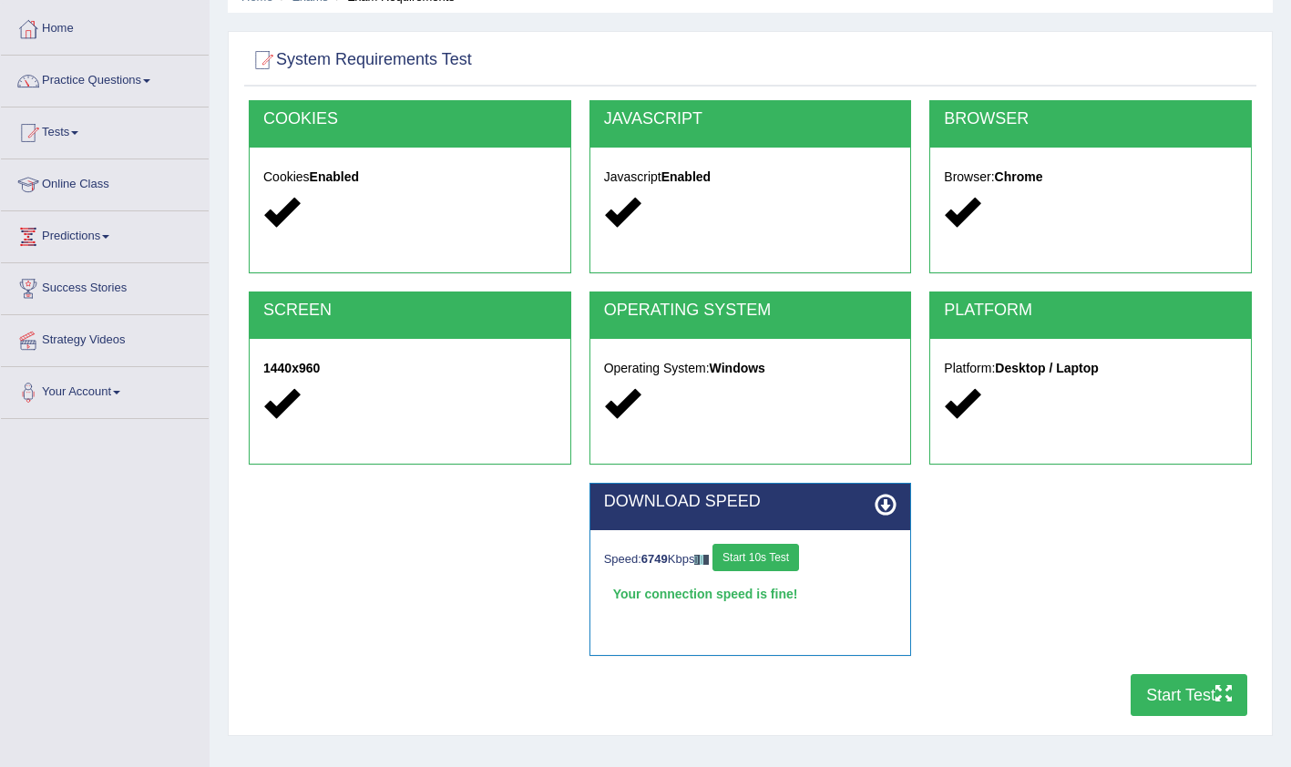
scroll to position [189, 0]
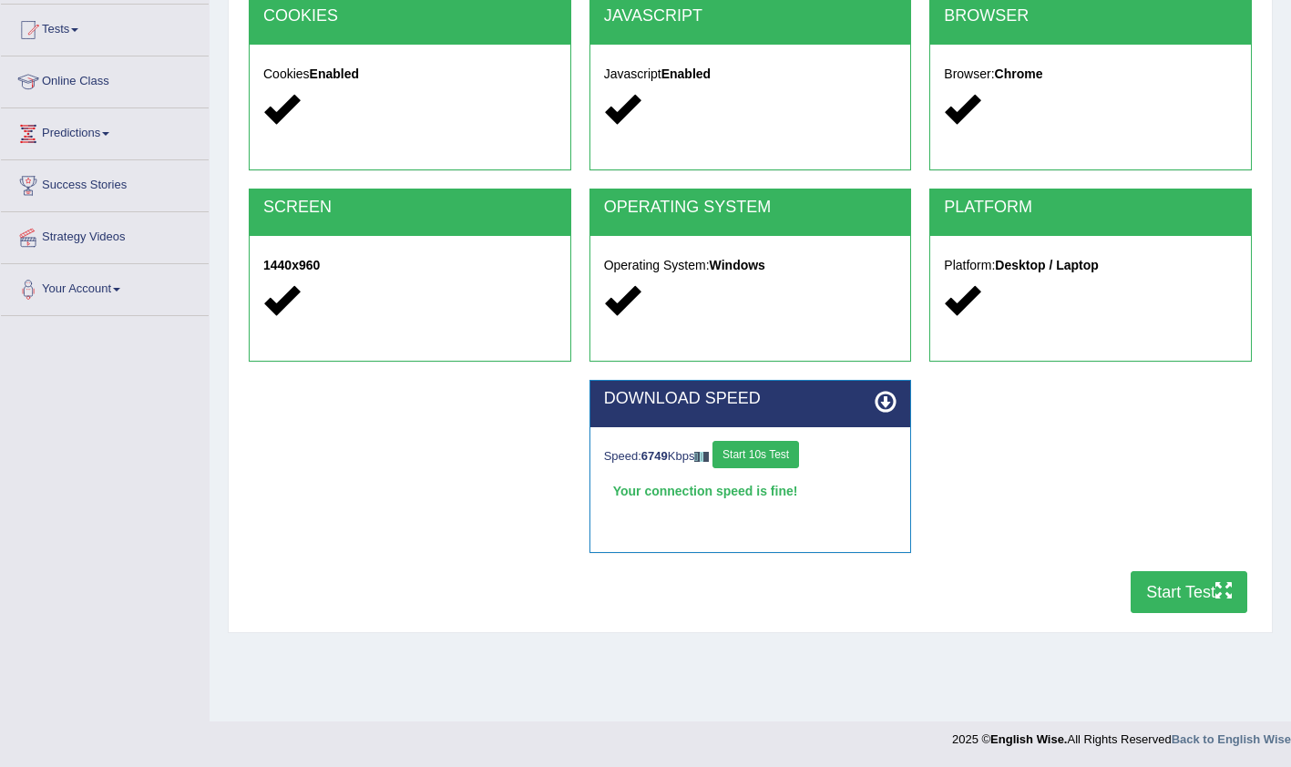
click at [1196, 591] on button "Start Test" at bounding box center [1189, 592] width 117 height 42
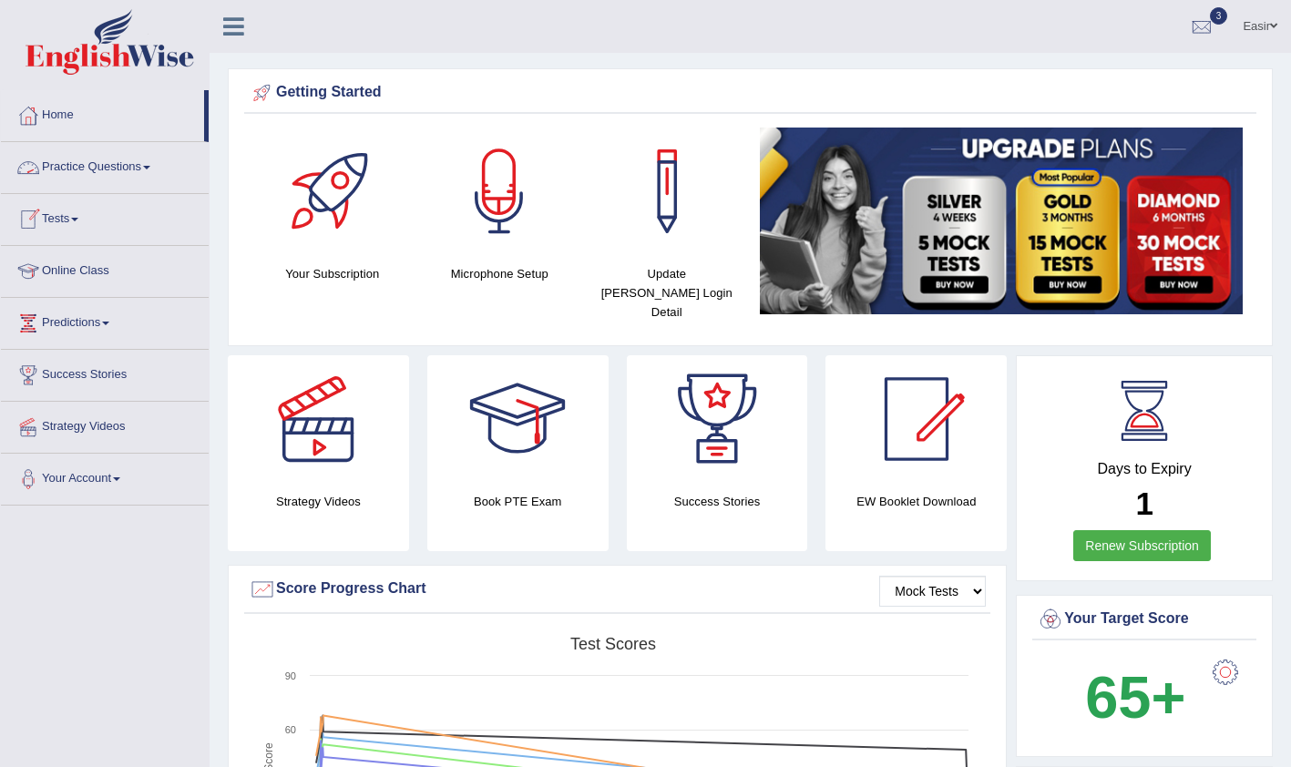
click at [83, 169] on link "Practice Questions" at bounding box center [105, 165] width 208 height 46
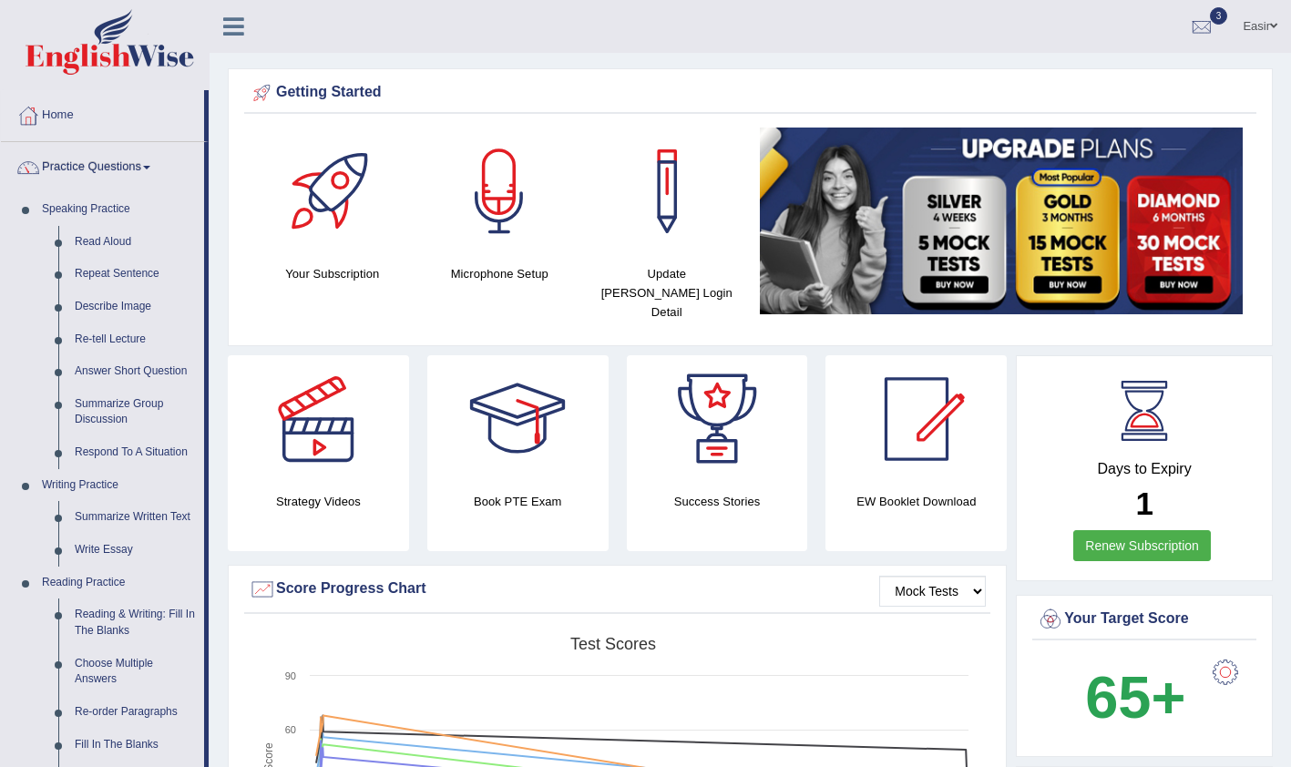
click at [89, 162] on link "Practice Questions" at bounding box center [102, 165] width 203 height 46
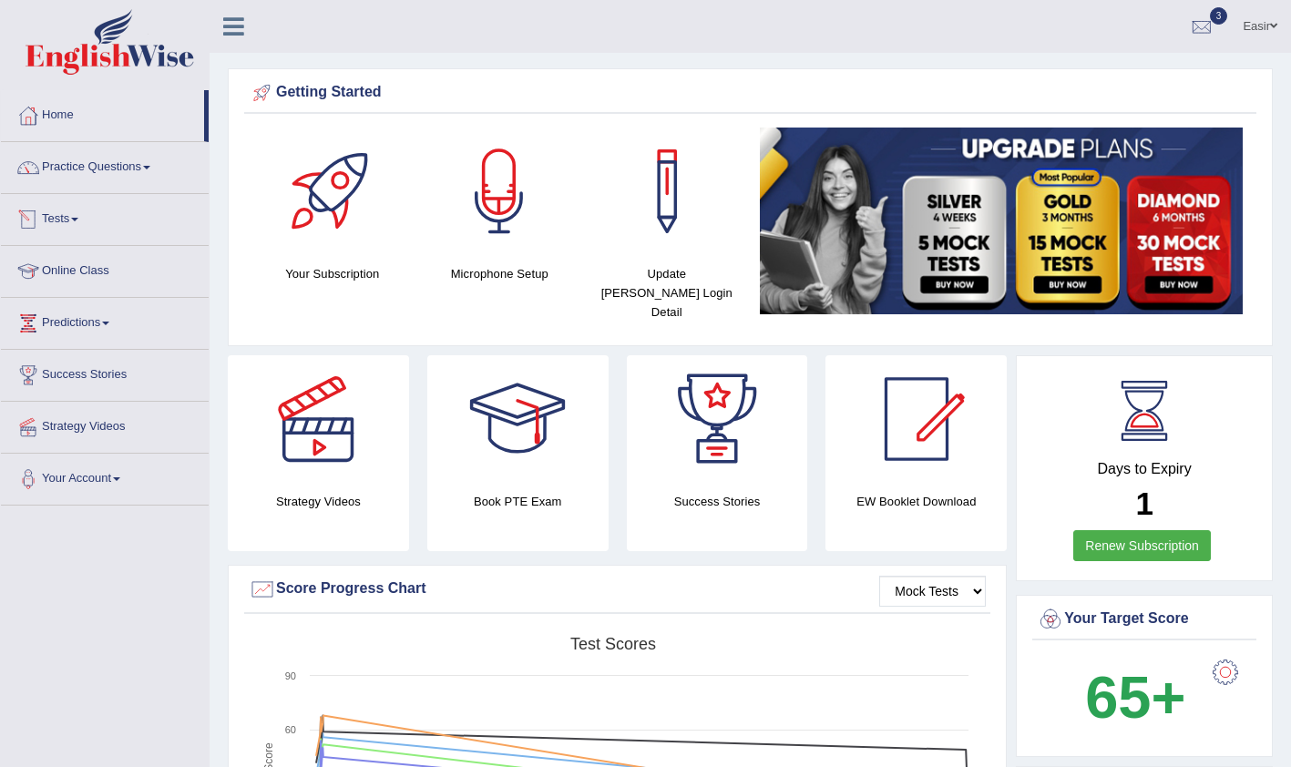
click at [85, 216] on link "Tests" at bounding box center [105, 217] width 208 height 46
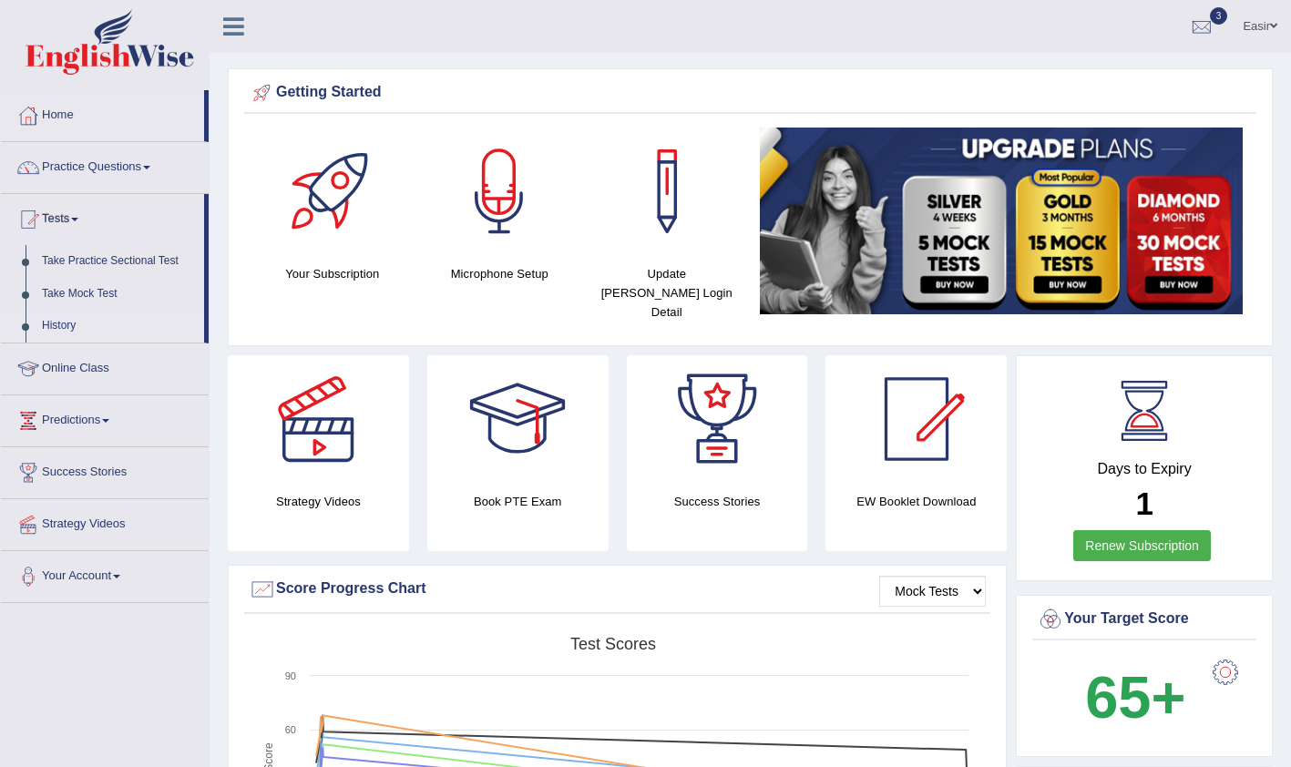
click at [55, 324] on link "History" at bounding box center [119, 326] width 170 height 33
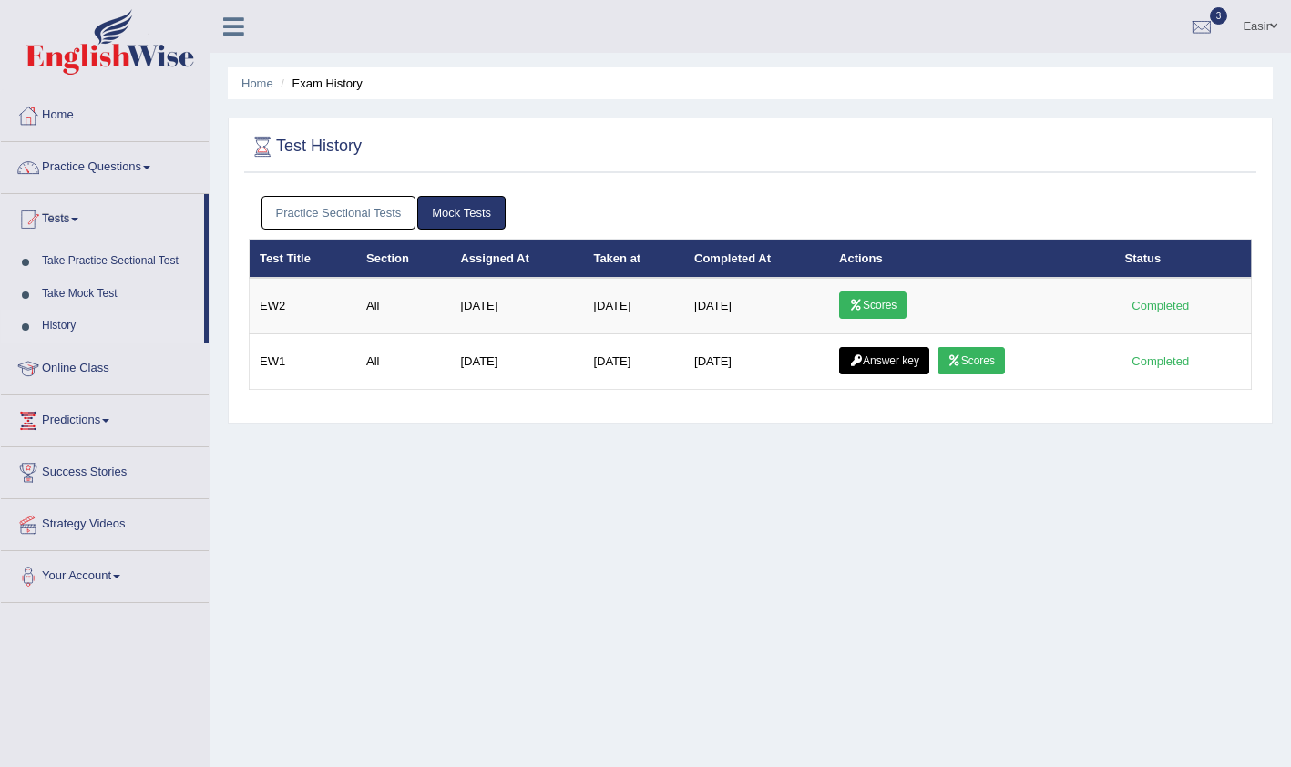
click at [373, 218] on link "Practice Sectional Tests" at bounding box center [338, 213] width 155 height 34
click at [357, 216] on link "Practice Sectional Tests" at bounding box center [338, 213] width 155 height 34
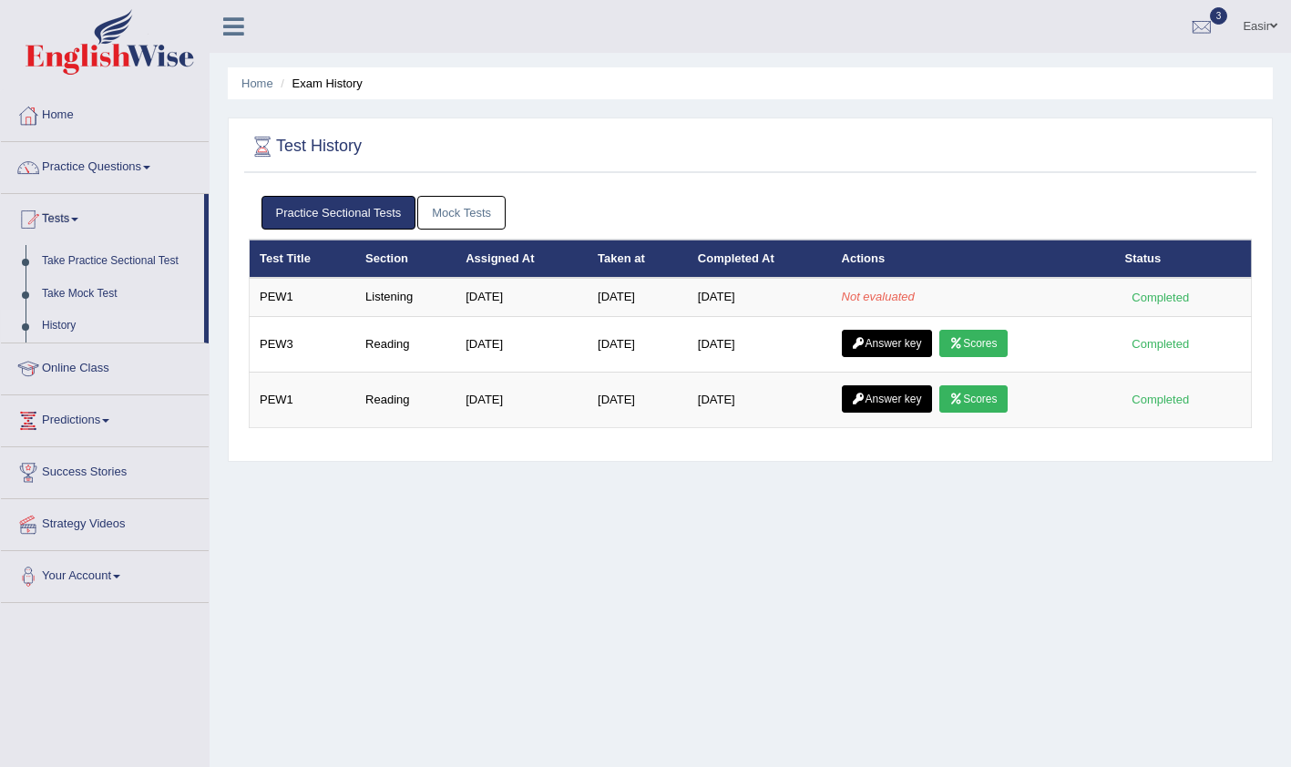
click at [357, 216] on link "Practice Sectional Tests" at bounding box center [338, 213] width 155 height 34
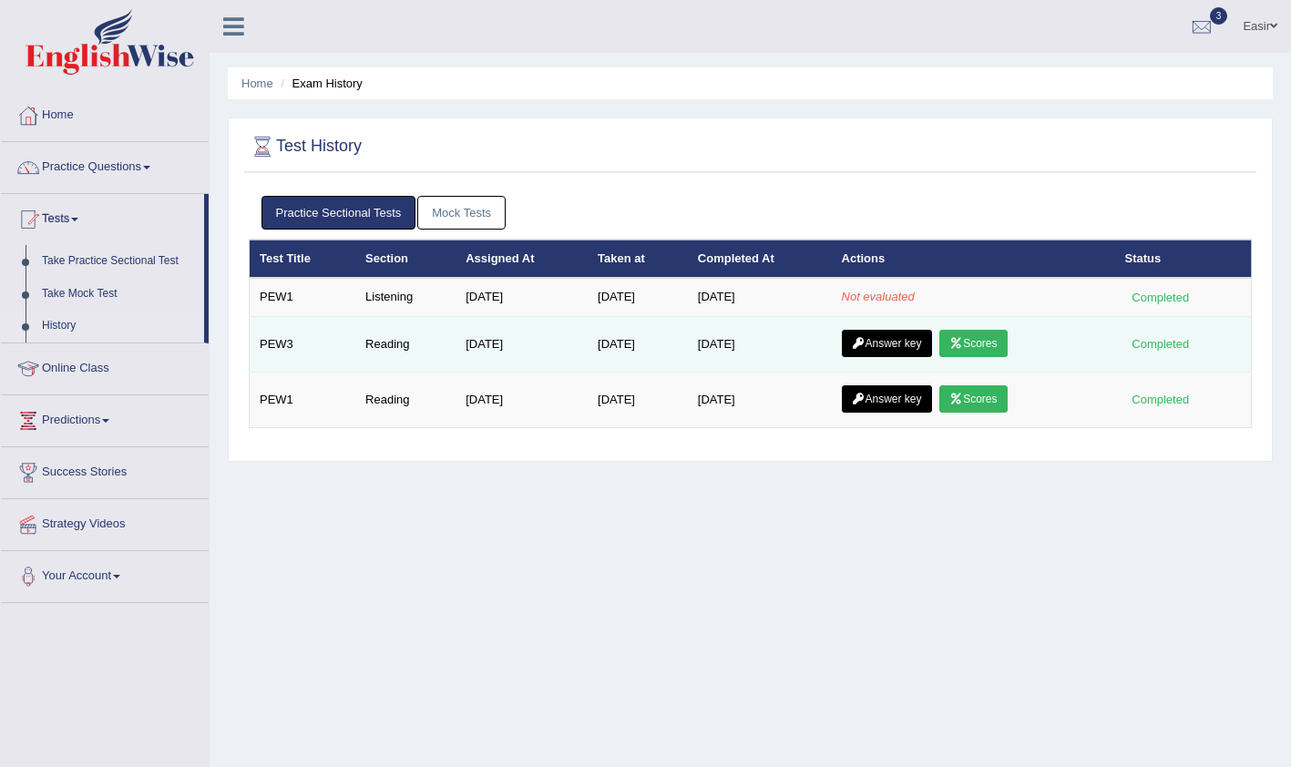
click at [990, 340] on link "Scores" at bounding box center [972, 343] width 67 height 27
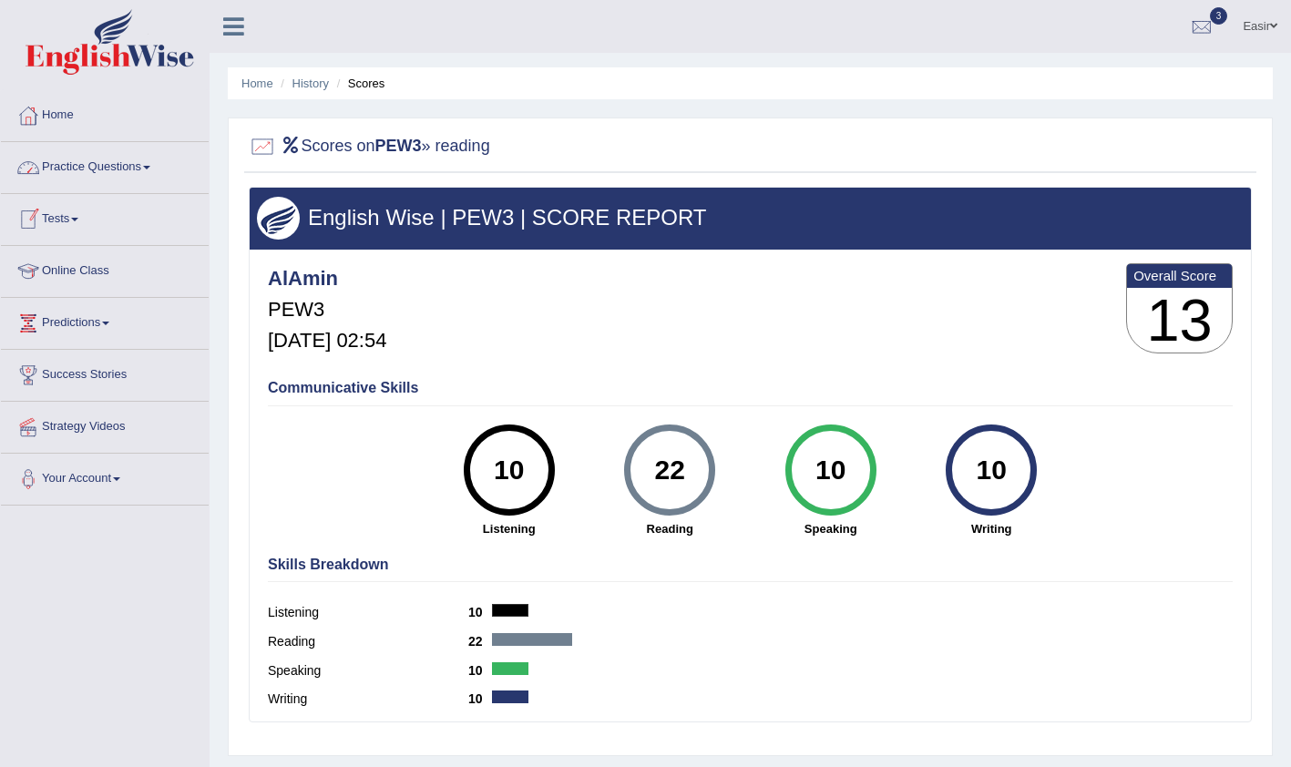
click at [94, 182] on link "Practice Questions" at bounding box center [105, 165] width 208 height 46
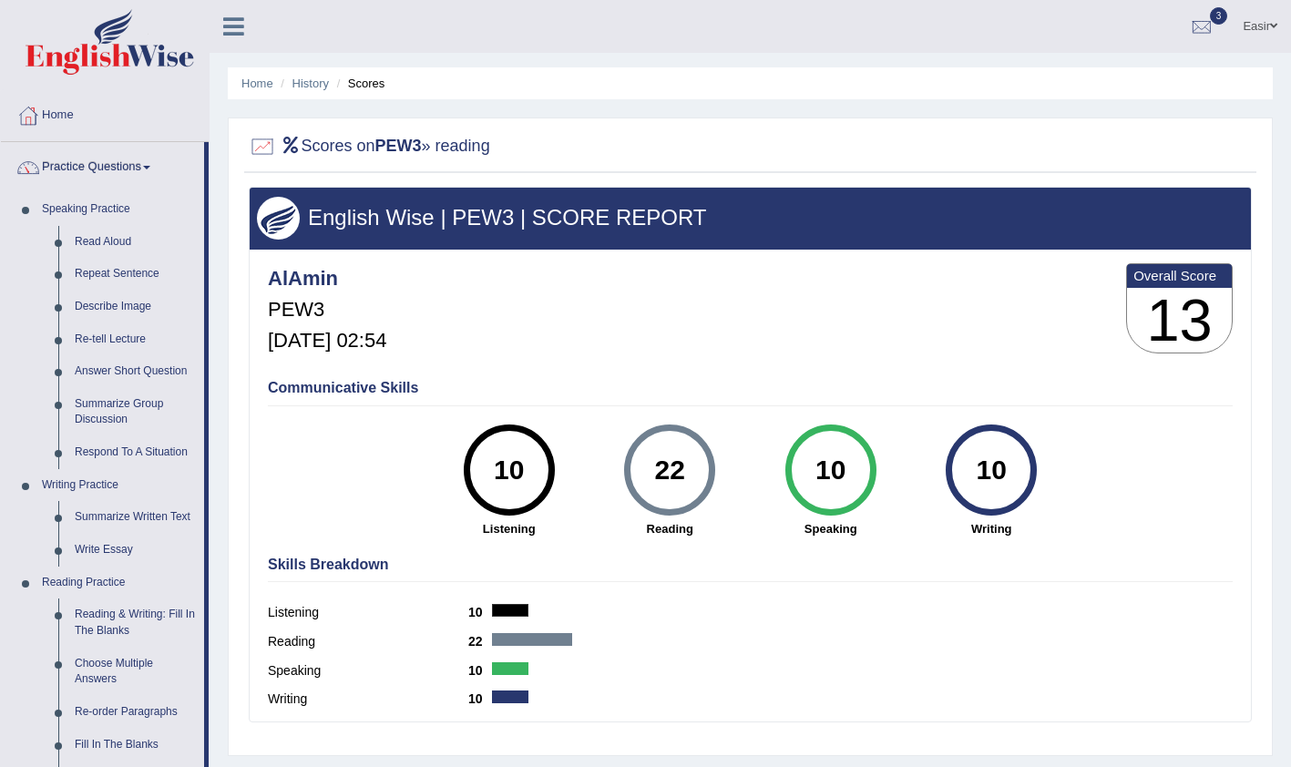
click at [94, 182] on link "Practice Questions" at bounding box center [102, 165] width 203 height 46
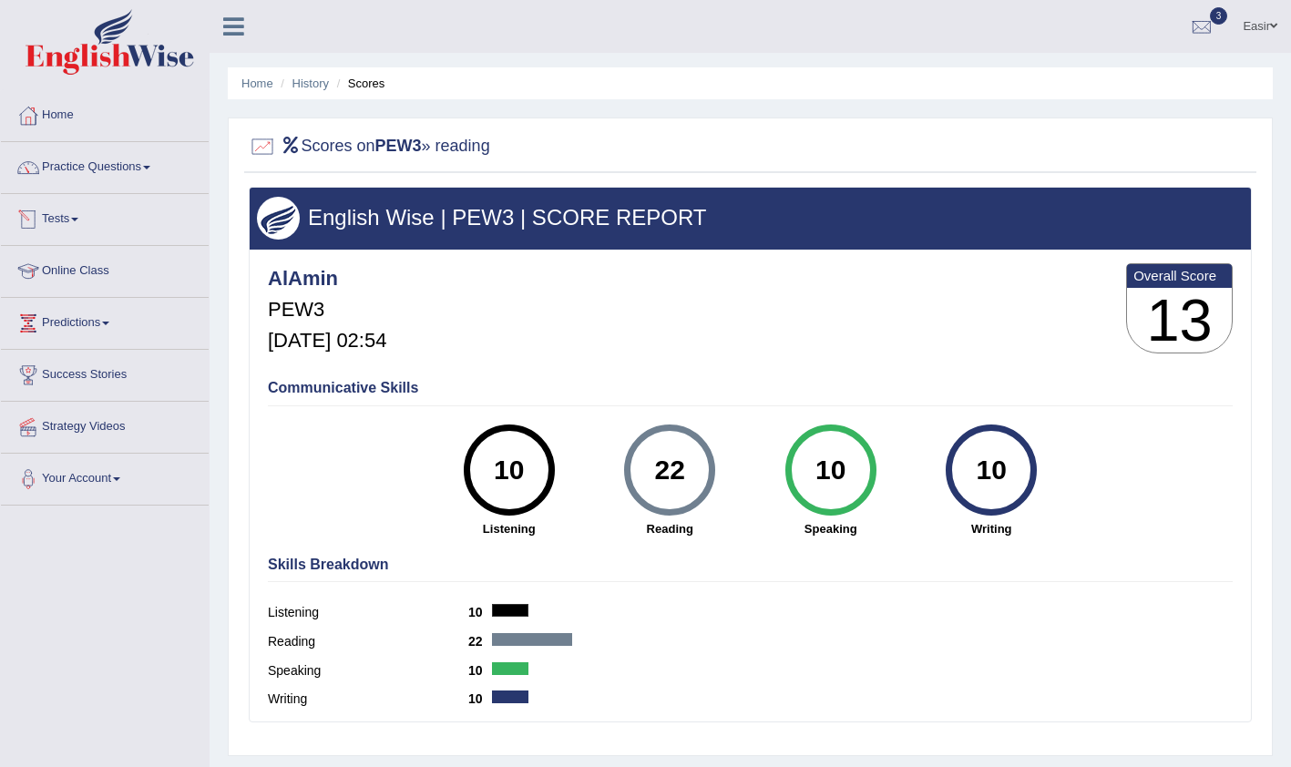
click at [87, 220] on link "Tests" at bounding box center [105, 217] width 208 height 46
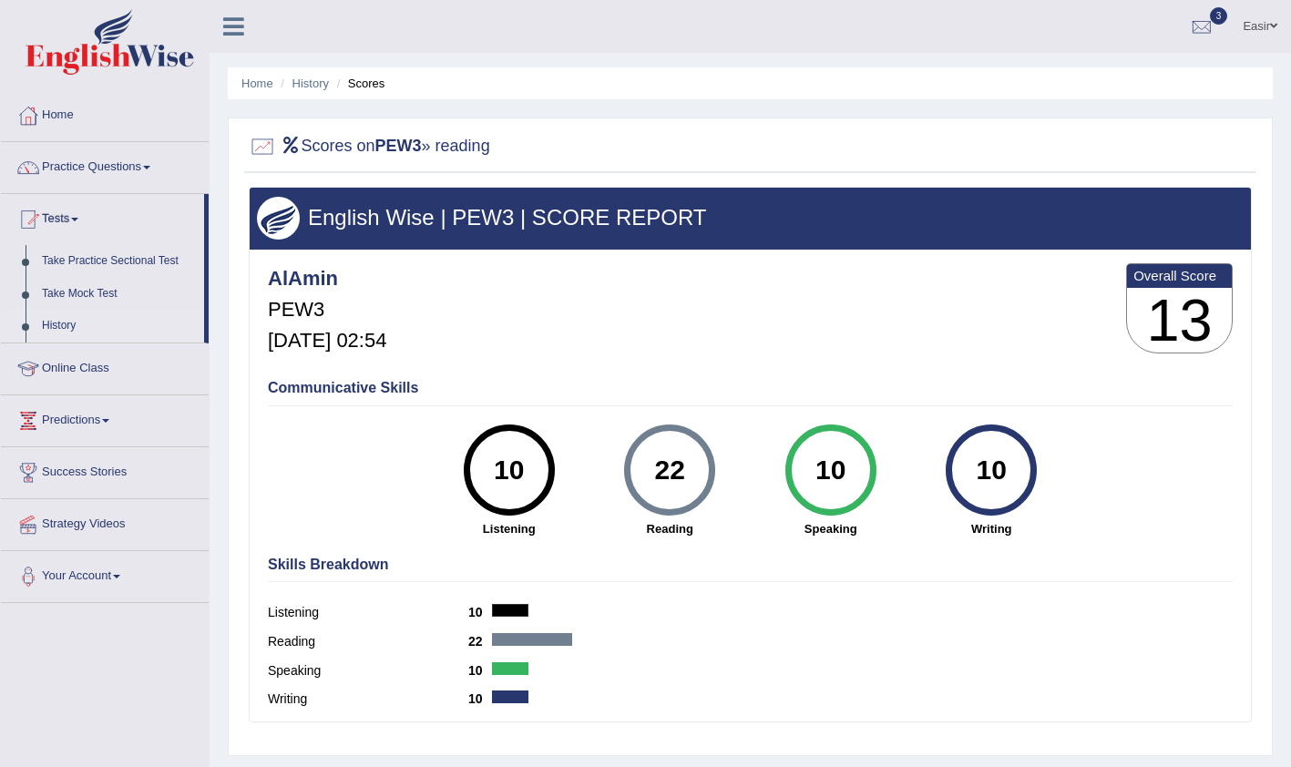
click at [71, 318] on link "History" at bounding box center [119, 326] width 170 height 33
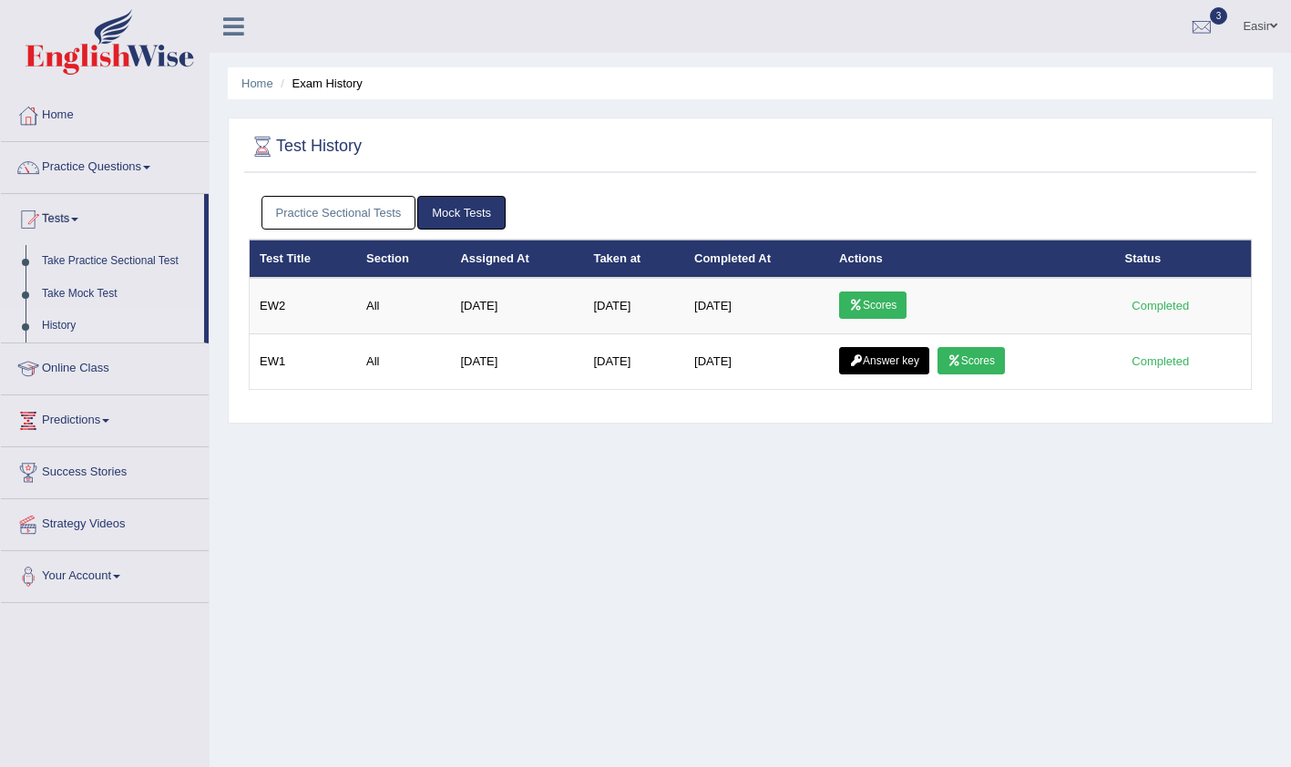
click at [310, 218] on link "Practice Sectional Tests" at bounding box center [338, 213] width 155 height 34
click at [369, 205] on link "Practice Sectional Tests" at bounding box center [338, 213] width 155 height 34
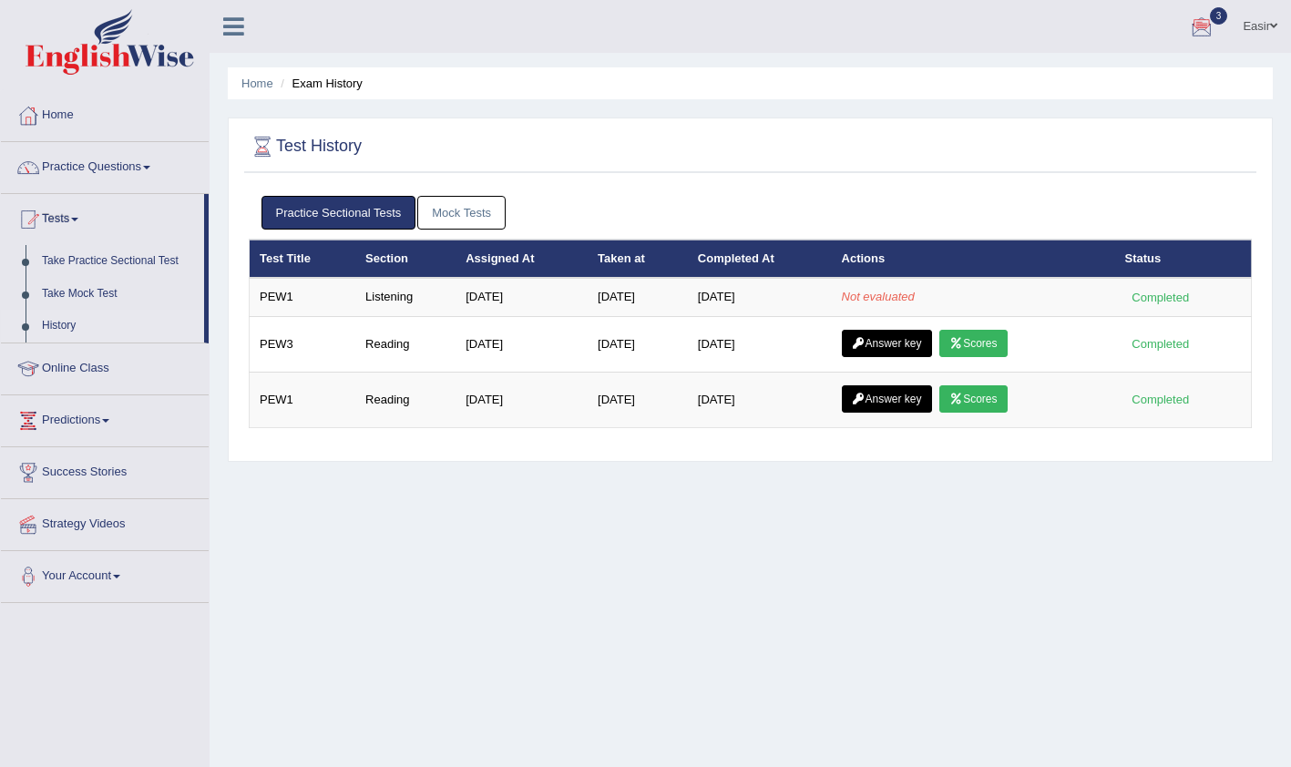
click at [1191, 19] on div at bounding box center [1201, 27] width 27 height 27
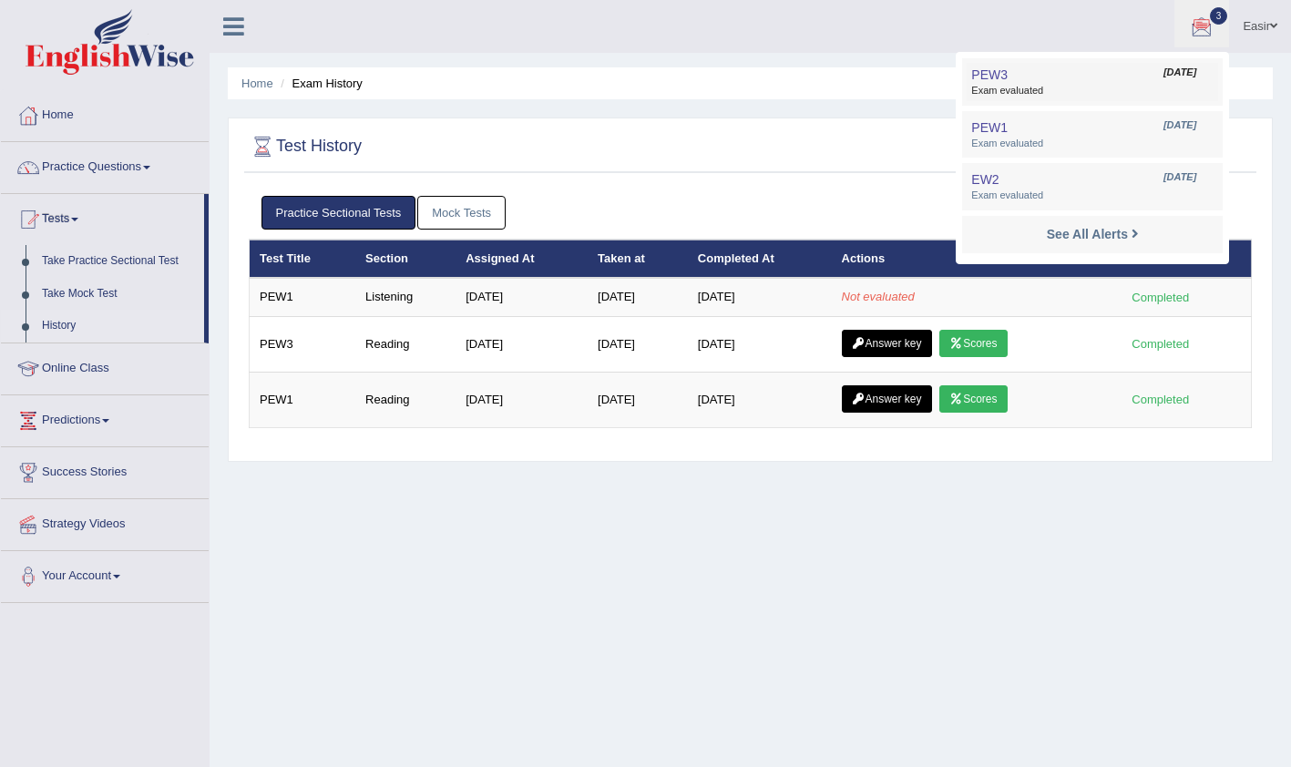
click at [1034, 83] on link "PEW3 [DATE] Exam evaluated" at bounding box center [1092, 82] width 251 height 38
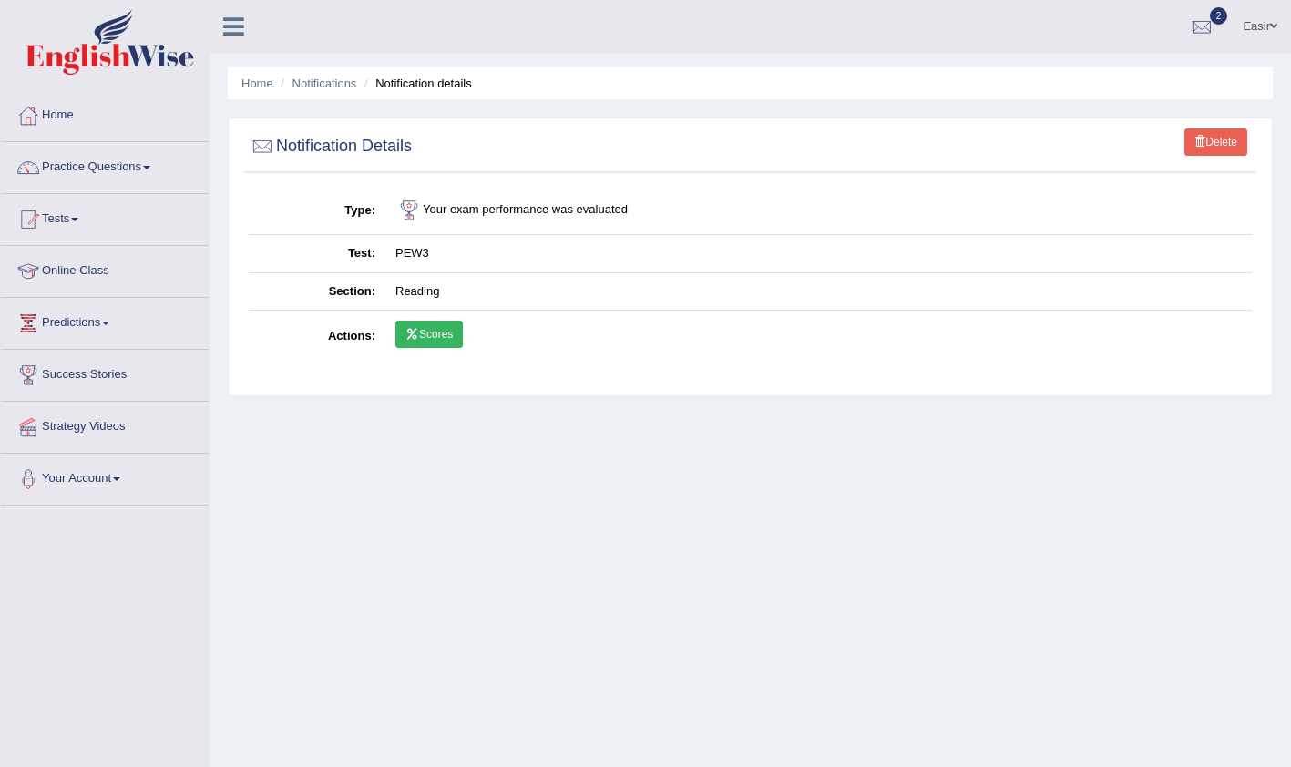
click at [440, 342] on link "Scores" at bounding box center [428, 334] width 67 height 27
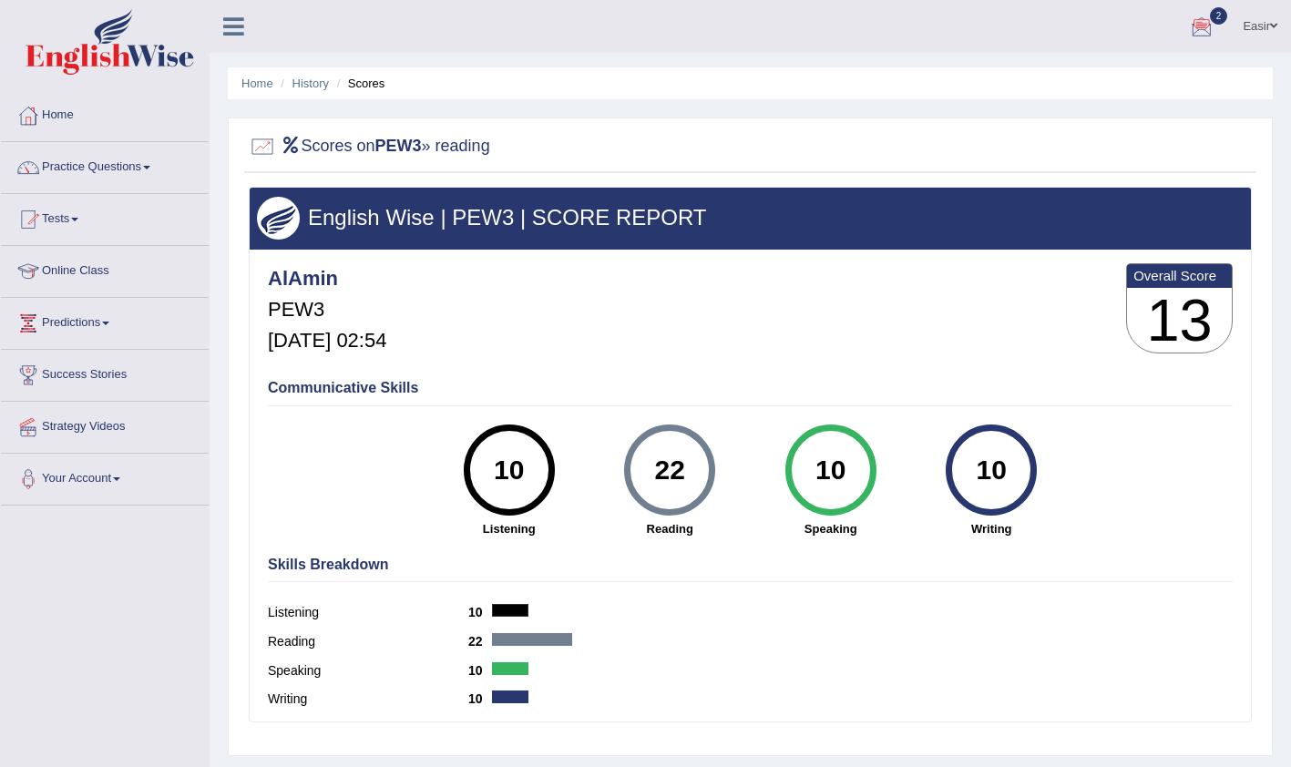
click at [1192, 21] on div at bounding box center [1201, 27] width 27 height 27
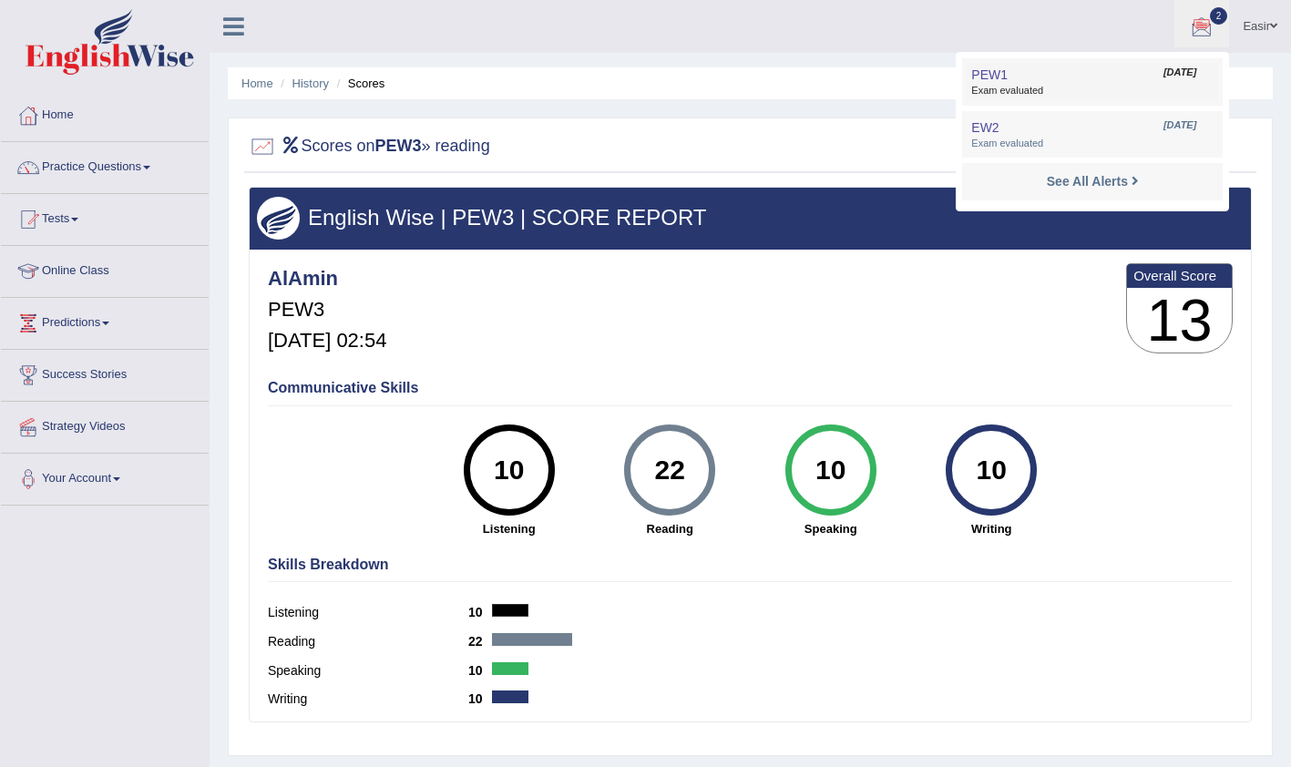
click at [1039, 80] on link "PEW1 [DATE] Exam evaluated" at bounding box center [1092, 82] width 251 height 38
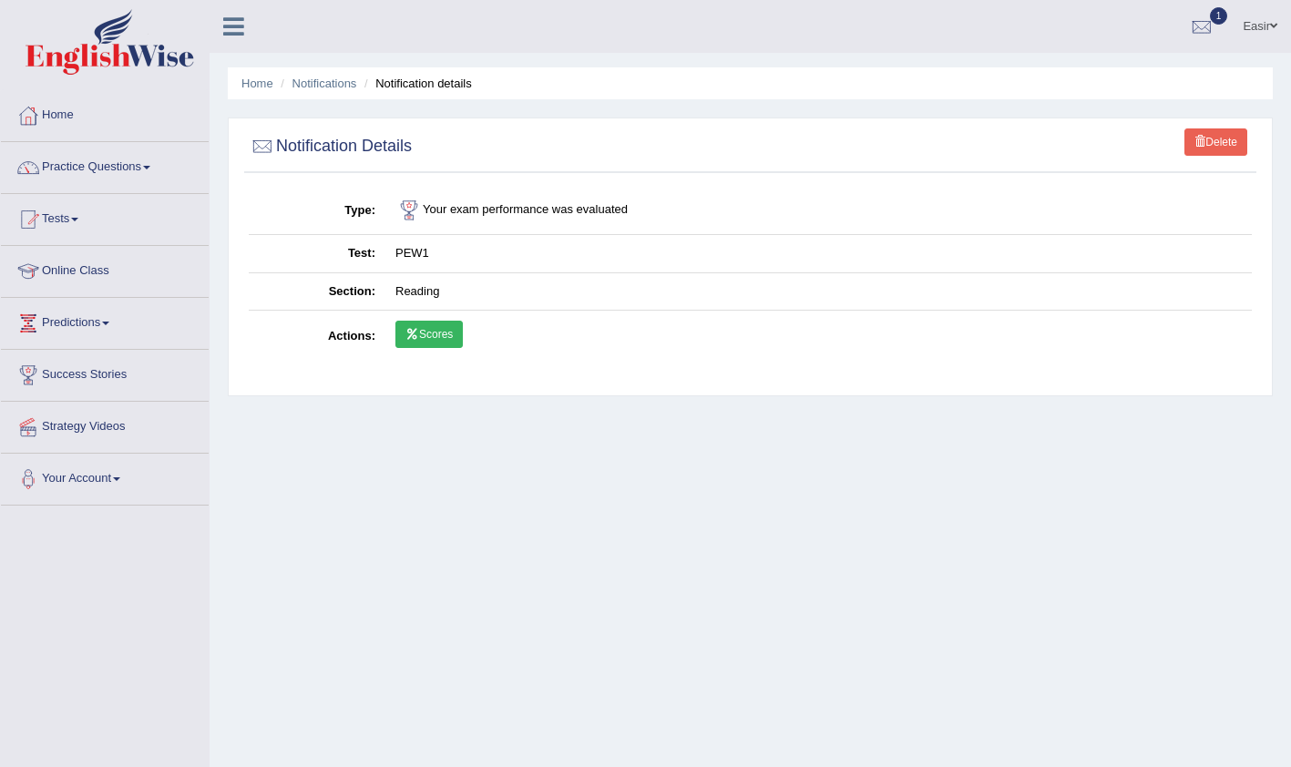
click at [452, 333] on link "Scores" at bounding box center [428, 334] width 67 height 27
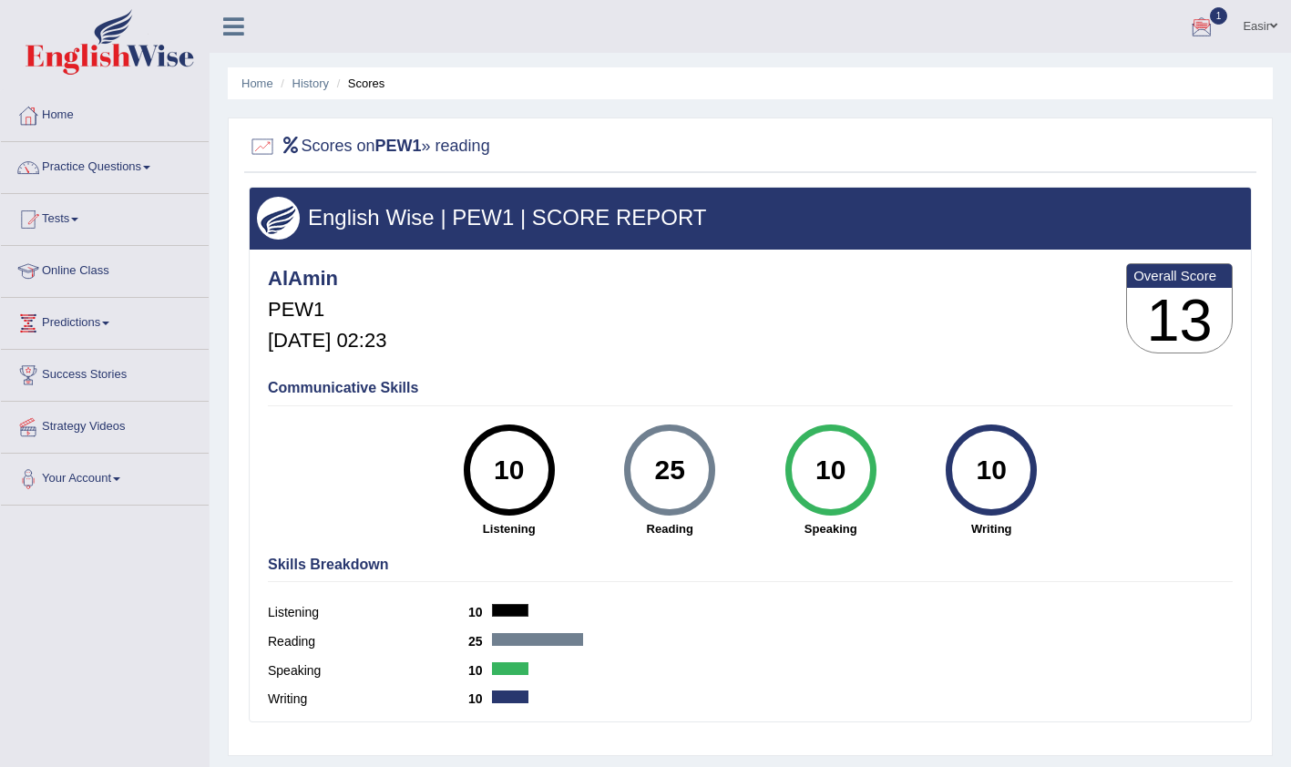
click at [1213, 14] on div at bounding box center [1201, 27] width 27 height 27
click at [1042, 94] on span "Exam evaluated" at bounding box center [1092, 91] width 242 height 15
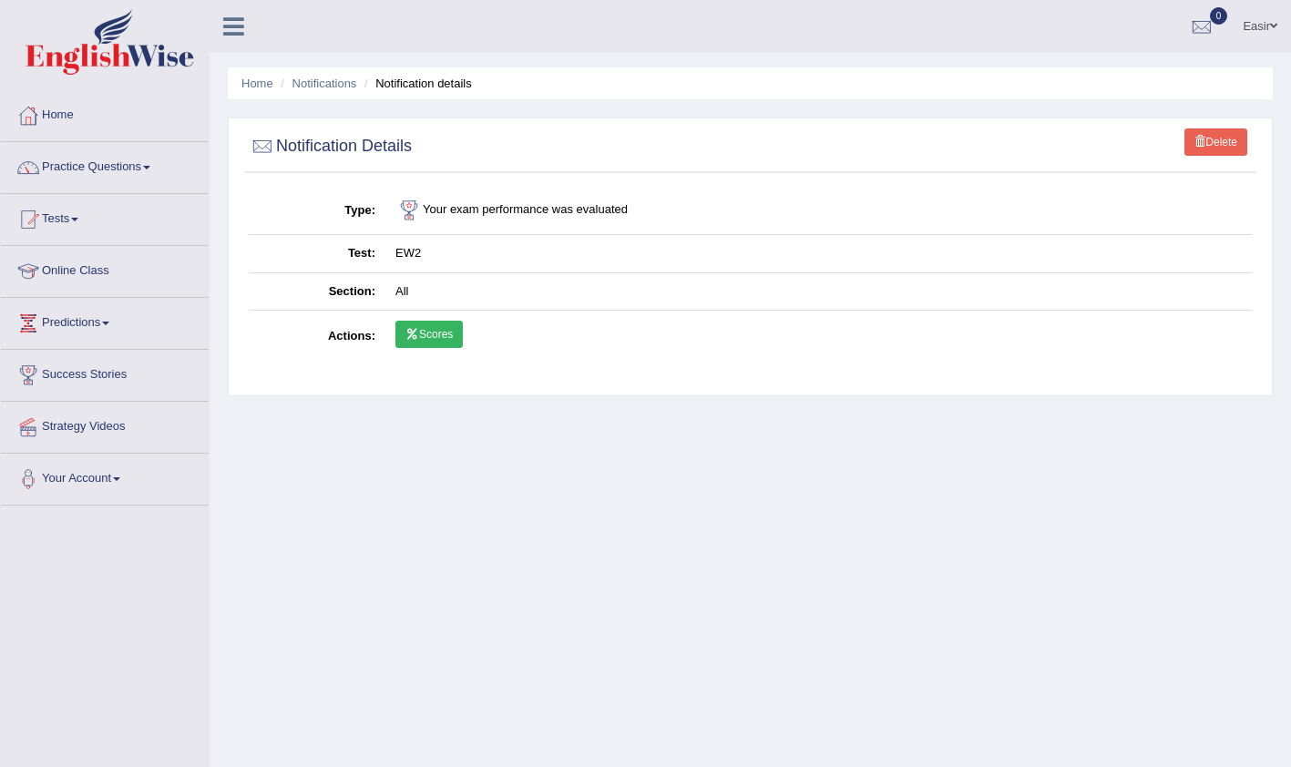
click at [445, 349] on td "Scores" at bounding box center [818, 337] width 866 height 53
click at [445, 326] on link "Scores" at bounding box center [428, 334] width 67 height 27
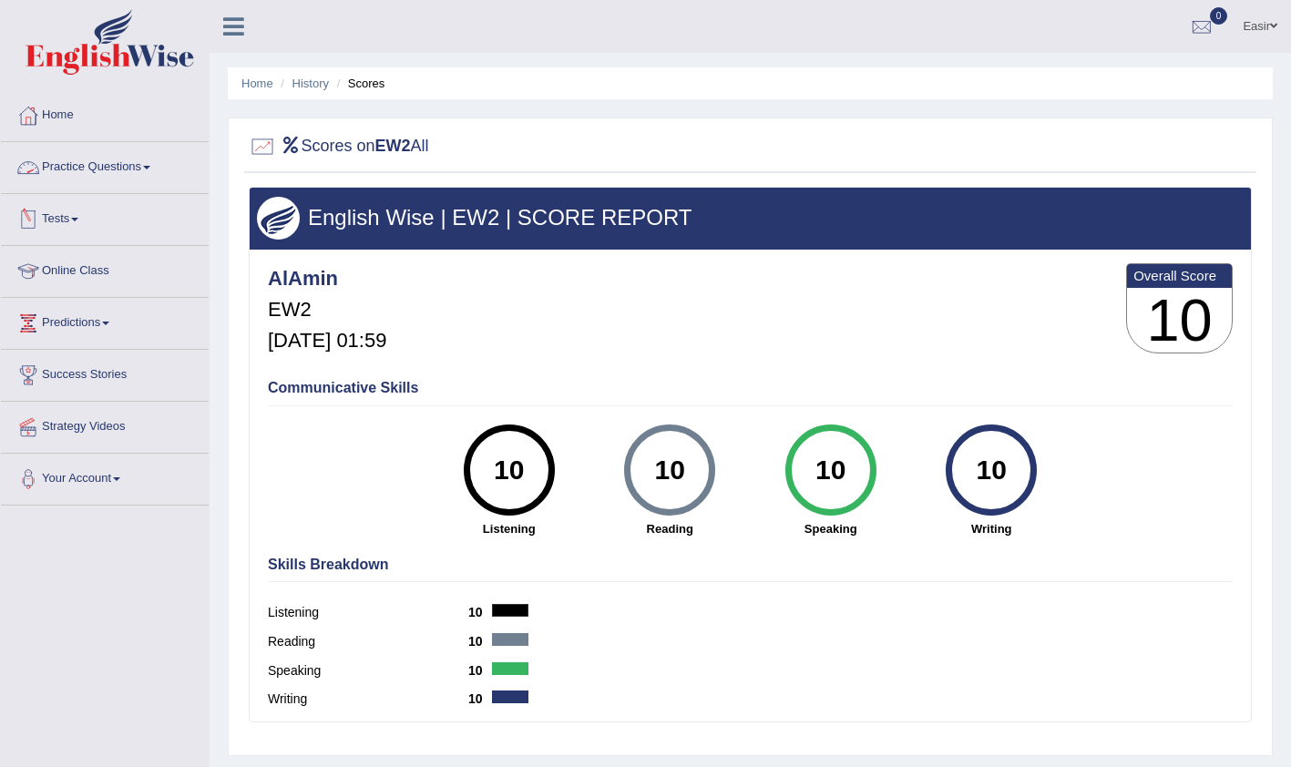
click at [77, 212] on link "Tests" at bounding box center [105, 217] width 208 height 46
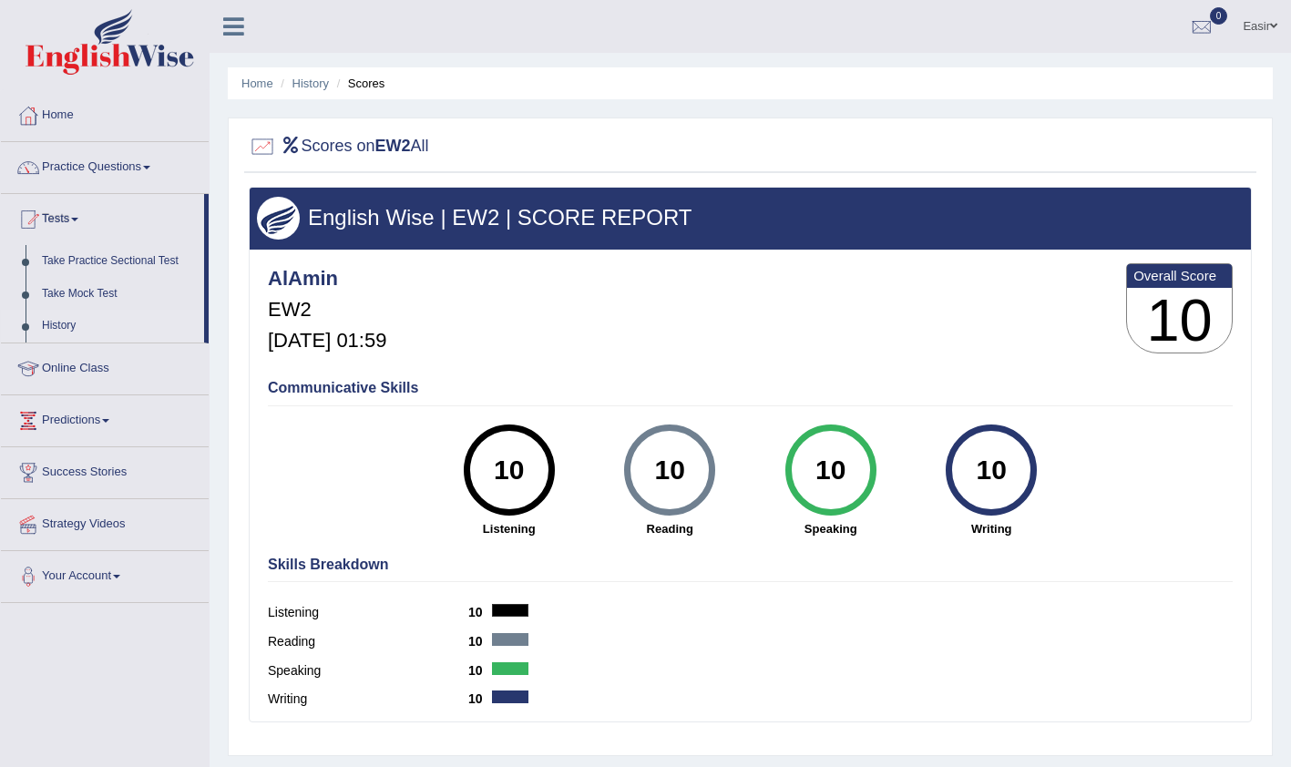
click at [72, 322] on link "History" at bounding box center [119, 326] width 170 height 33
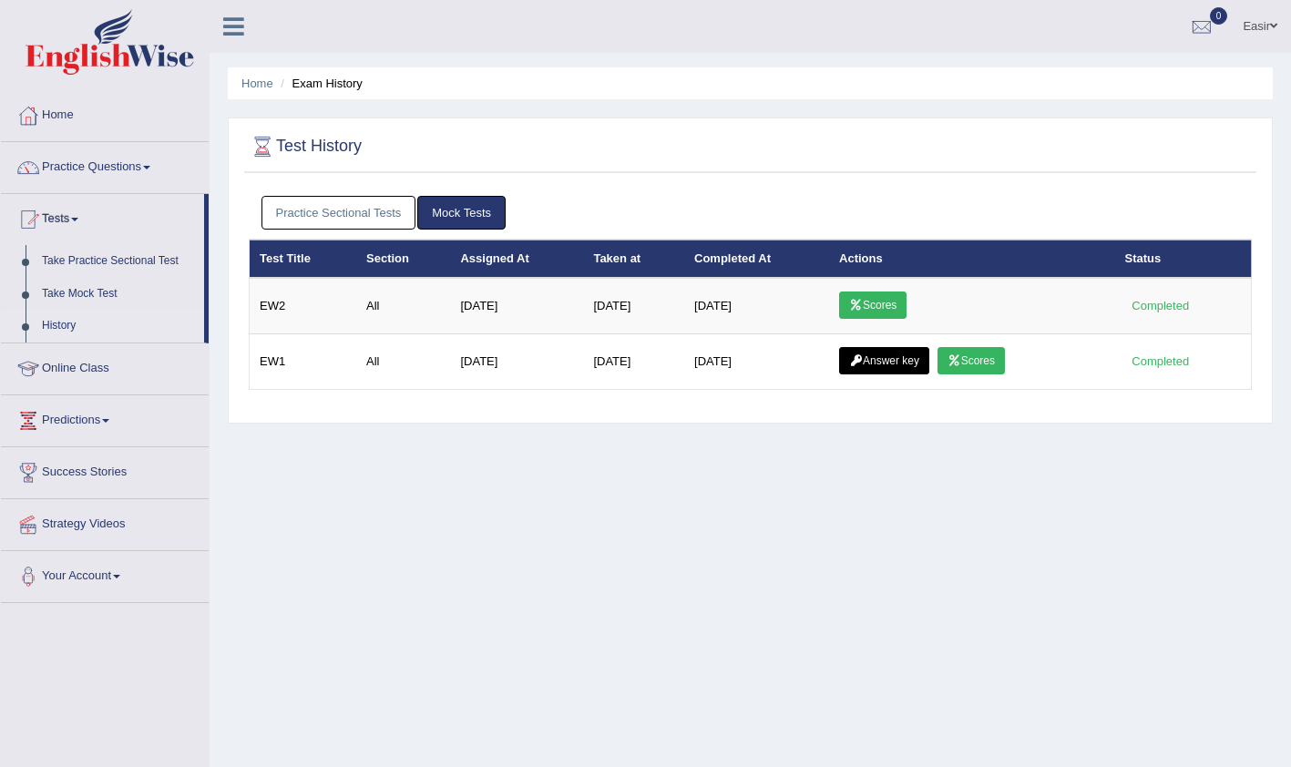
click at [322, 210] on link "Practice Sectional Tests" at bounding box center [338, 213] width 155 height 34
click at [315, 208] on link "Practice Sectional Tests" at bounding box center [338, 213] width 155 height 34
click at [339, 219] on link "Practice Sectional Tests" at bounding box center [338, 213] width 155 height 34
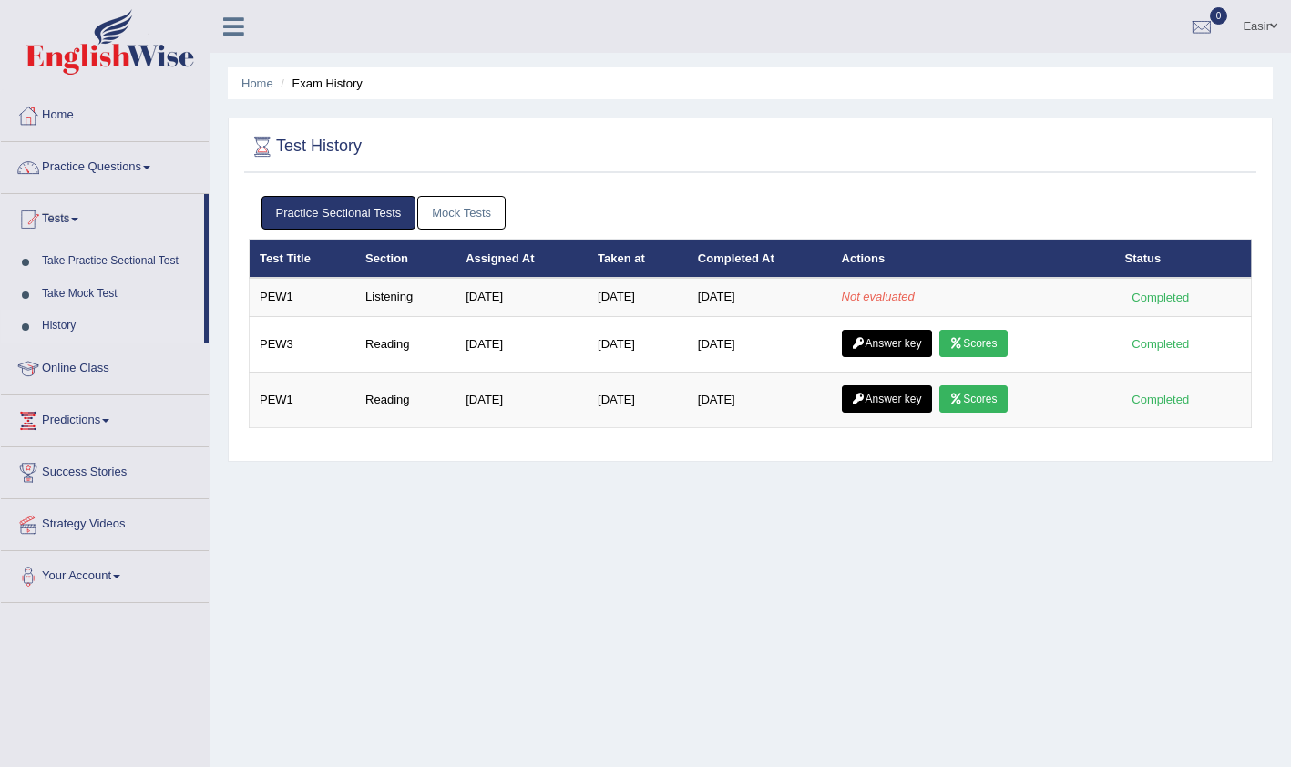
click at [339, 219] on link "Practice Sectional Tests" at bounding box center [338, 213] width 155 height 34
click at [88, 117] on link "Home" at bounding box center [105, 113] width 208 height 46
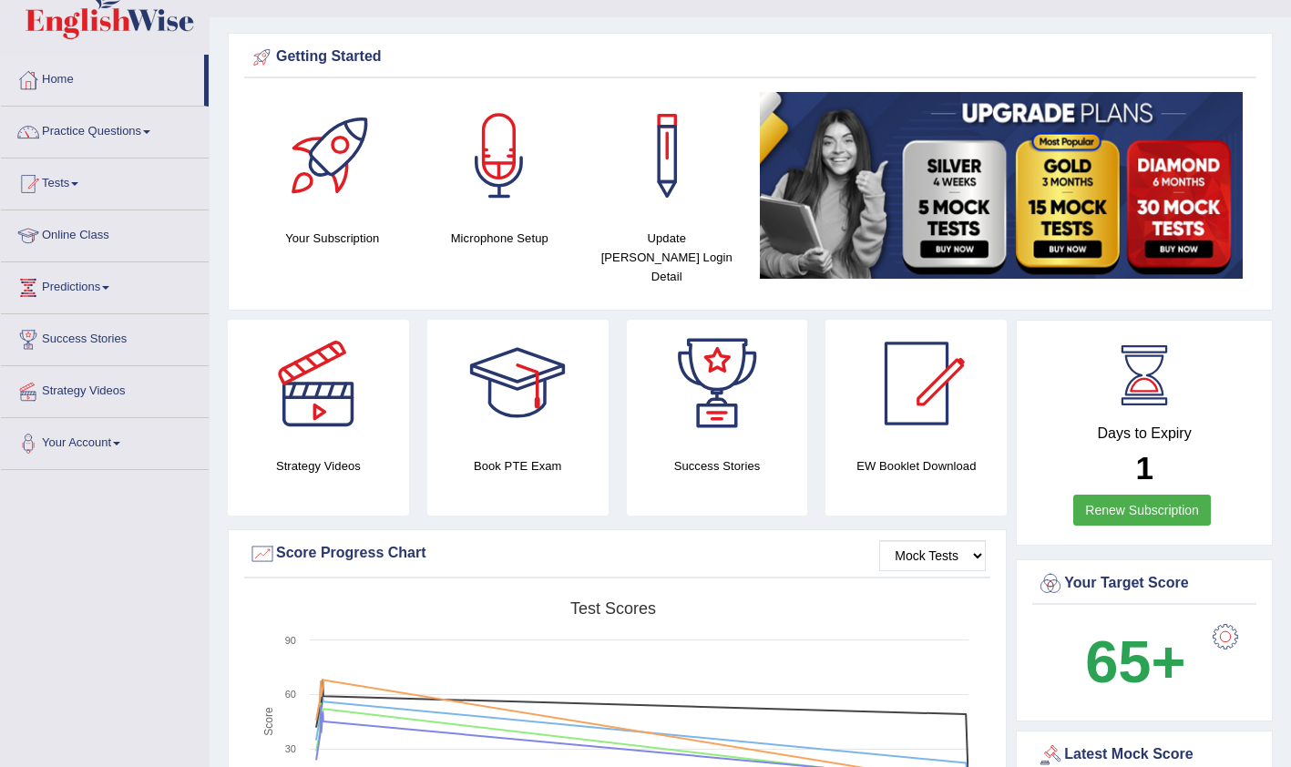
scroll to position [34, 0]
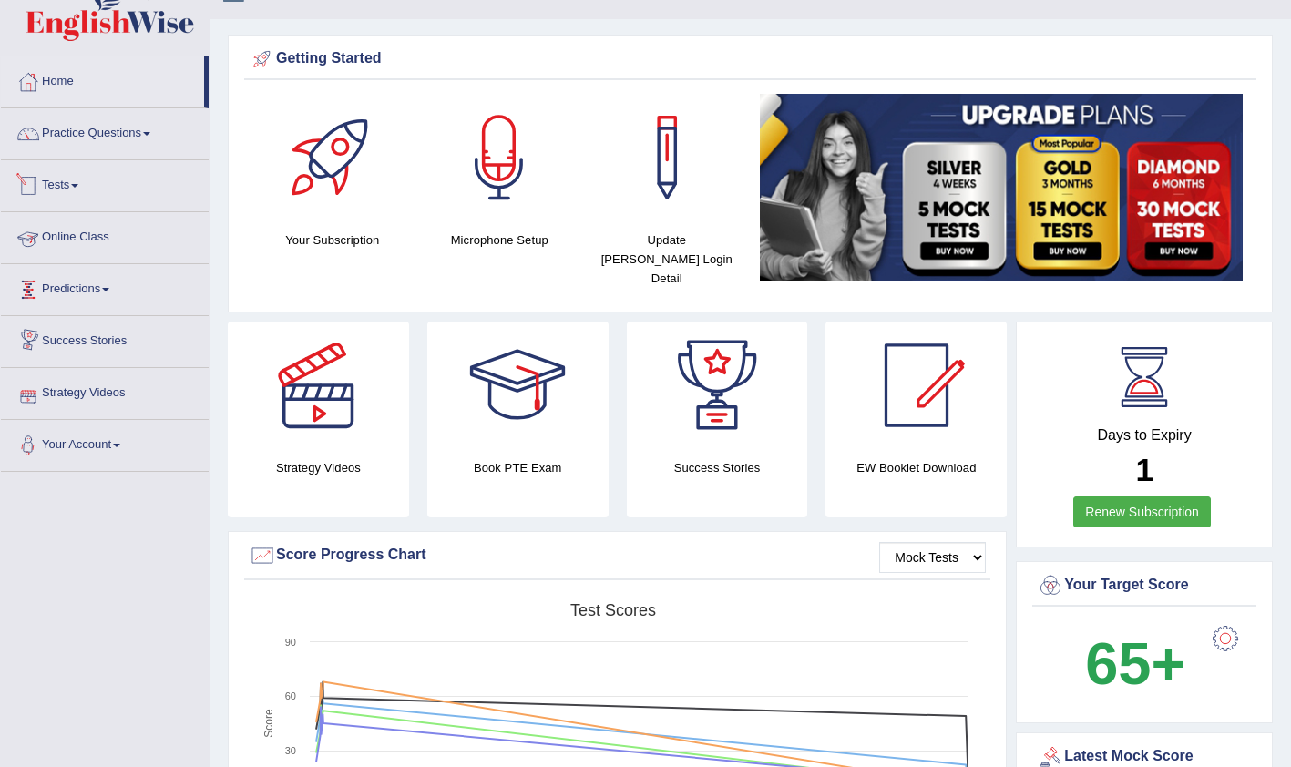
click at [67, 187] on link "Tests" at bounding box center [105, 183] width 208 height 46
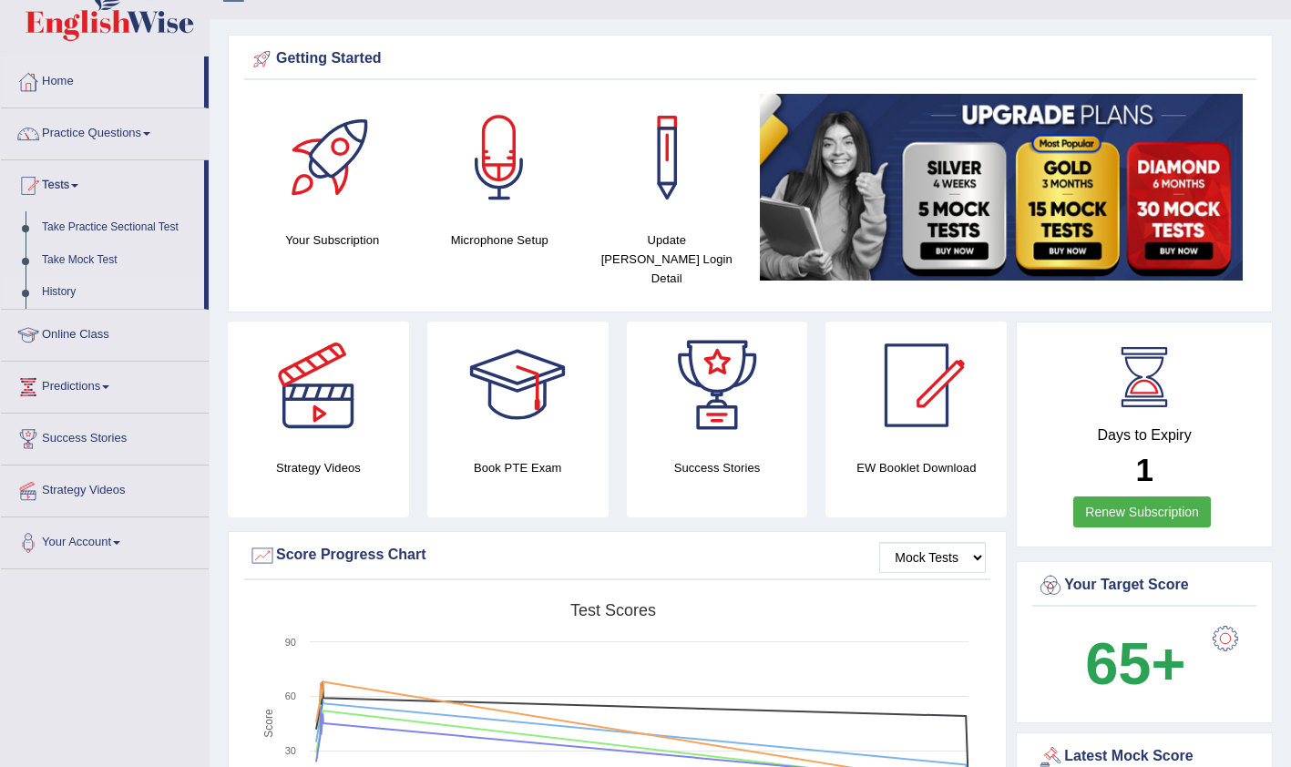
click at [54, 292] on link "History" at bounding box center [119, 292] width 170 height 33
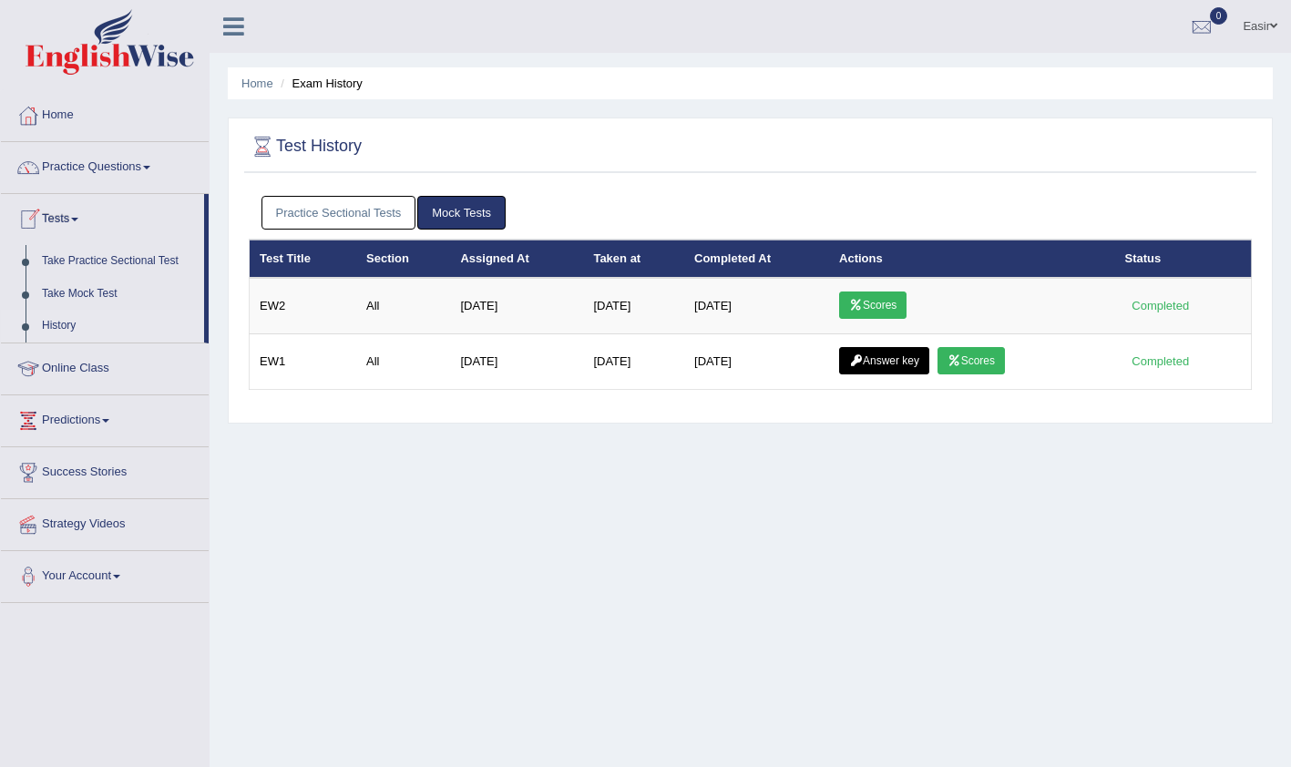
click at [312, 219] on link "Practice Sectional Tests" at bounding box center [338, 213] width 155 height 34
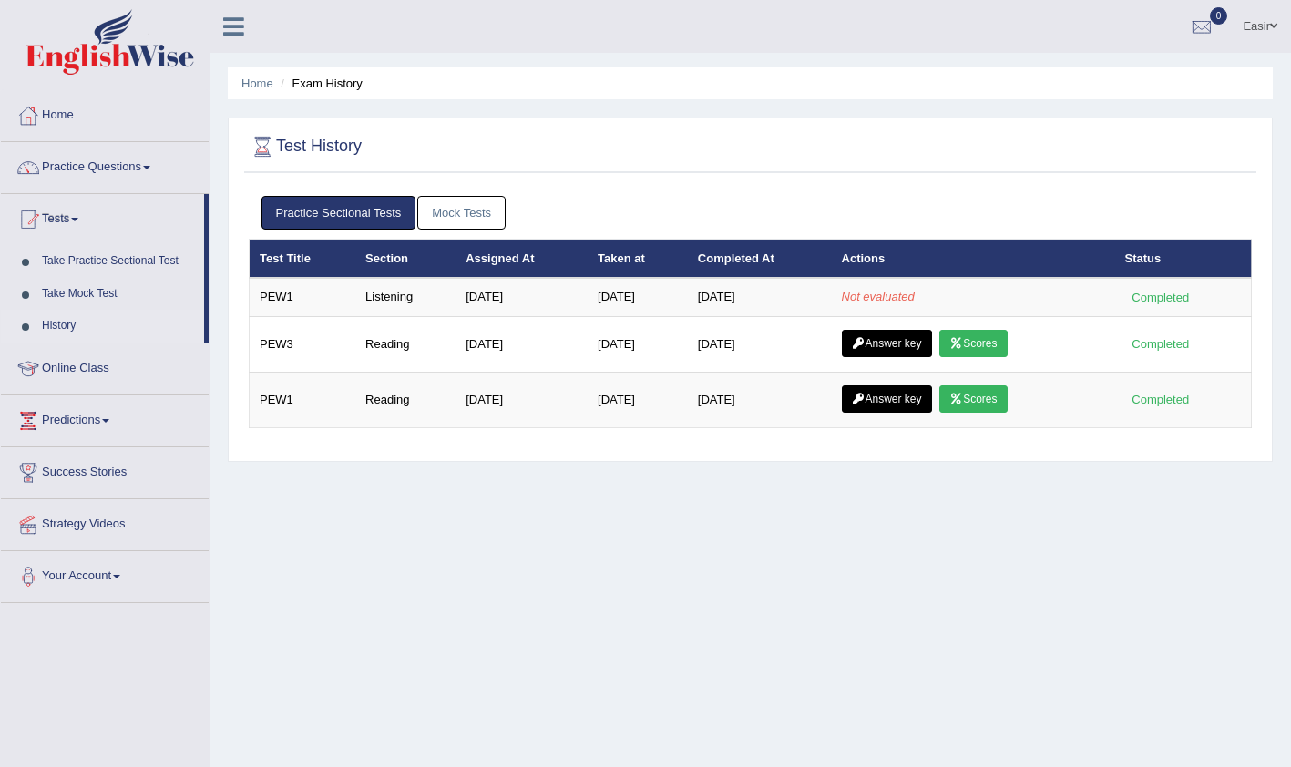
click at [312, 219] on link "Practice Sectional Tests" at bounding box center [338, 213] width 155 height 34
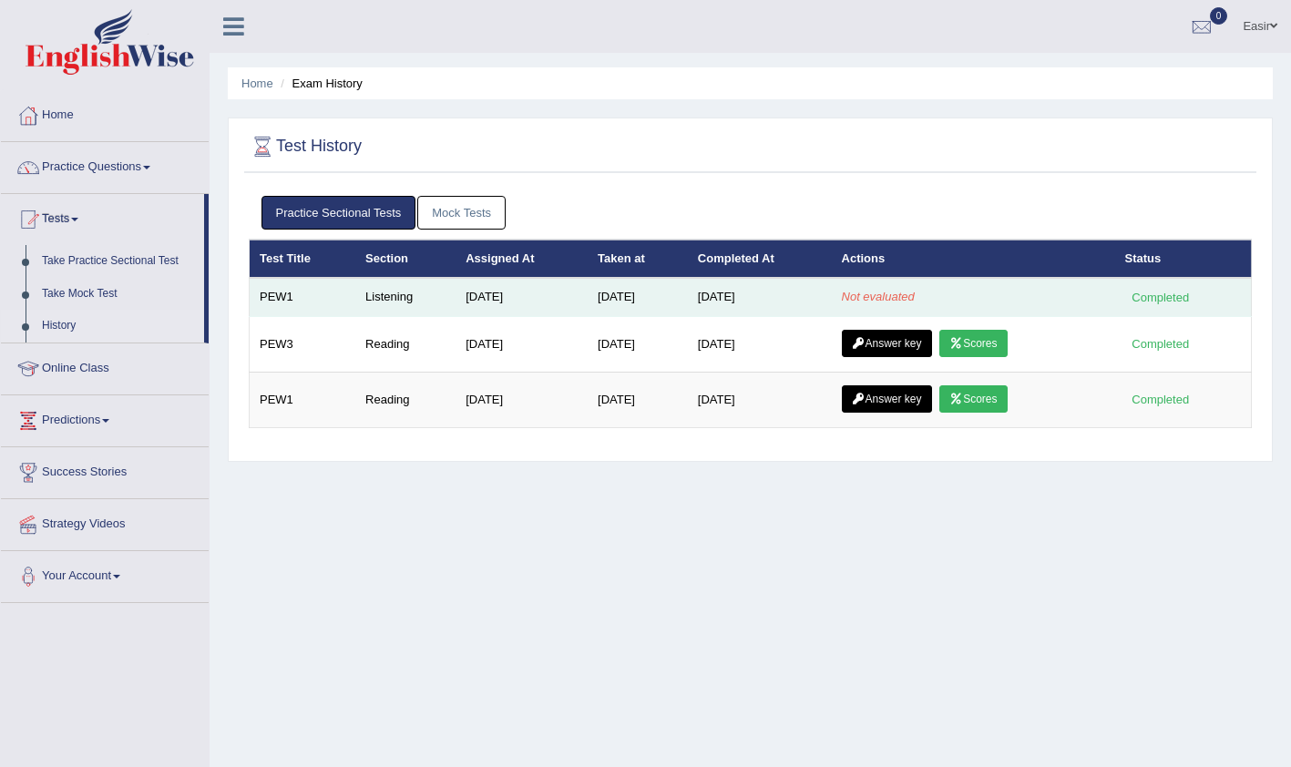
click at [277, 304] on td "PEW1" at bounding box center [303, 297] width 107 height 38
